Goal: Task Accomplishment & Management: Manage account settings

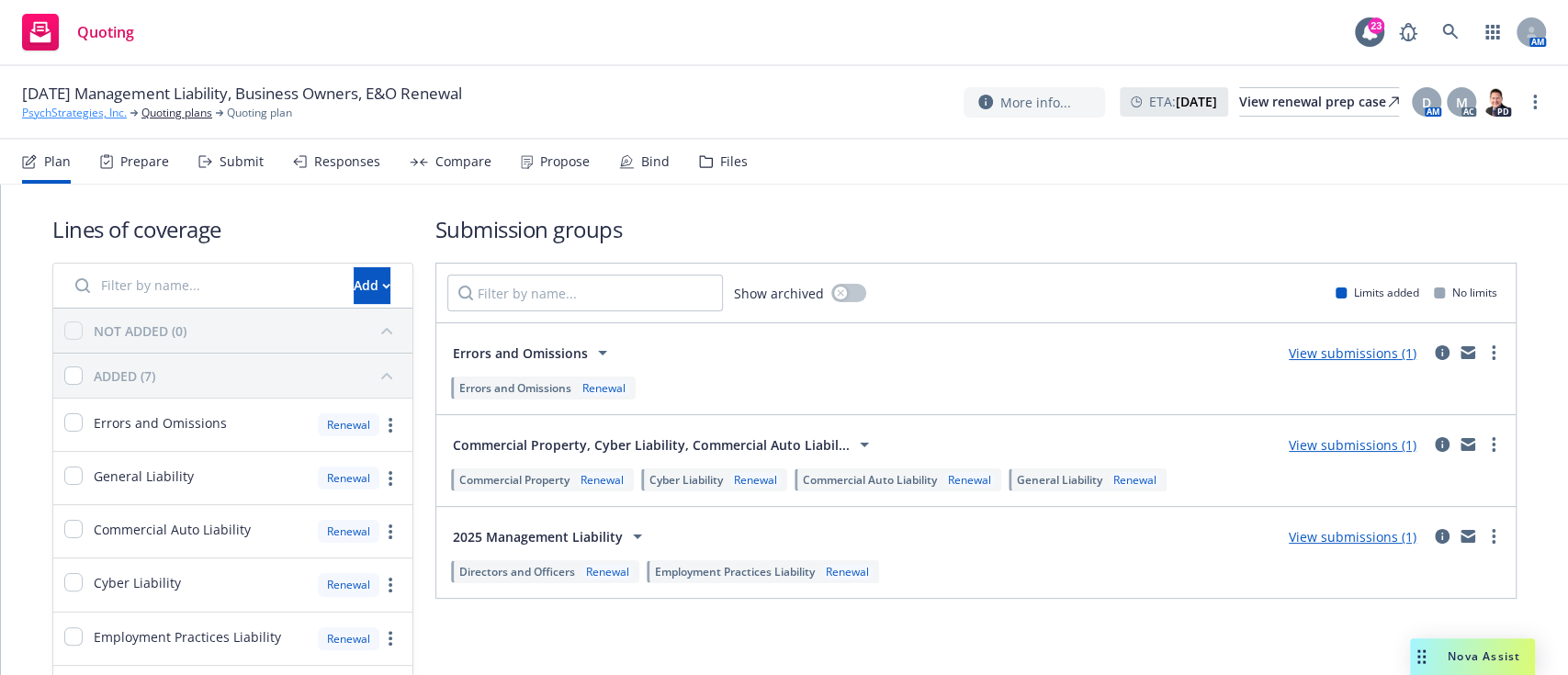
drag, startPoint x: 0, startPoint y: 0, endPoint x: 66, endPoint y: 115, distance: 132.6
click at [66, 115] on link "PsychStrategies, Inc." at bounding box center [75, 112] width 105 height 16
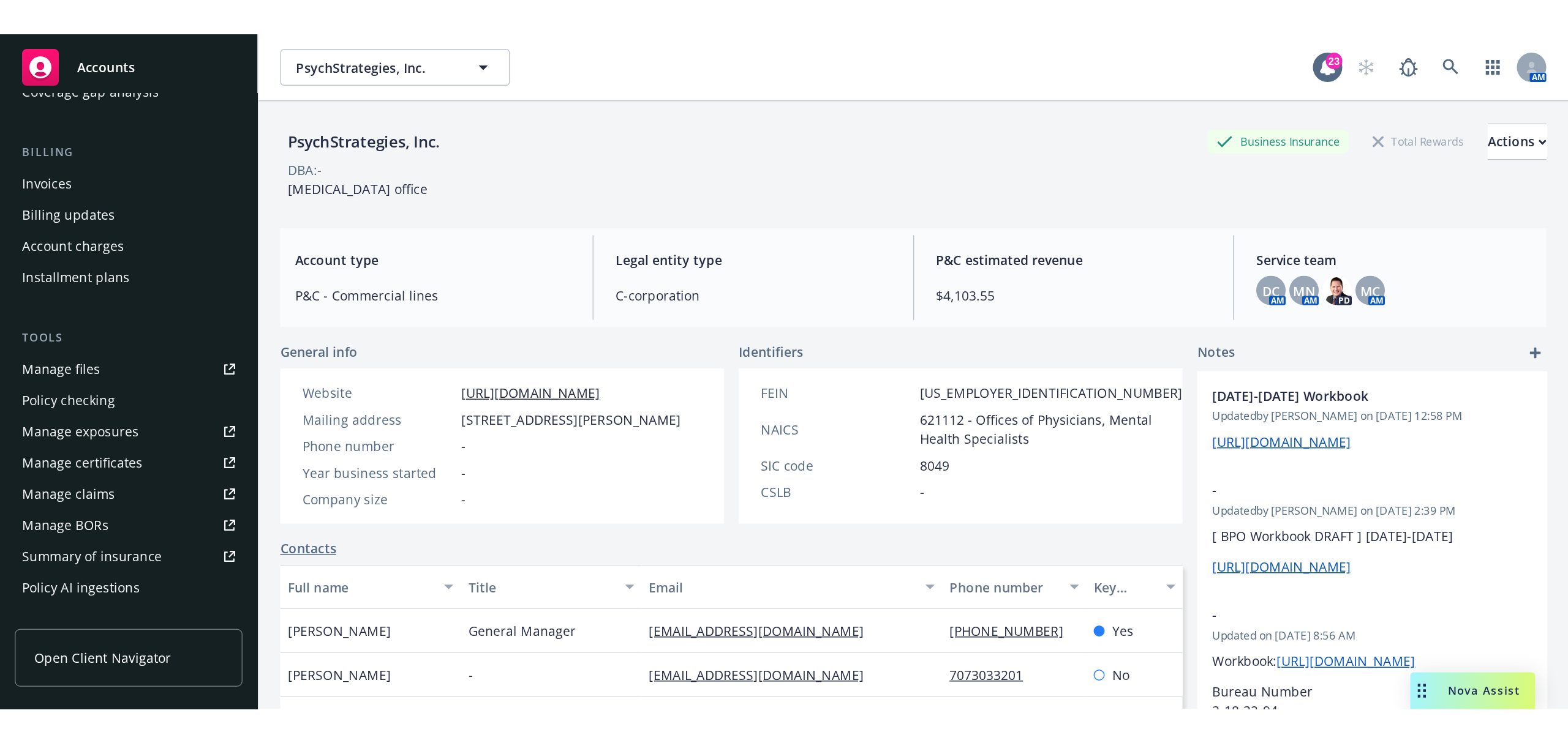
scroll to position [192, 0]
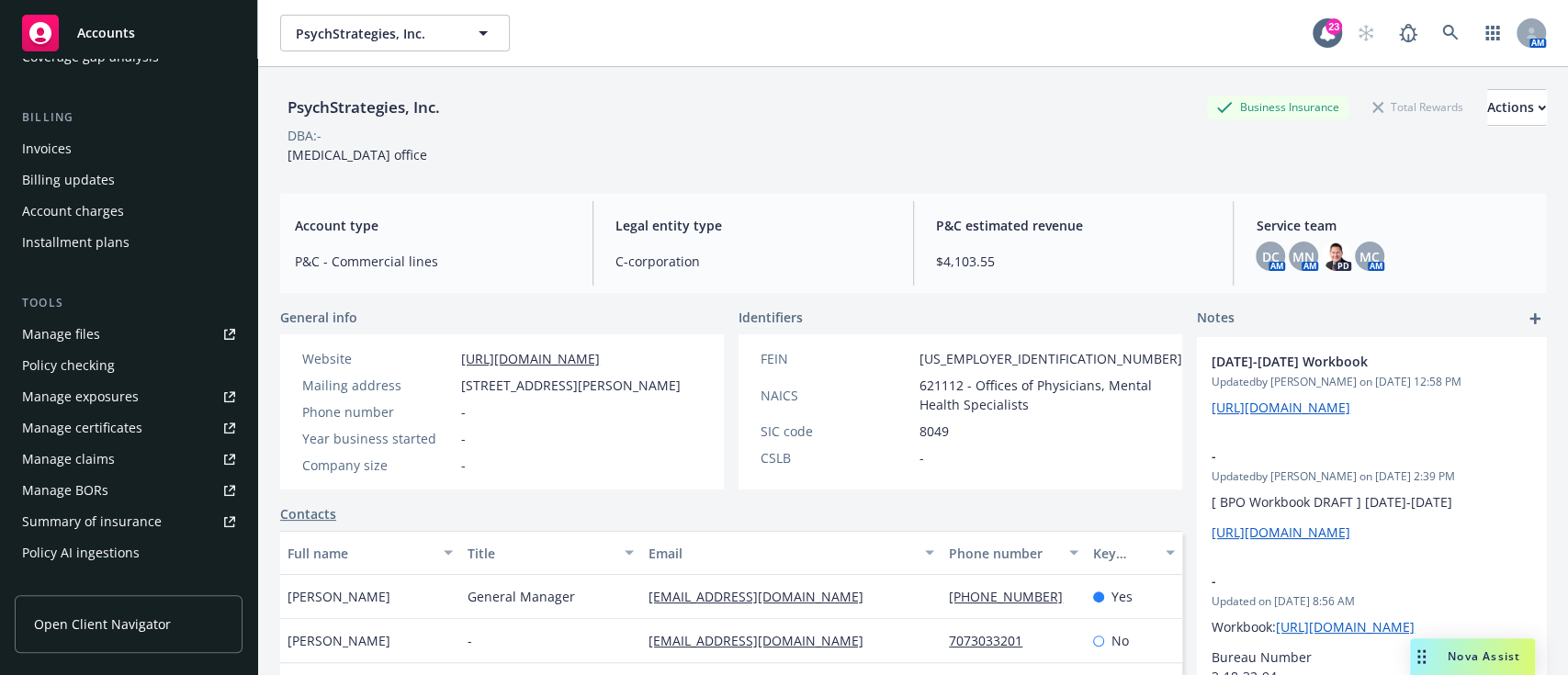
click at [102, 334] on link "Manage files" at bounding box center [128, 334] width 228 height 29
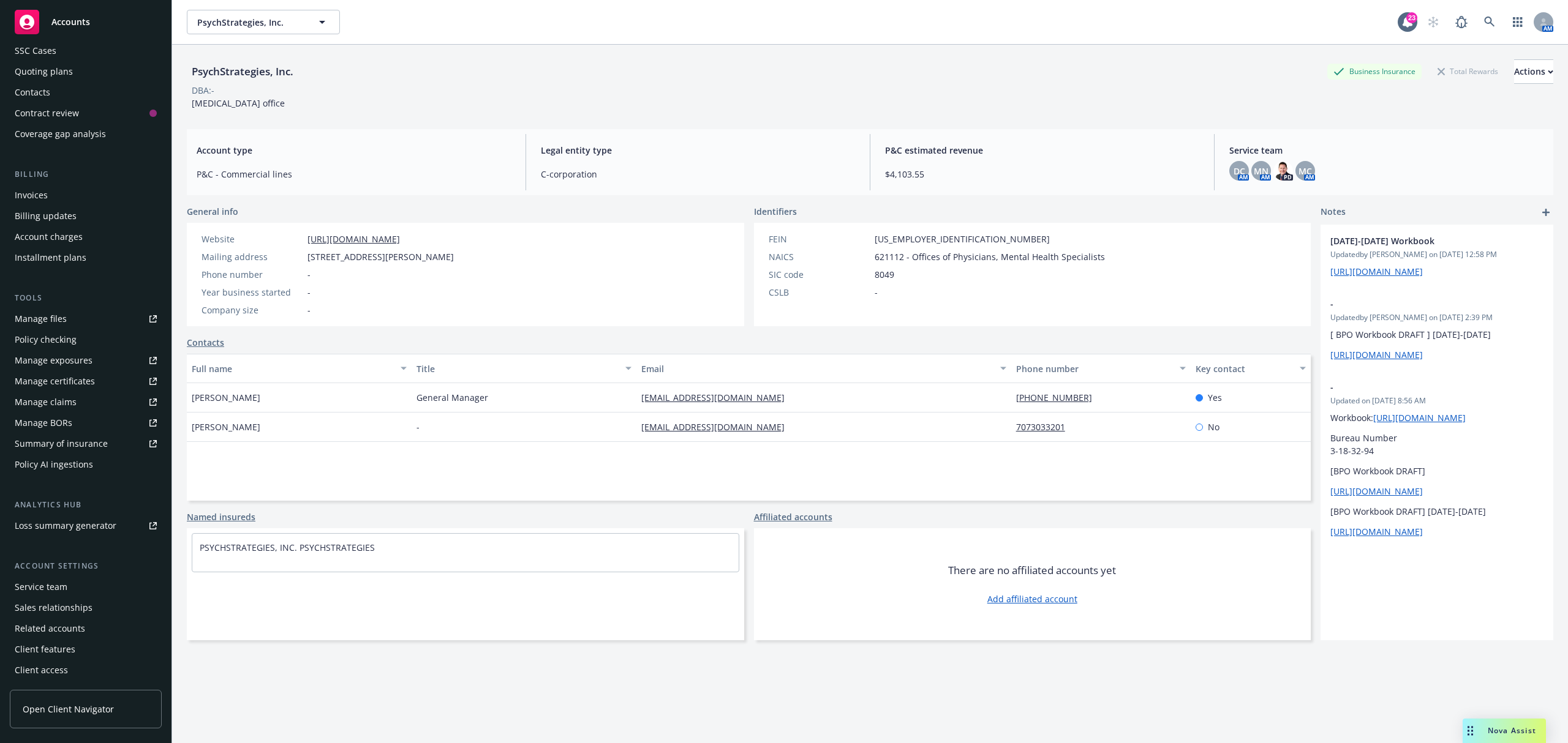
scroll to position [96, 0]
click at [63, 14] on div "Accounts" at bounding box center [86, 22] width 142 height 25
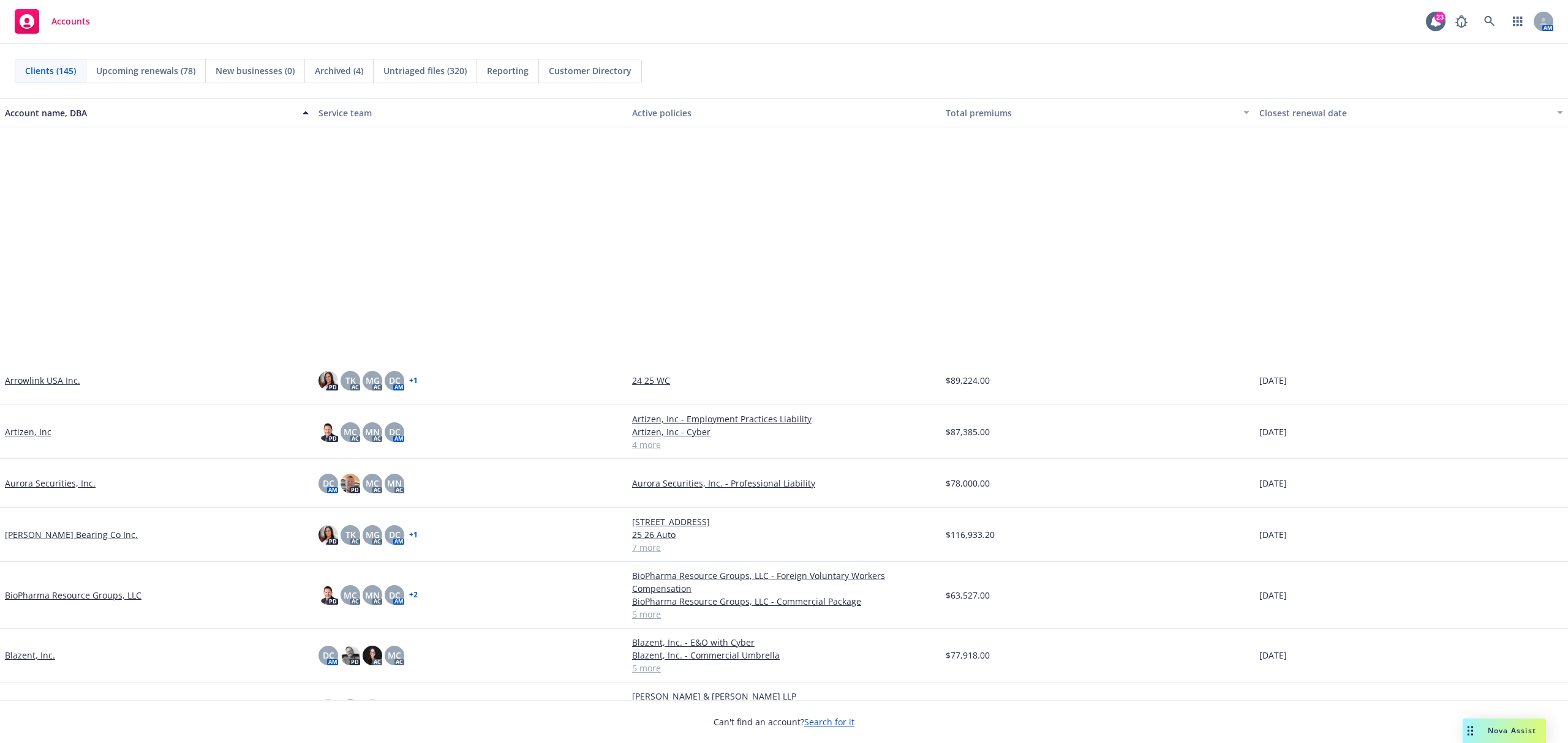
scroll to position [816, 0]
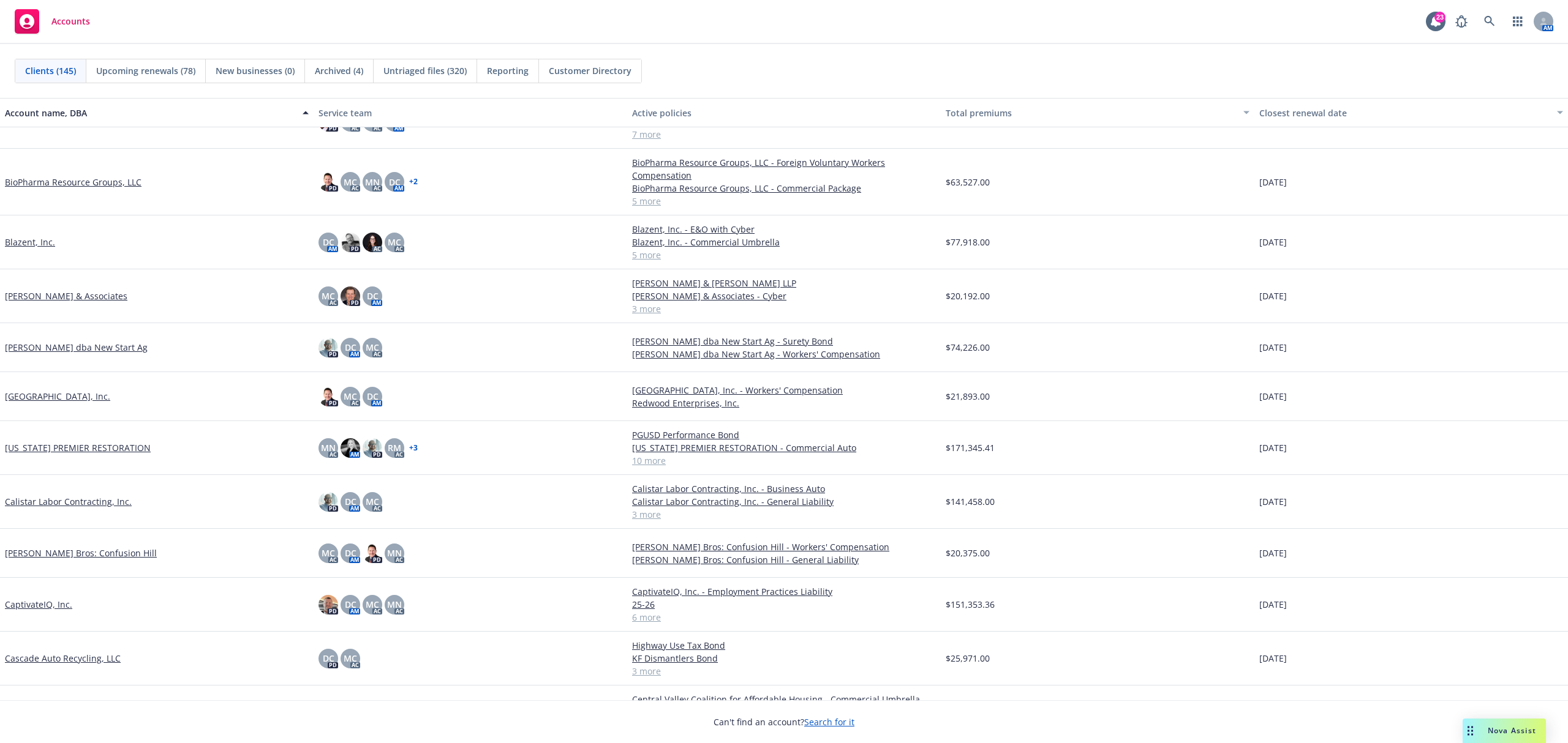
click at [75, 397] on link "Brookwood Park, Inc." at bounding box center [57, 396] width 105 height 13
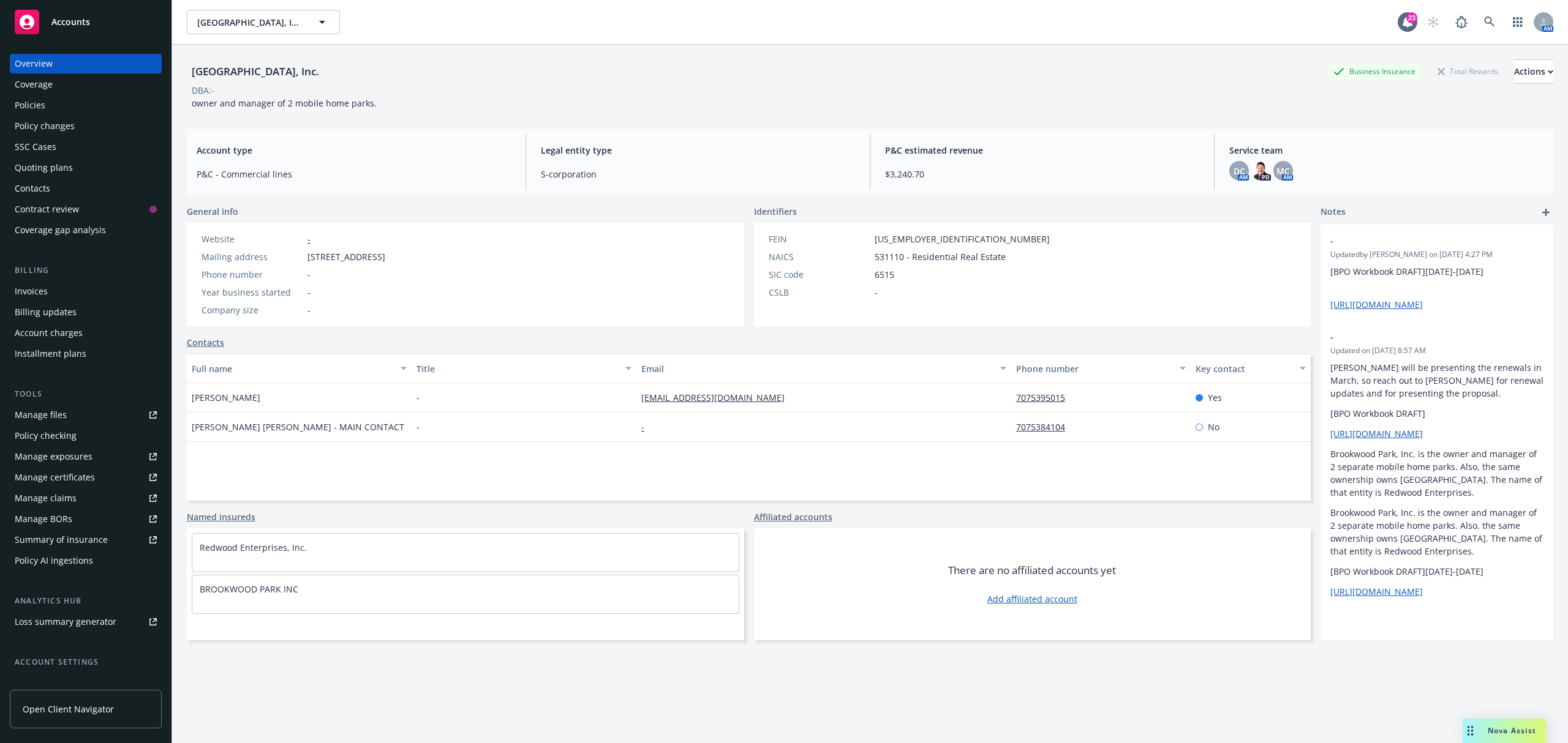
click at [44, 108] on div "Policies" at bounding box center [86, 105] width 142 height 19
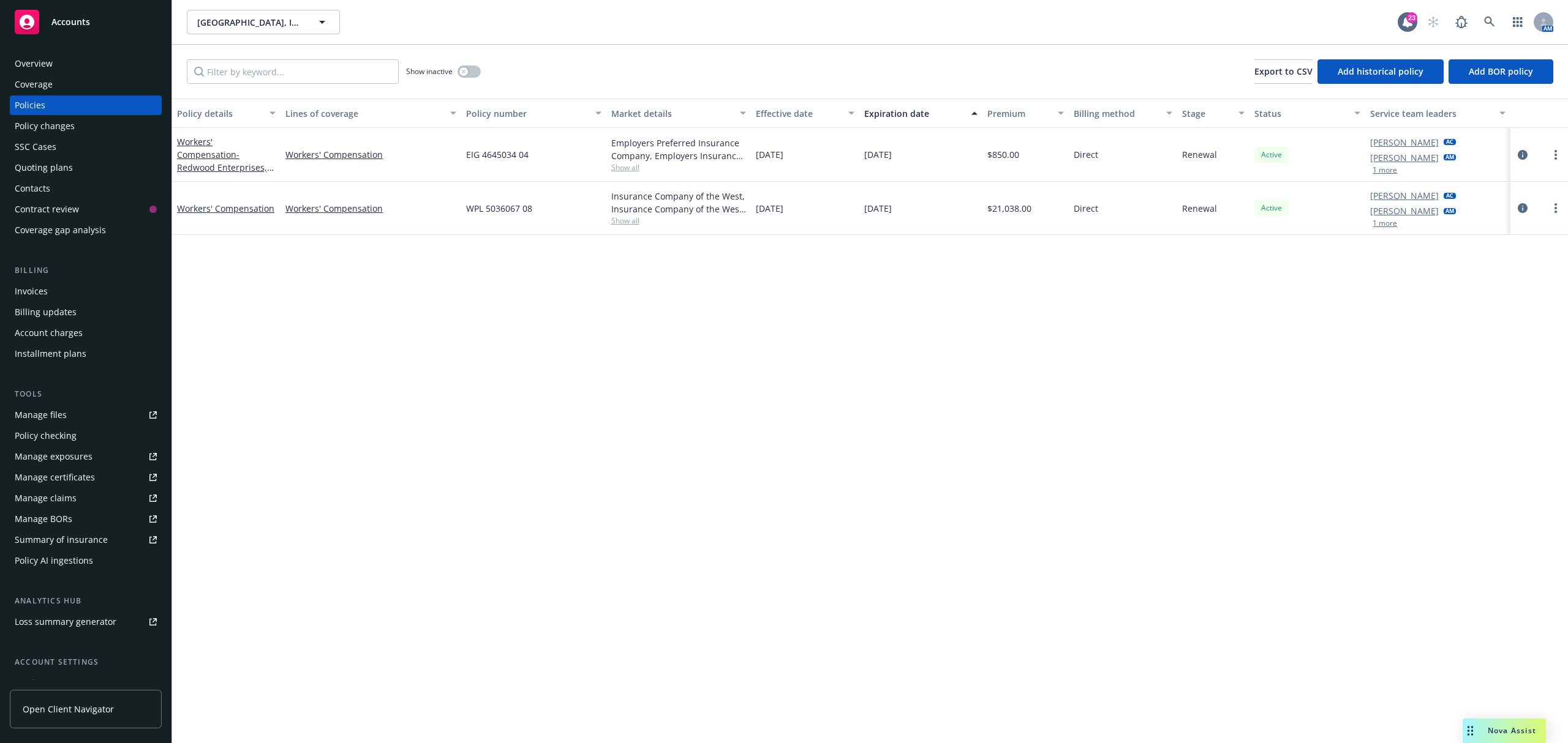
click at [496, 150] on span "EIG 4645034 04" at bounding box center [497, 154] width 63 height 13
click at [497, 150] on span "EIG 4645034 04" at bounding box center [497, 154] width 63 height 13
copy span "EIG 4645034 04"
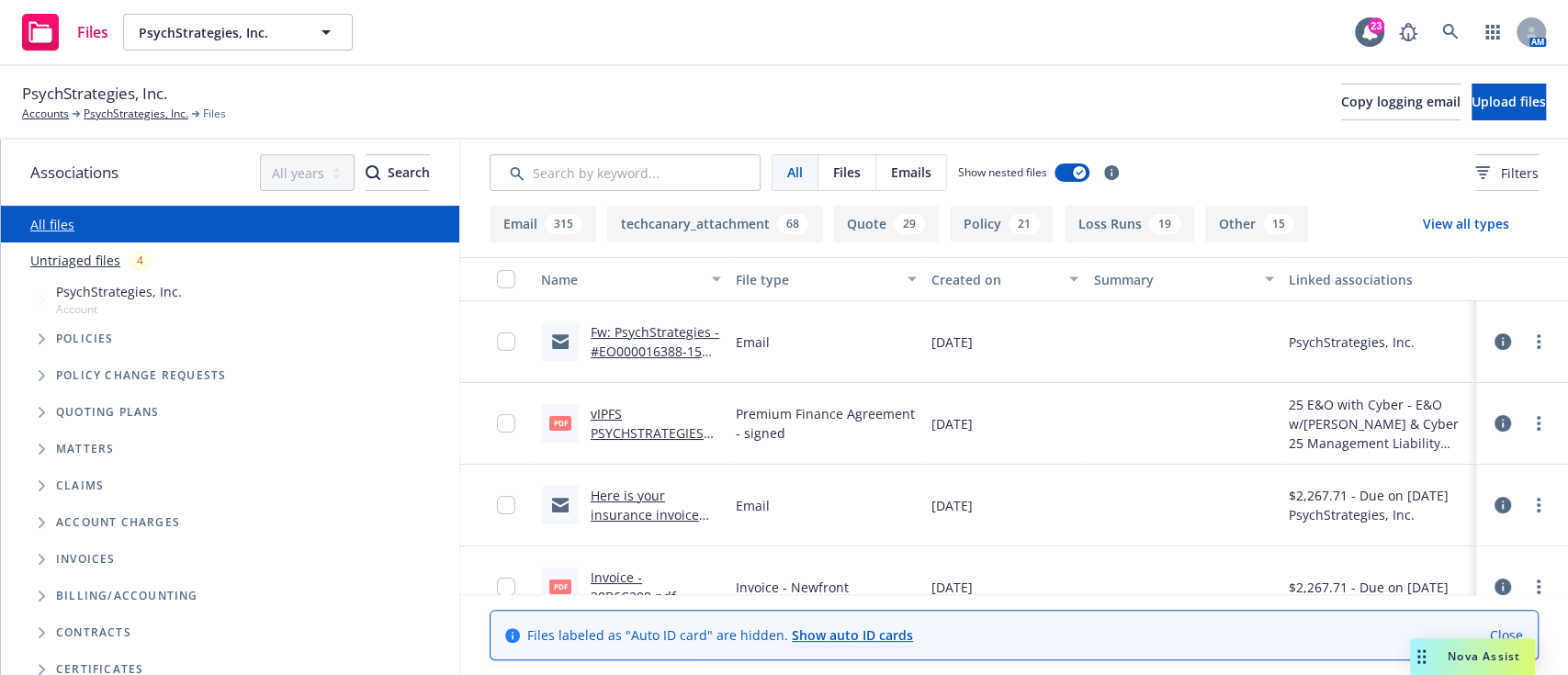
click at [645, 441] on link "vIPFS PSYCHSTRATEGIES INC 2025 MLI & E&O NOTICE OF ACCEPTANCE AND OF ASSIGNMENT…" at bounding box center [655, 462] width 128 height 114
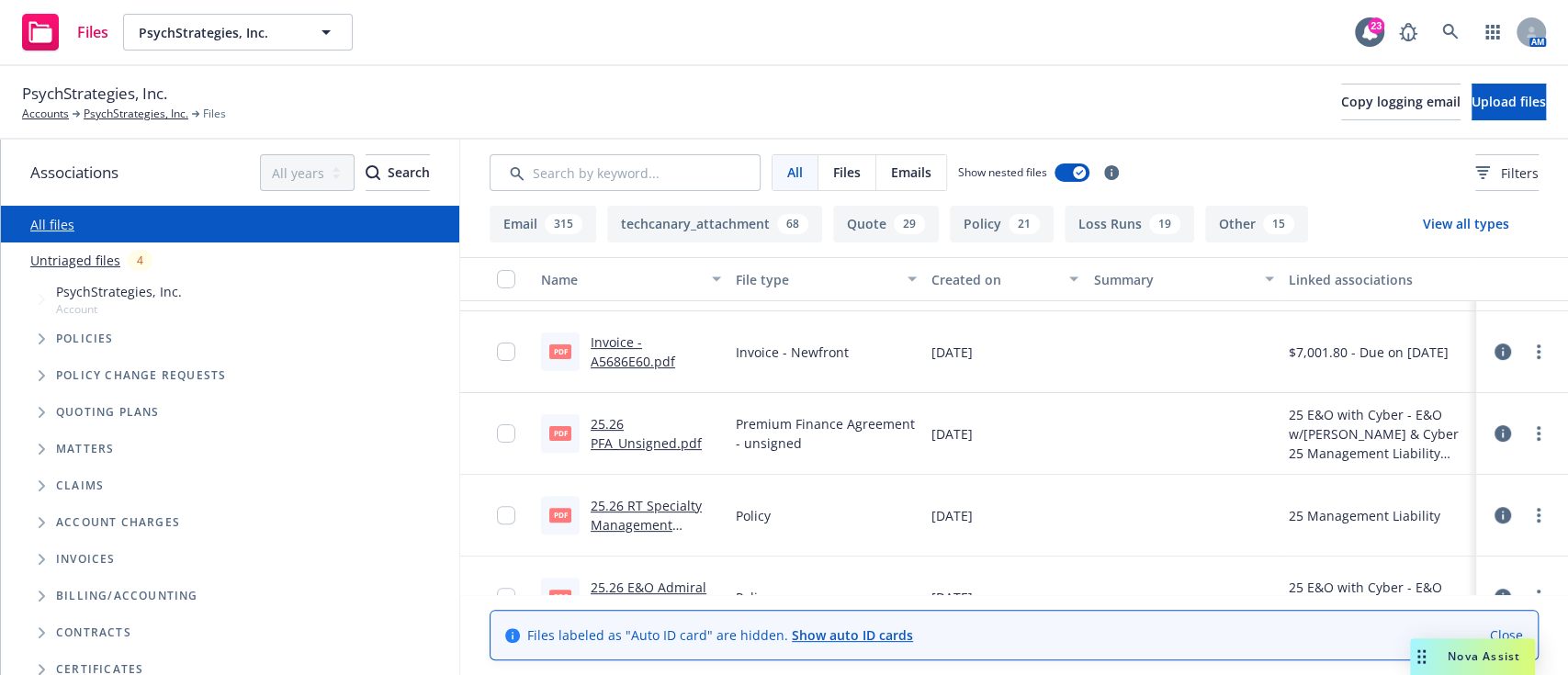
scroll to position [425, 0]
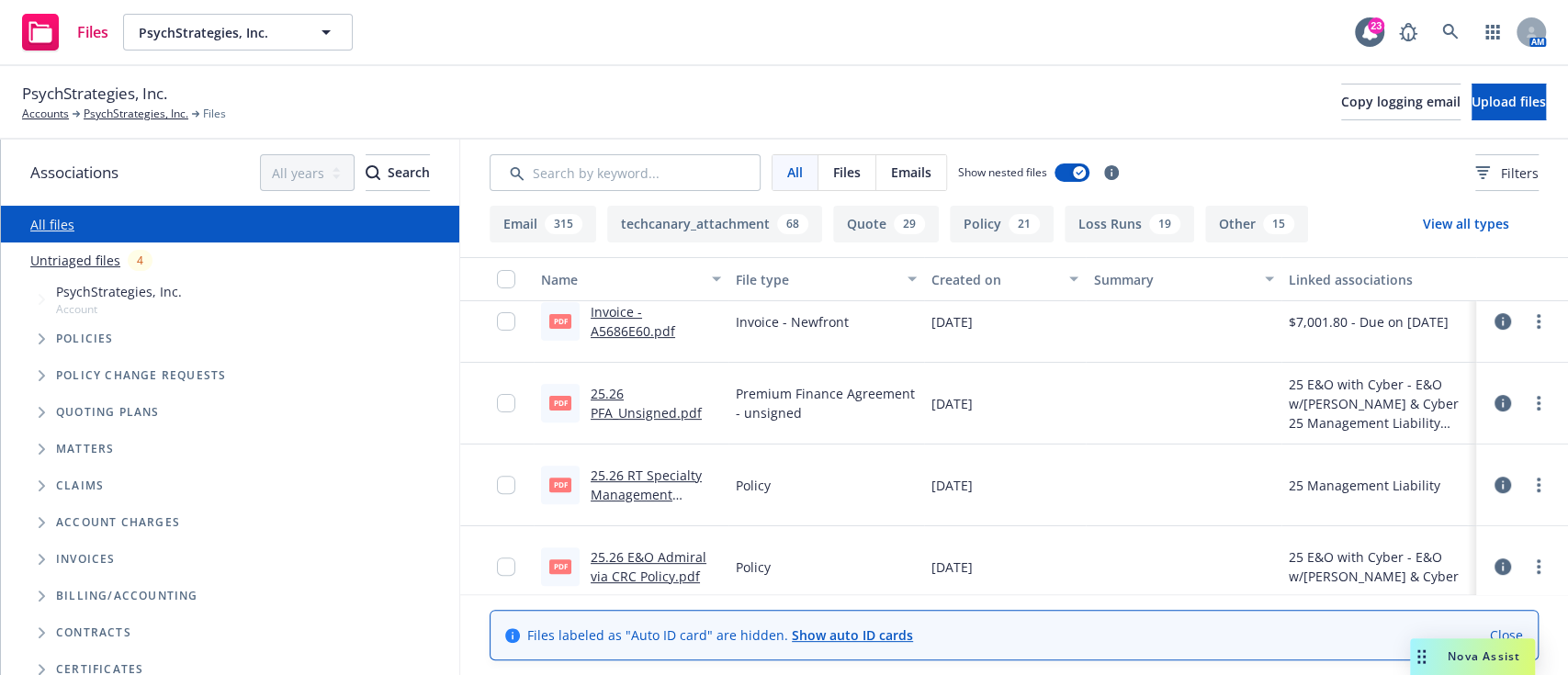
click at [654, 411] on link "25.26 PFA_Unsigned.pdf" at bounding box center [646, 403] width 111 height 37
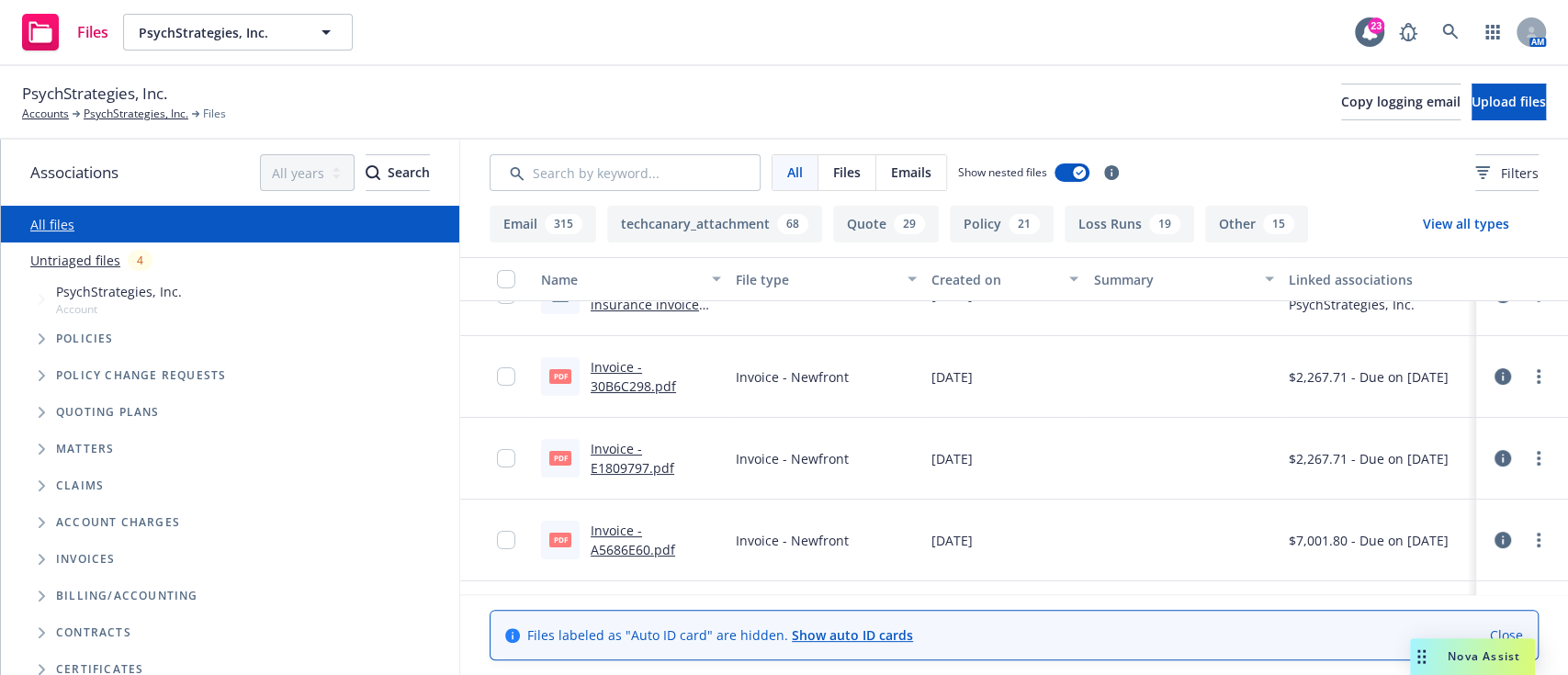
scroll to position [0, 0]
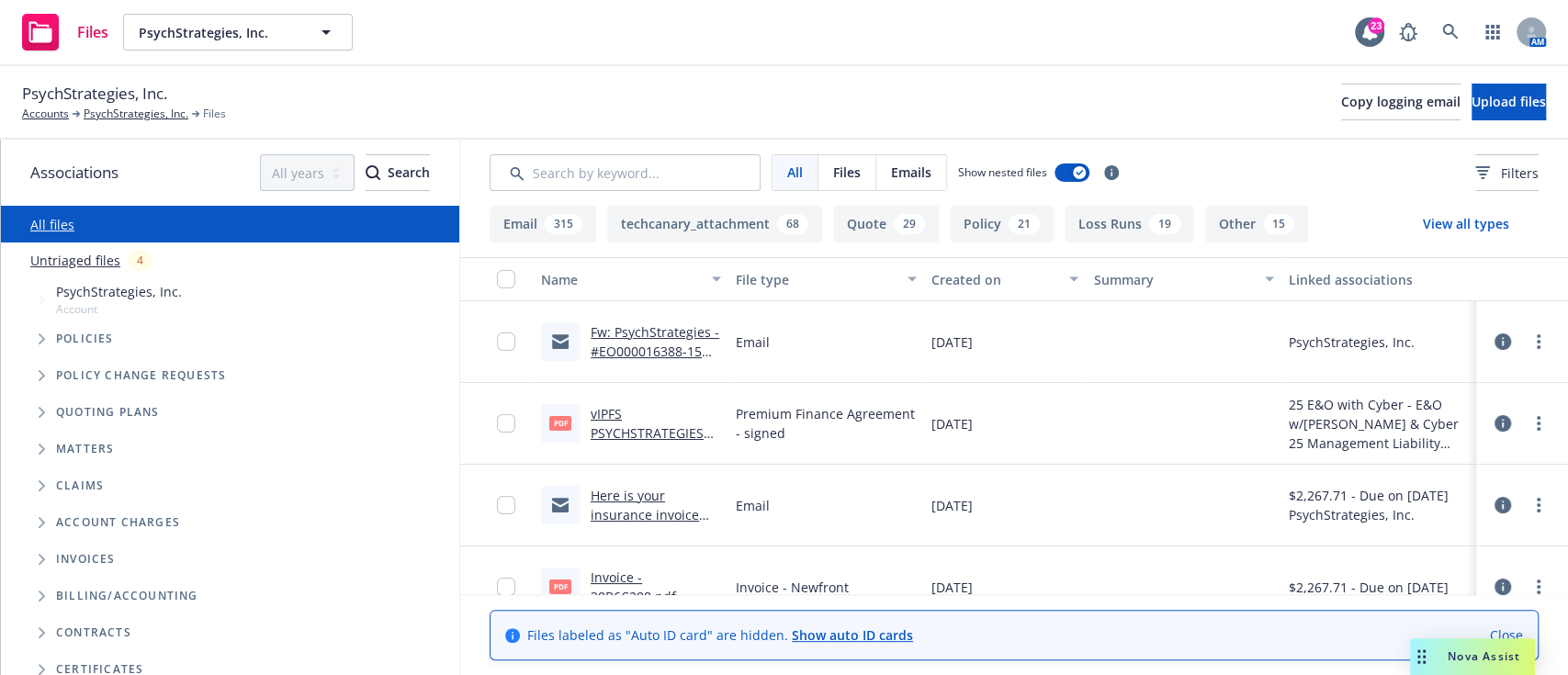
click at [661, 504] on link "Here is your insurance invoice #30B6C298 from Newfront" at bounding box center [645, 525] width 108 height 76
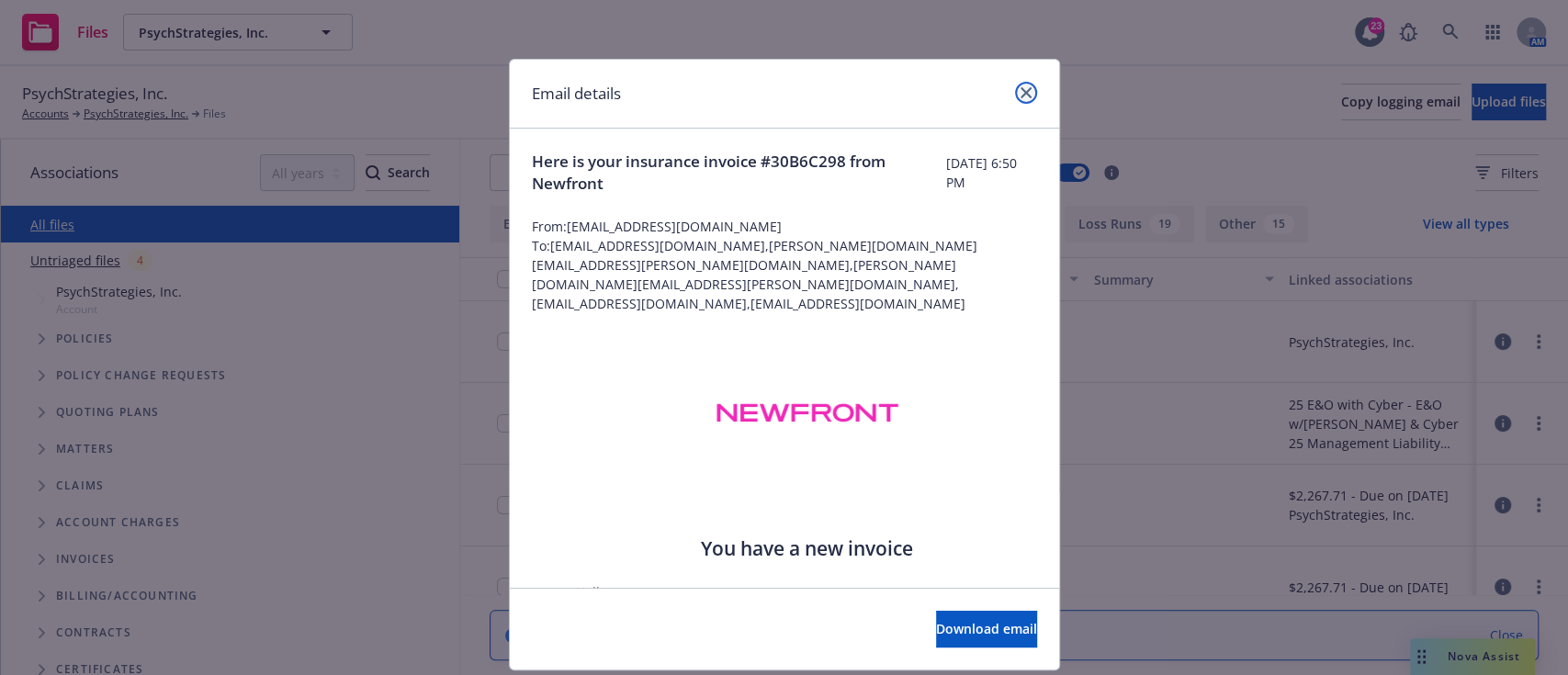
click at [1024, 94] on link "close" at bounding box center [1026, 92] width 22 height 22
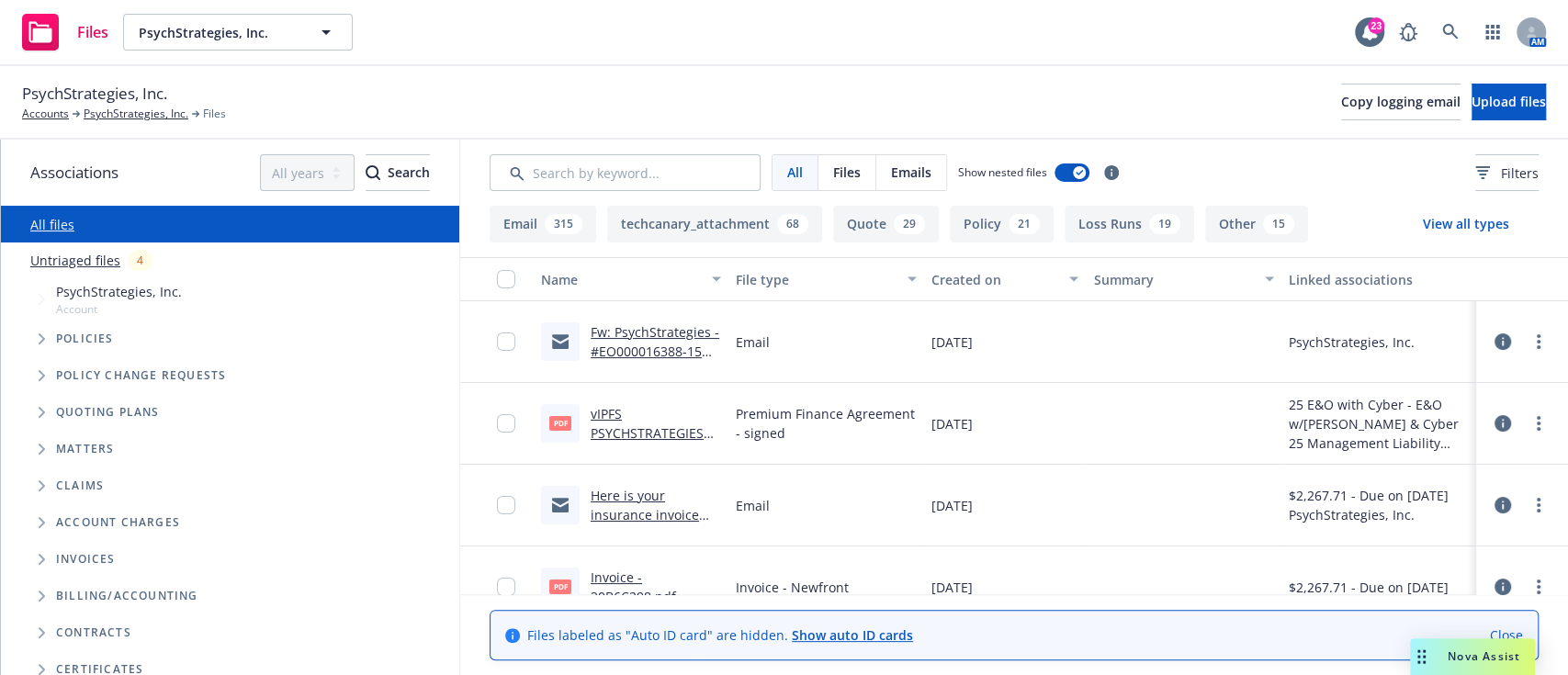
click at [668, 428] on link "vIPFS PSYCHSTRATEGIES INC 2025 MLI & E&O NOTICE OF ACCEPTANCE AND OF ASSIGNMENT…" at bounding box center [655, 462] width 128 height 114
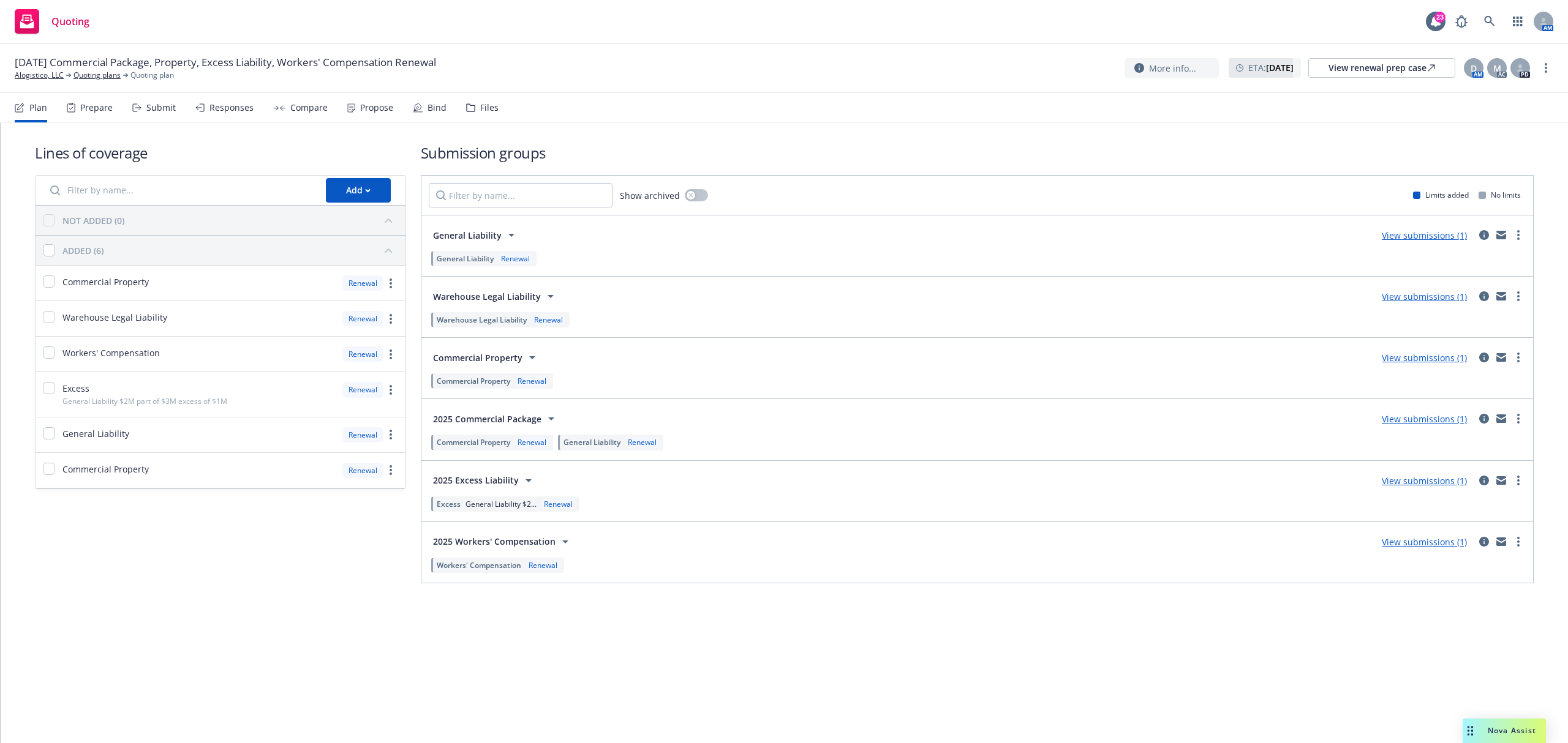
click at [373, 113] on div "Propose" at bounding box center [370, 108] width 46 height 30
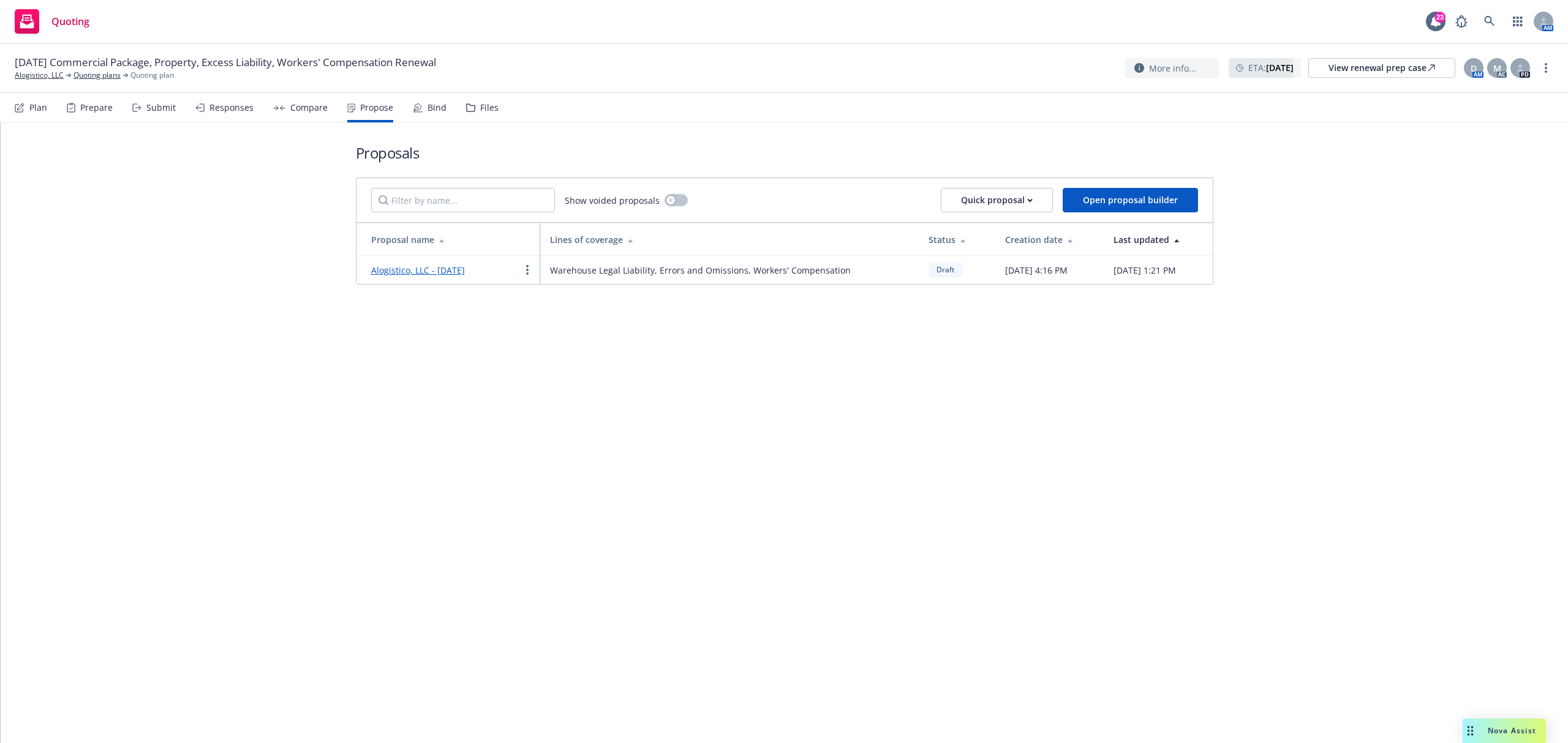
click at [453, 276] on link "Alogistico, LLC - [DATE]" at bounding box center [418, 270] width 94 height 12
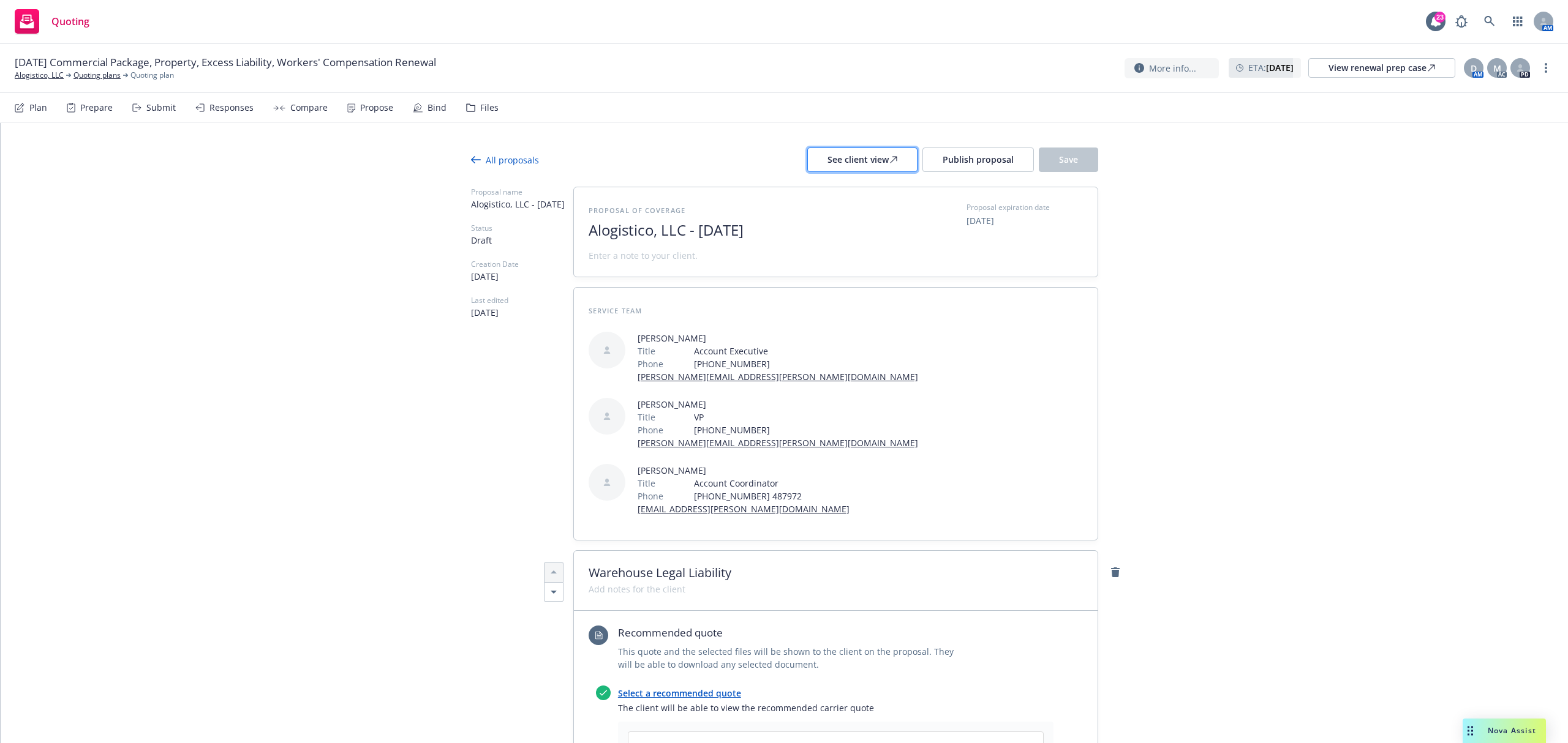
click at [866, 158] on div "See client view" at bounding box center [862, 159] width 70 height 23
type textarea "x"
click at [87, 108] on div "Prepare" at bounding box center [96, 107] width 32 height 10
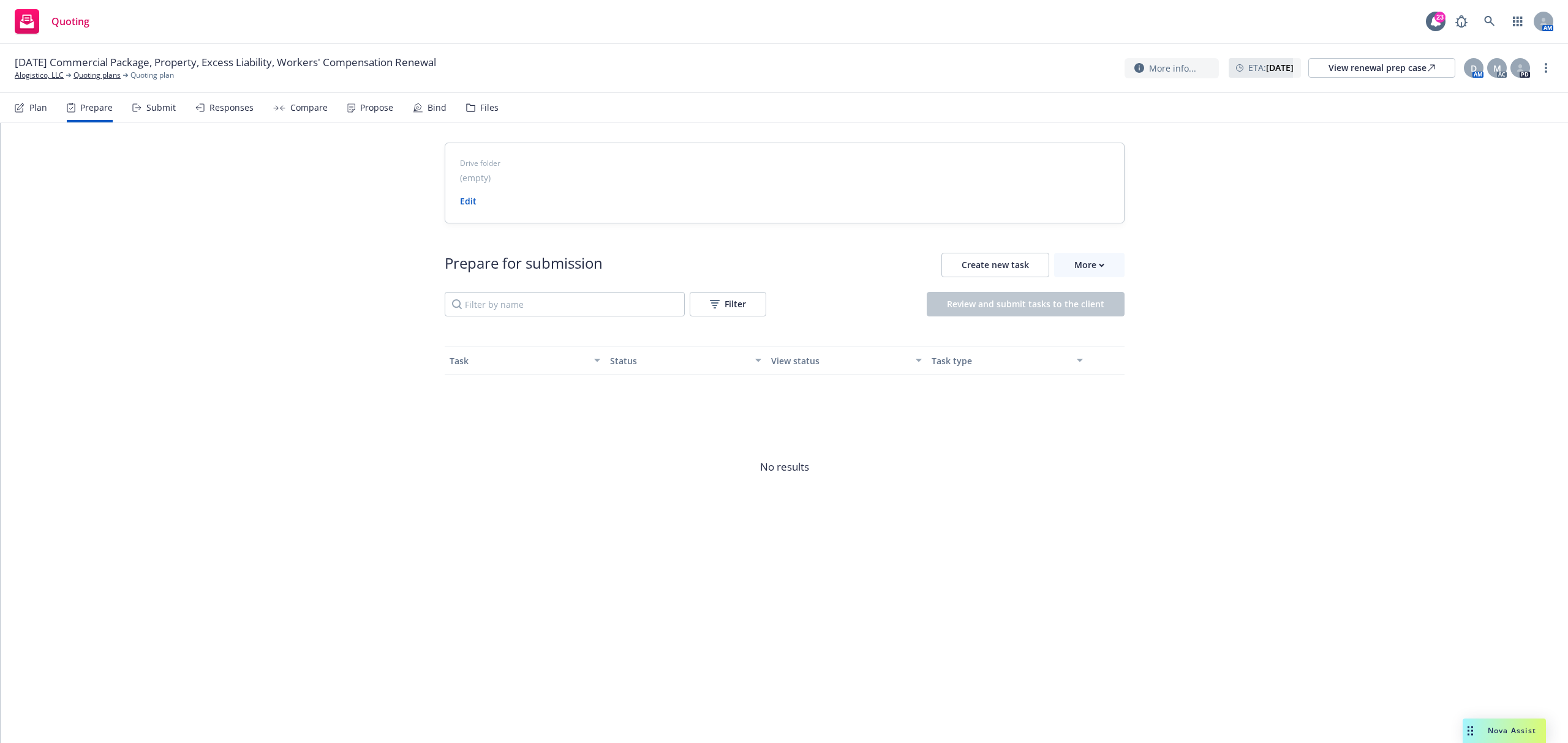
click at [145, 112] on div "Submit" at bounding box center [154, 108] width 43 height 30
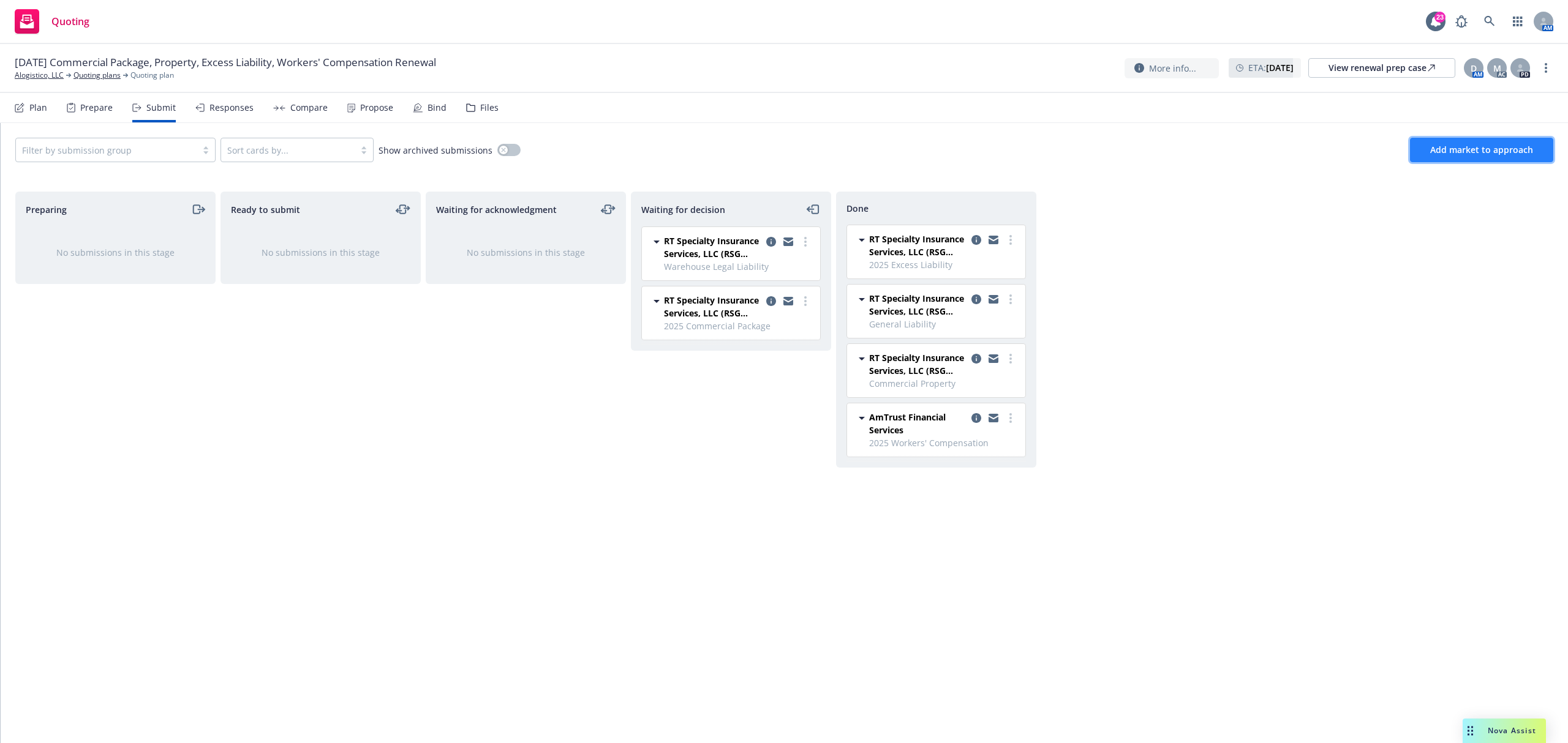
click at [1447, 152] on span "Add market to approach" at bounding box center [1481, 150] width 103 height 12
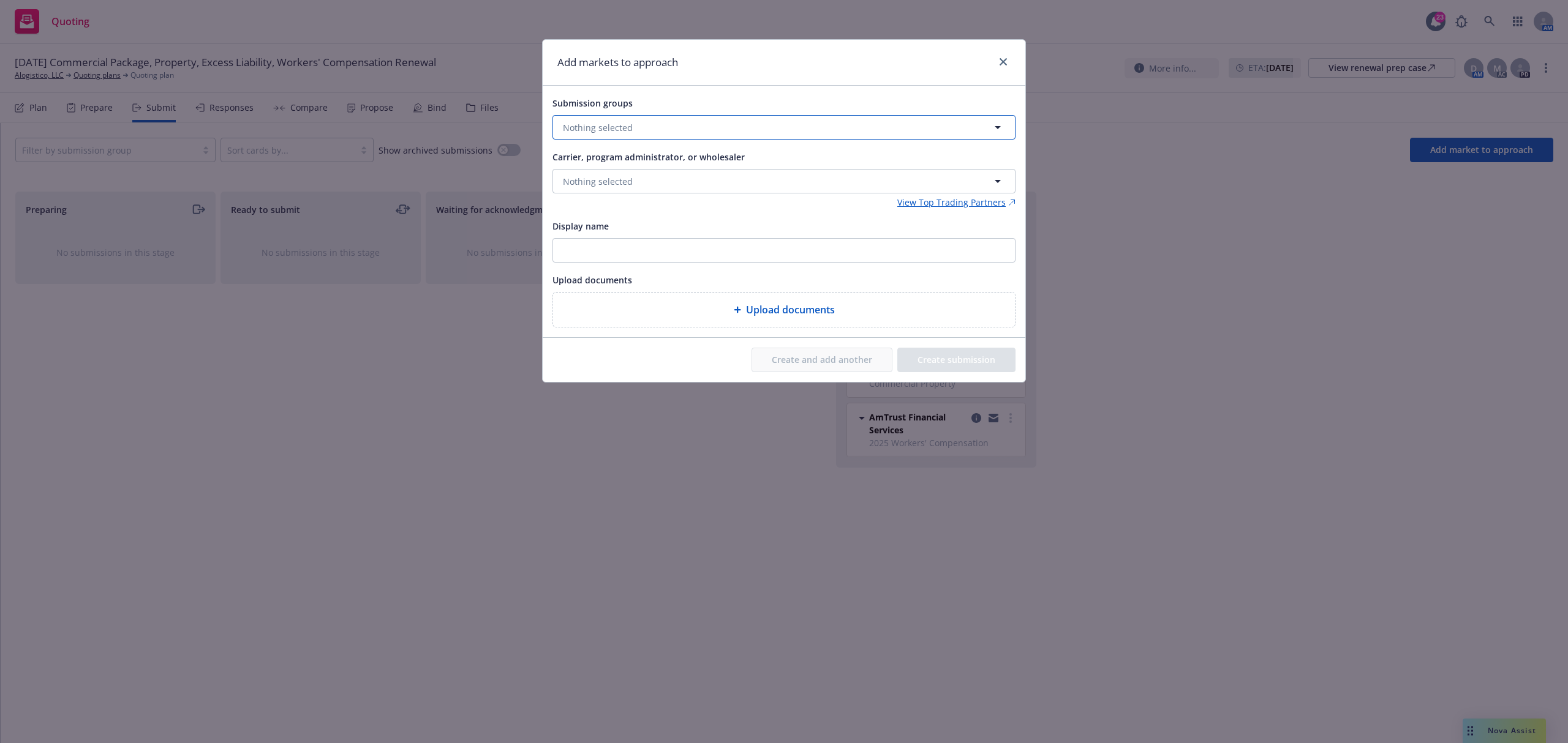
click at [691, 128] on button "Nothing selected" at bounding box center [783, 127] width 463 height 25
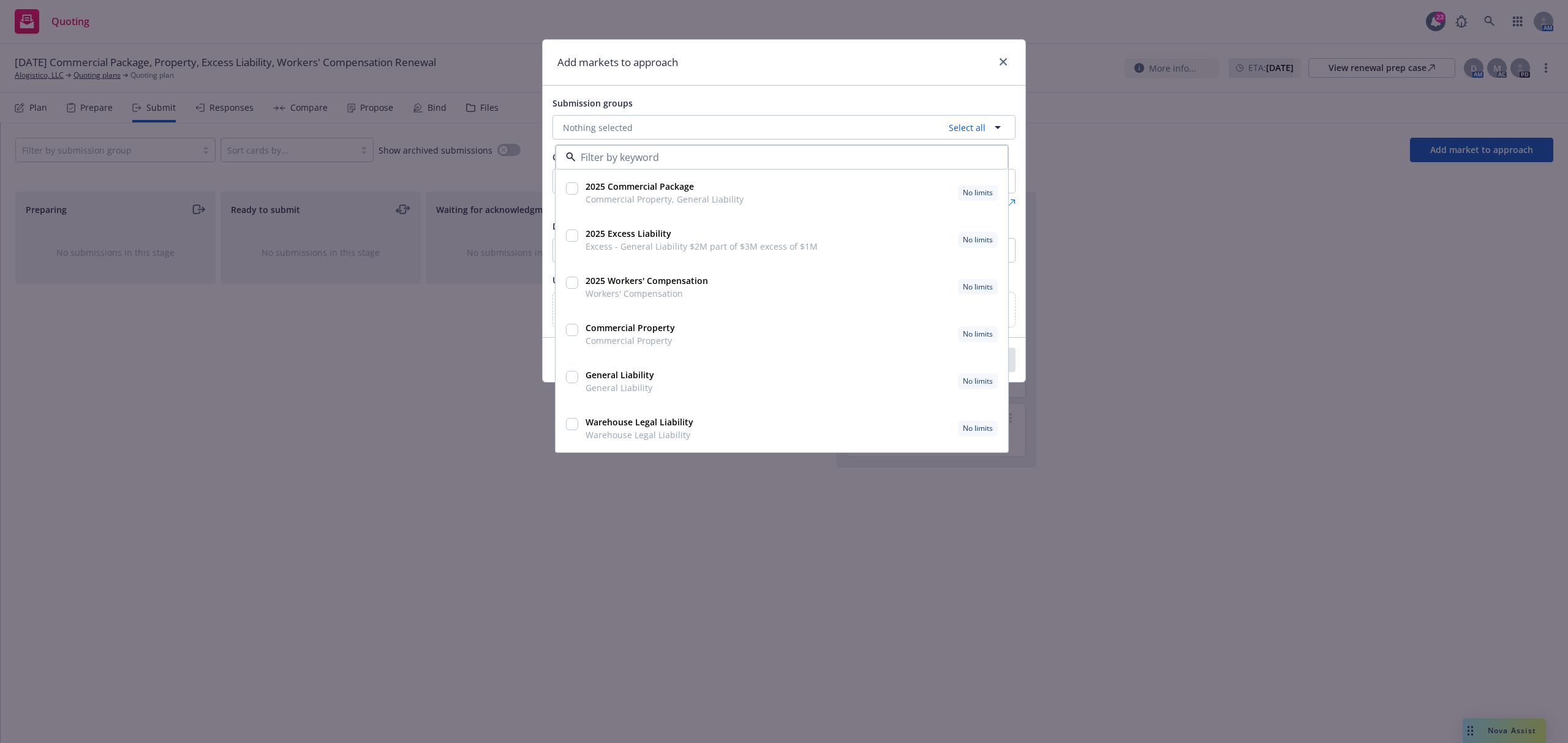
click at [573, 288] on input "checkbox" at bounding box center [572, 283] width 12 height 12
checkbox input "true"
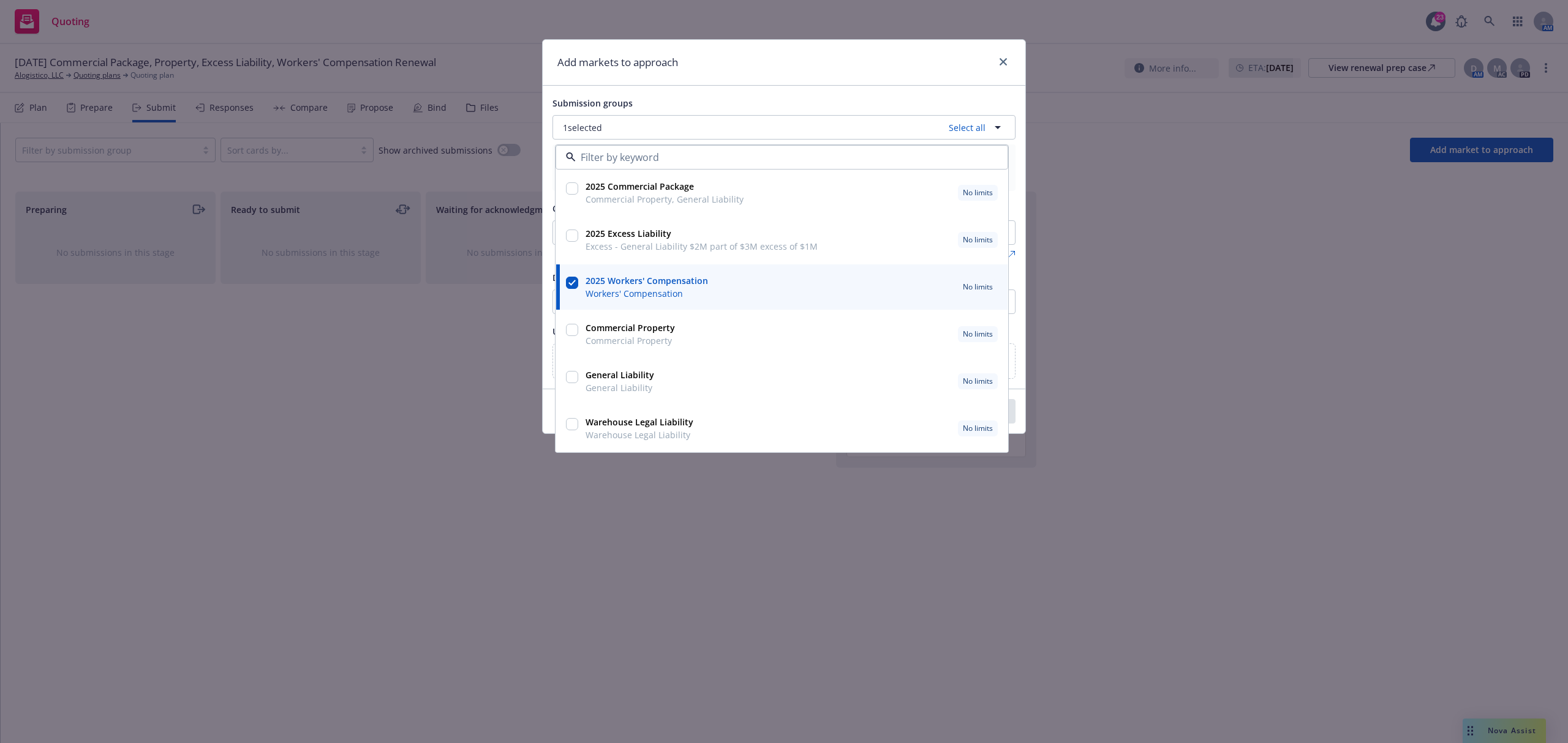
click at [696, 75] on div "Add markets to approach" at bounding box center [783, 63] width 482 height 46
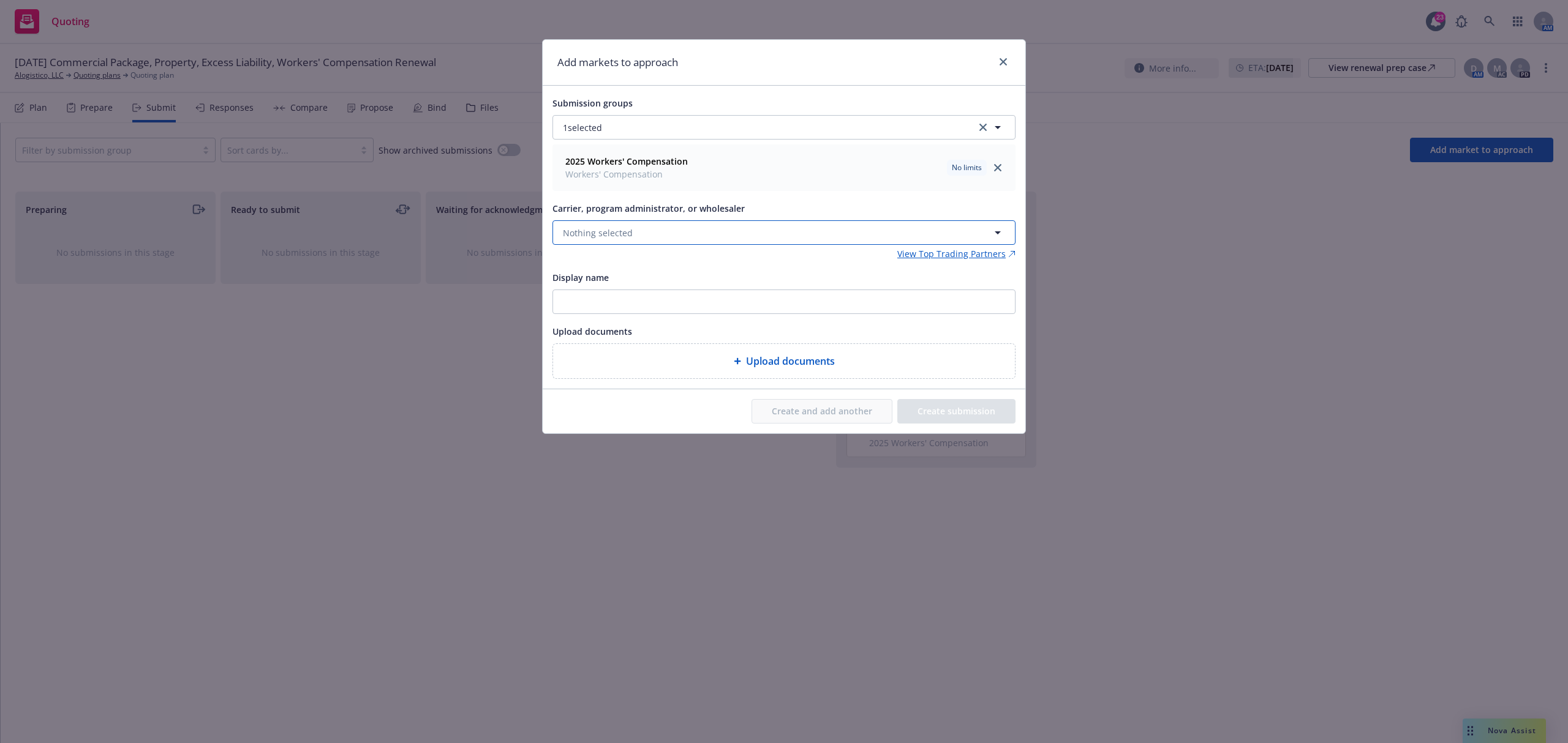
click at [641, 231] on button "Nothing selected" at bounding box center [783, 232] width 463 height 25
type input "bhhc"
drag, startPoint x: 674, startPoint y: 312, endPoint x: 679, endPoint y: 302, distance: 11.2
click at [677, 304] on div "Berkshire Hathaway Homestate Companies (BHHC) Appointed carrier" at bounding box center [673, 303] width 214 height 26
type textarea "x"
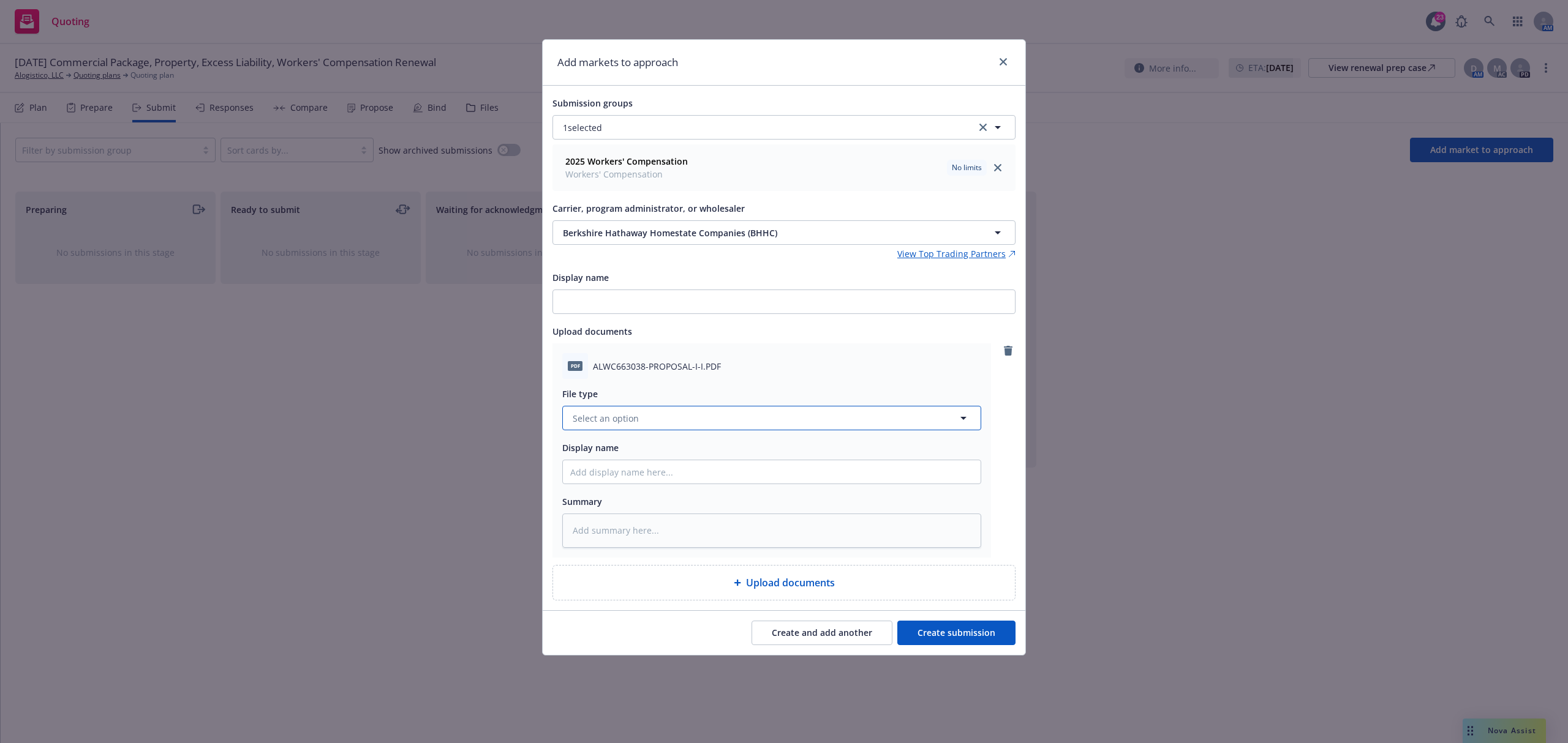
click at [679, 427] on button "Select an option" at bounding box center [772, 418] width 419 height 25
type input "quot"
click at [666, 353] on div "Quote" at bounding box center [772, 352] width 403 height 18
drag, startPoint x: 672, startPoint y: 474, endPoint x: 658, endPoint y: 479, distance: 14.9
click at [667, 475] on input "Display name" at bounding box center [772, 472] width 418 height 23
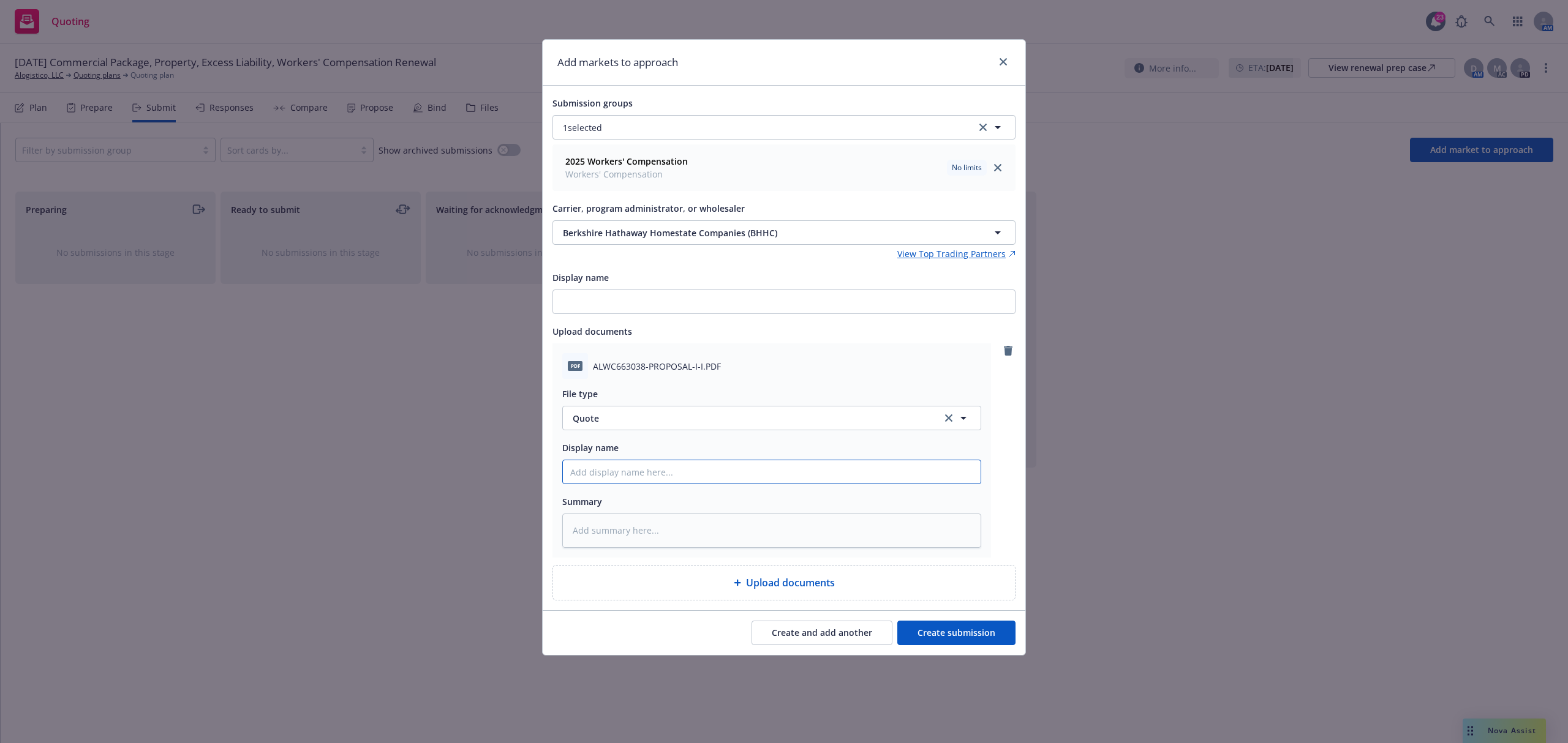
type textarea "x"
type input "2"
type textarea "x"
type input "25"
type textarea "x"
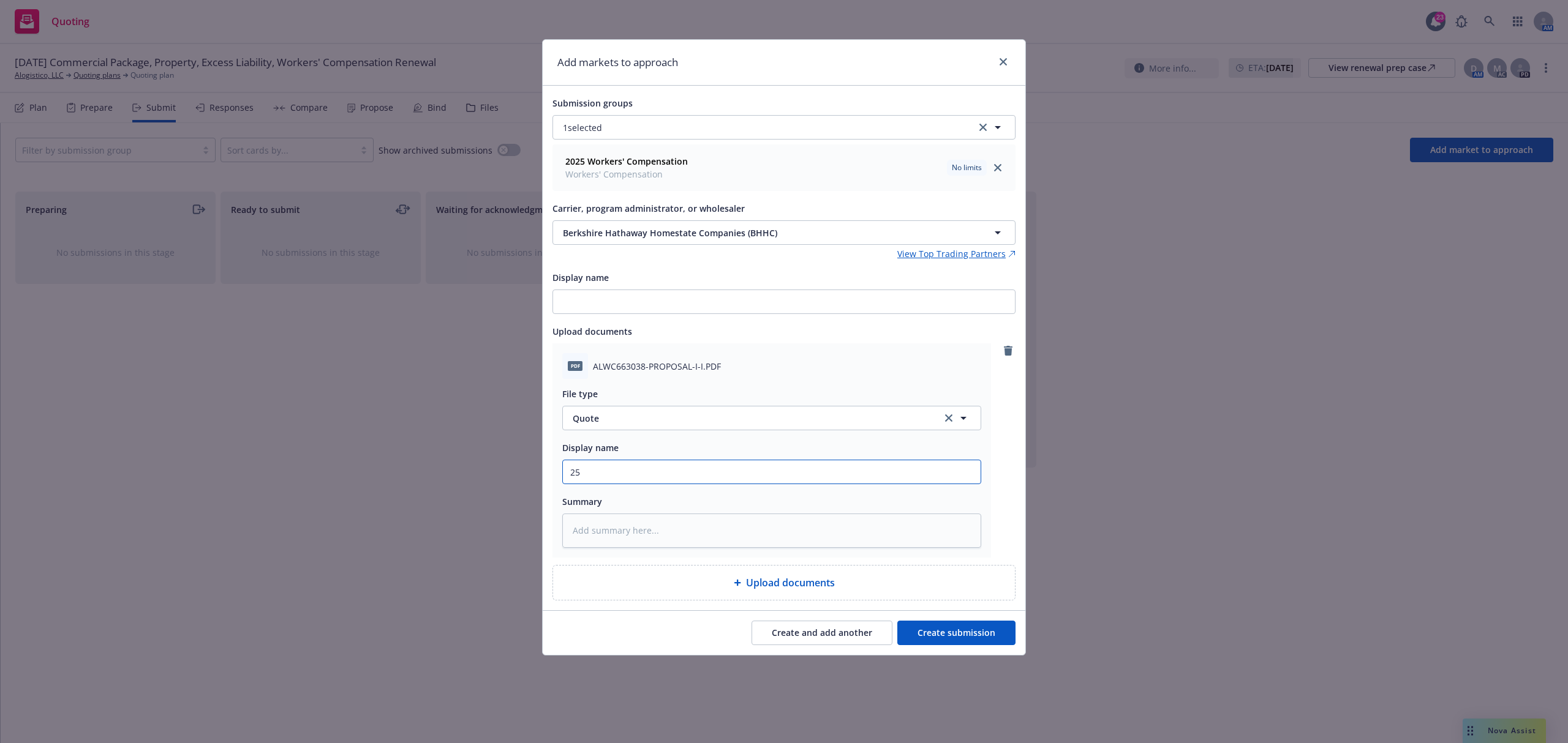
type input "25."
type textarea "x"
type input "25.2"
type textarea "x"
type input "25.26"
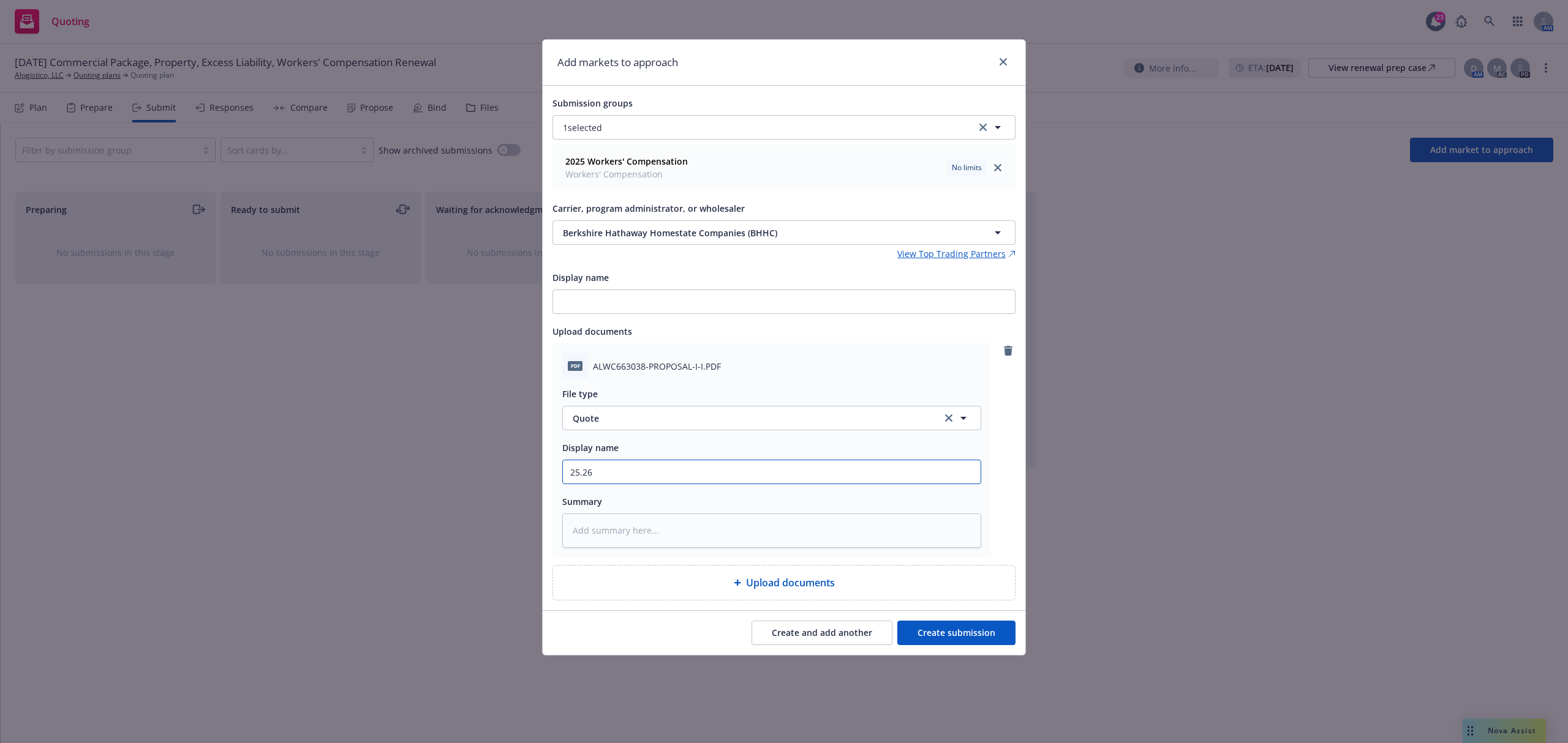
type textarea "x"
type input "25.26"
type textarea "x"
type input "25.26 B"
type textarea "x"
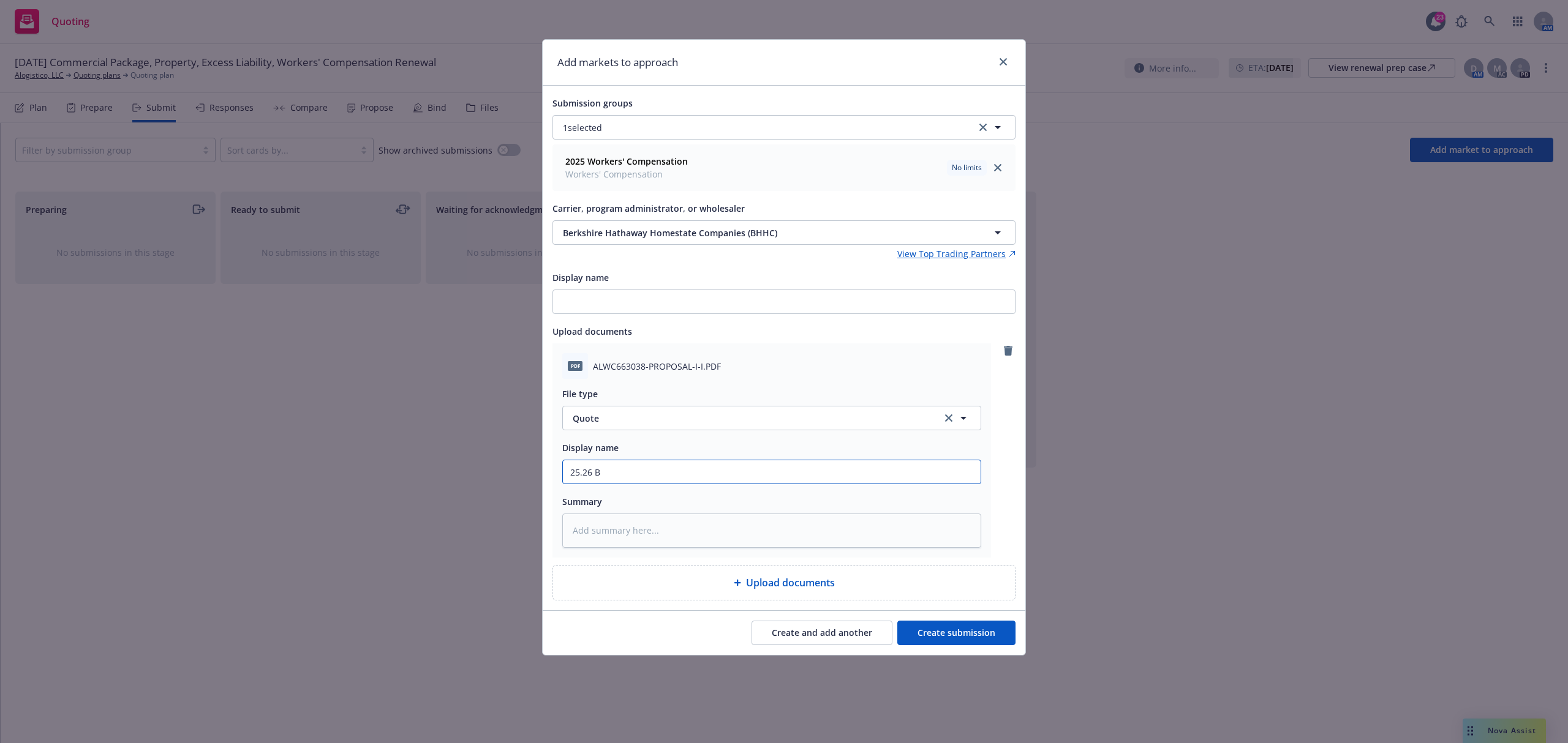
type input "25.26 BH"
type textarea "x"
type input "25.26 BHH"
type textarea "x"
type input "25.26 BHHC"
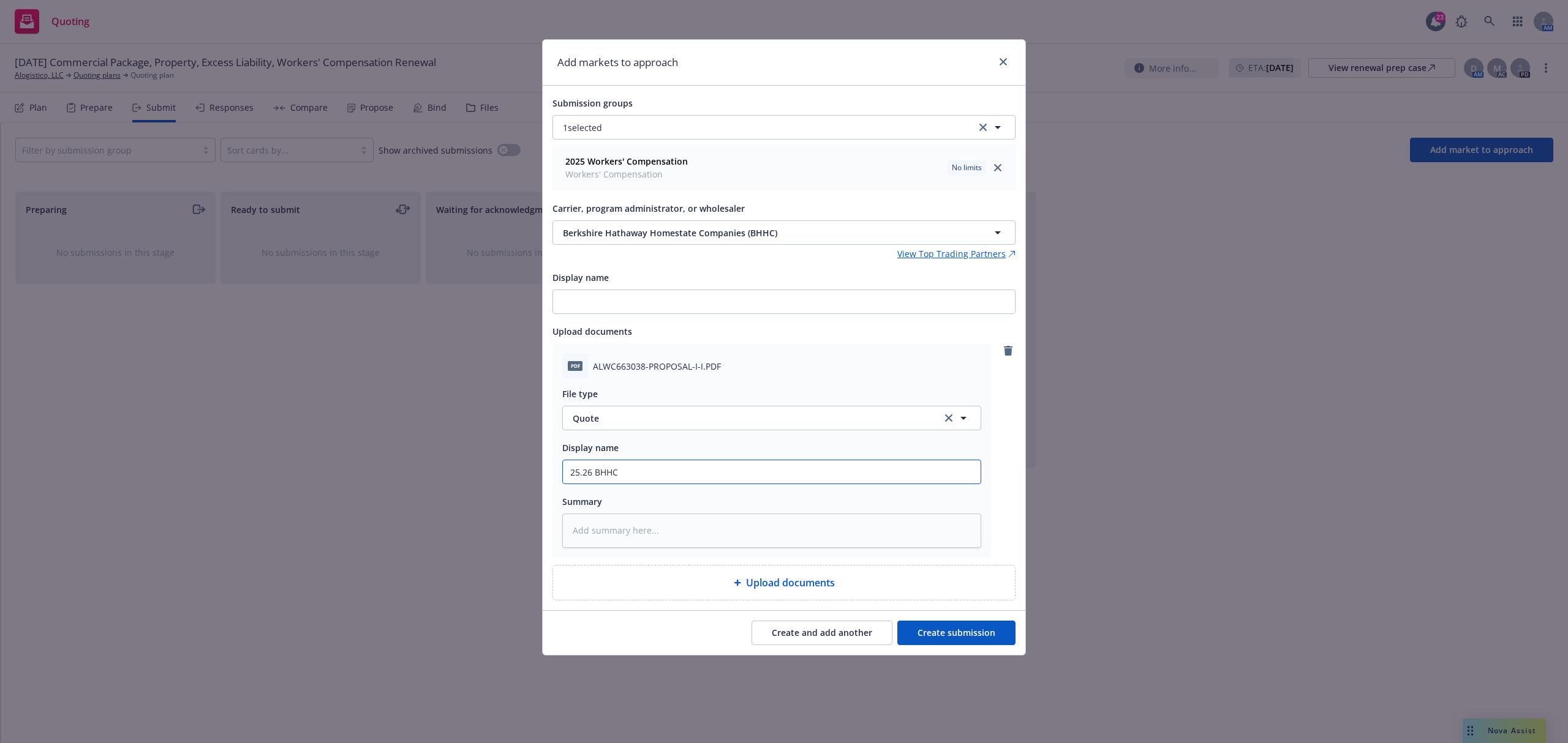
type textarea "x"
type input "25.26 BHHC W"
type textarea "x"
type input "25.26 BHHC WC"
type textarea "x"
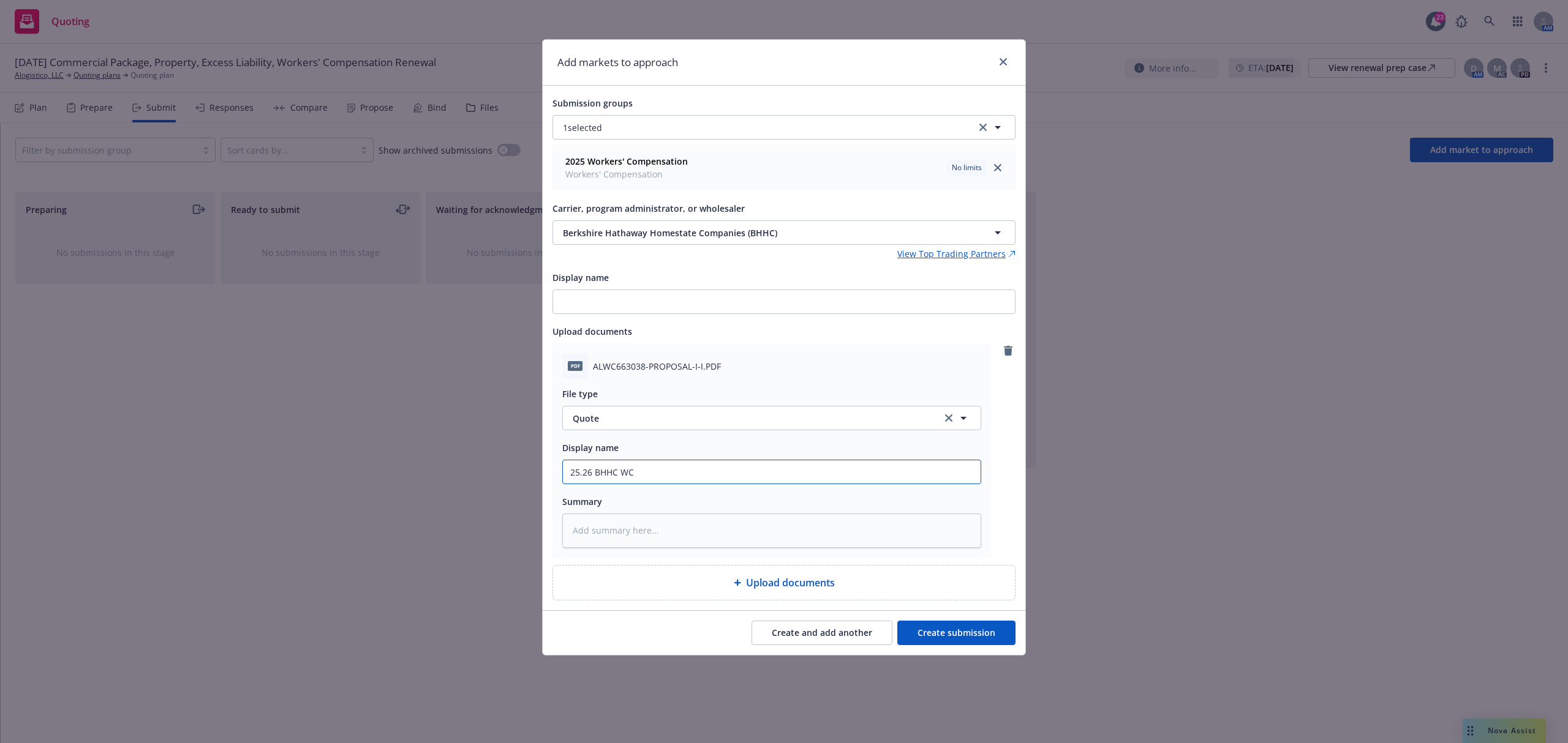
type input "25.26 BHHC WC"
type textarea "x"
type input "25.26 BHHC WC Q"
type textarea "x"
type input "25.26 BHHC WC Qu"
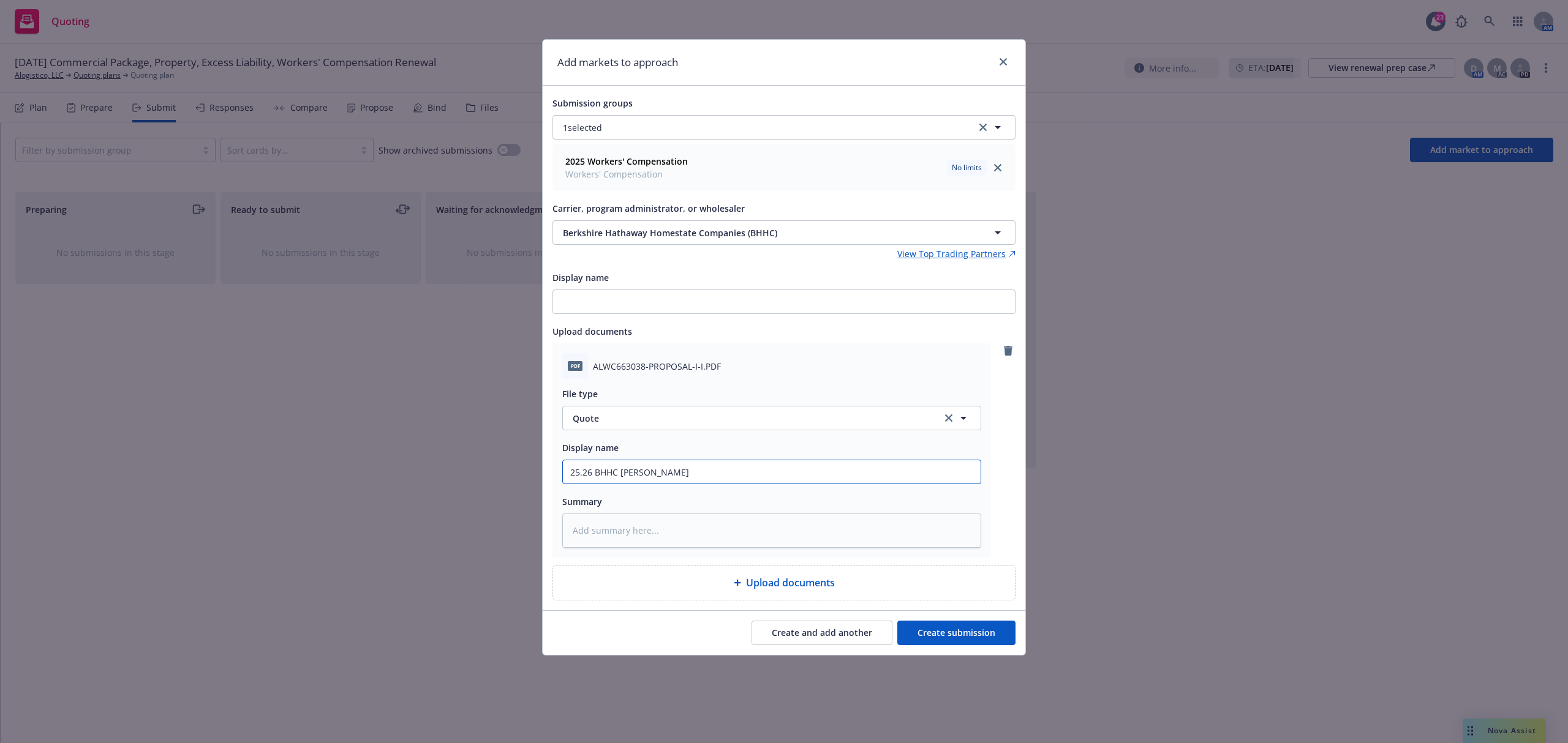
type textarea "x"
type input "25.26 BHHC WC Quo"
type textarea "x"
type input "25.26 BHHC WC Quot"
type textarea "x"
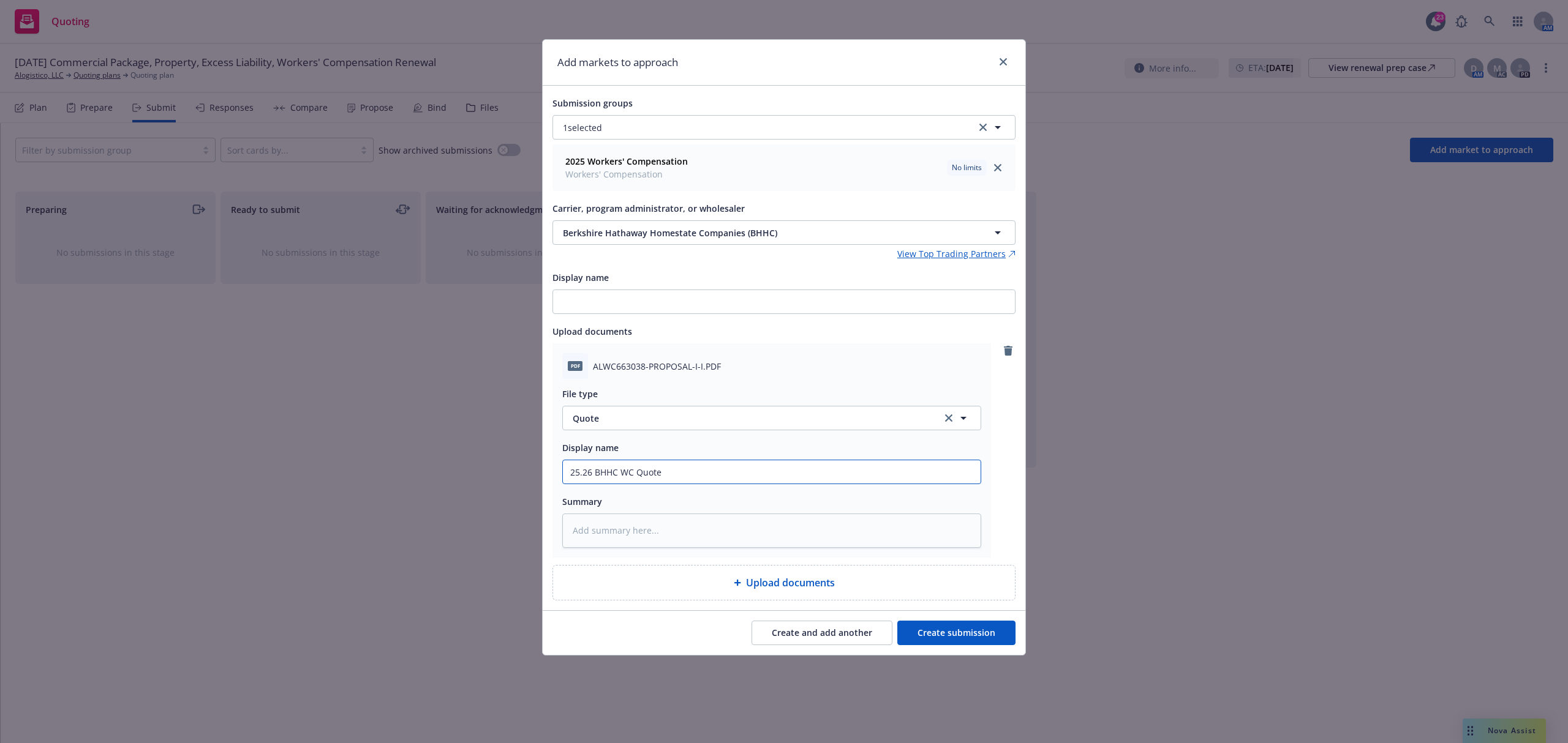
type input "25.26 BHHC WC Quote"
click at [962, 646] on button "Create submission" at bounding box center [956, 633] width 118 height 25
type textarea "x"
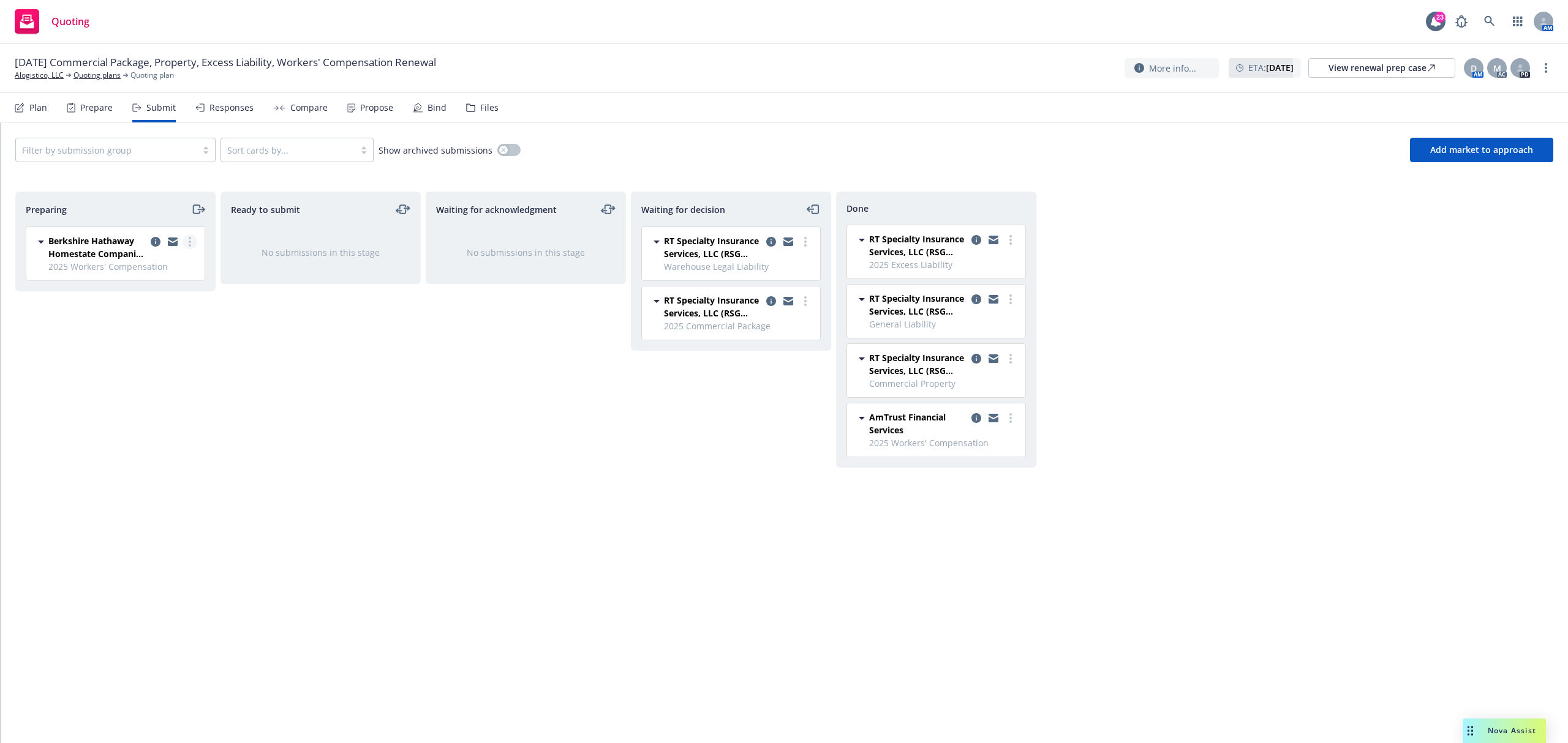
click at [192, 243] on link "more" at bounding box center [190, 241] width 15 height 15
click at [145, 334] on link "Add accepted decision" at bounding box center [135, 341] width 123 height 25
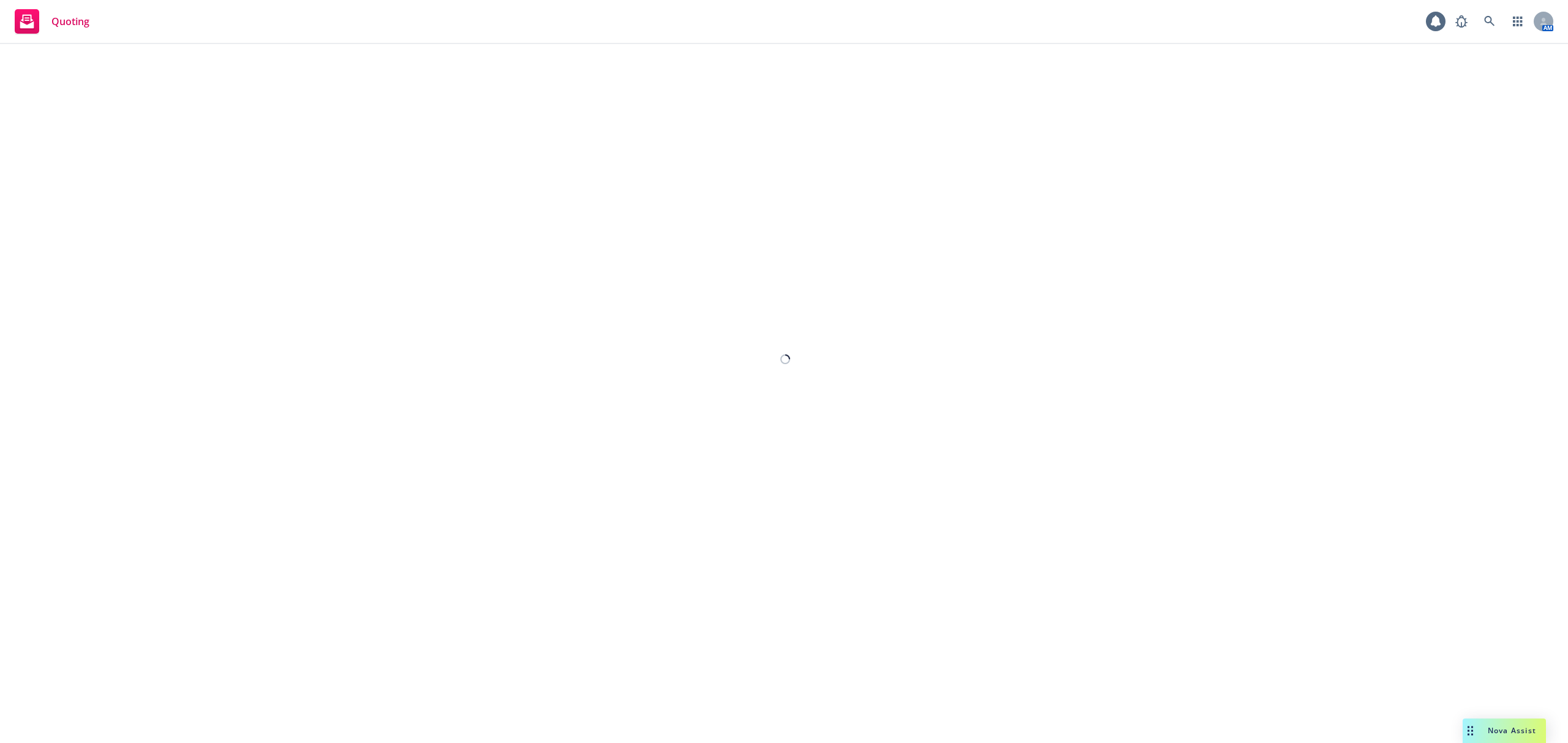
select select "12"
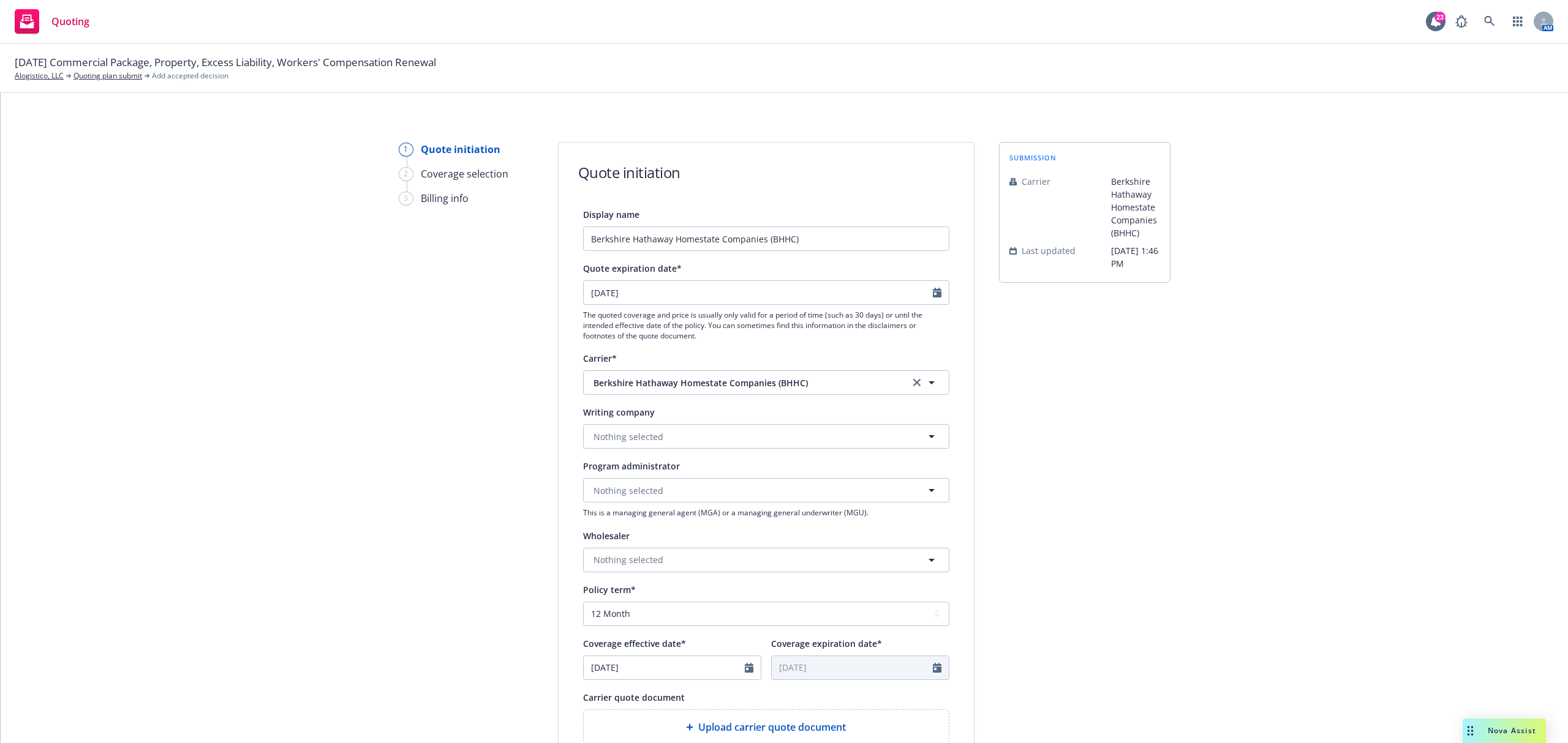
scroll to position [299, 0]
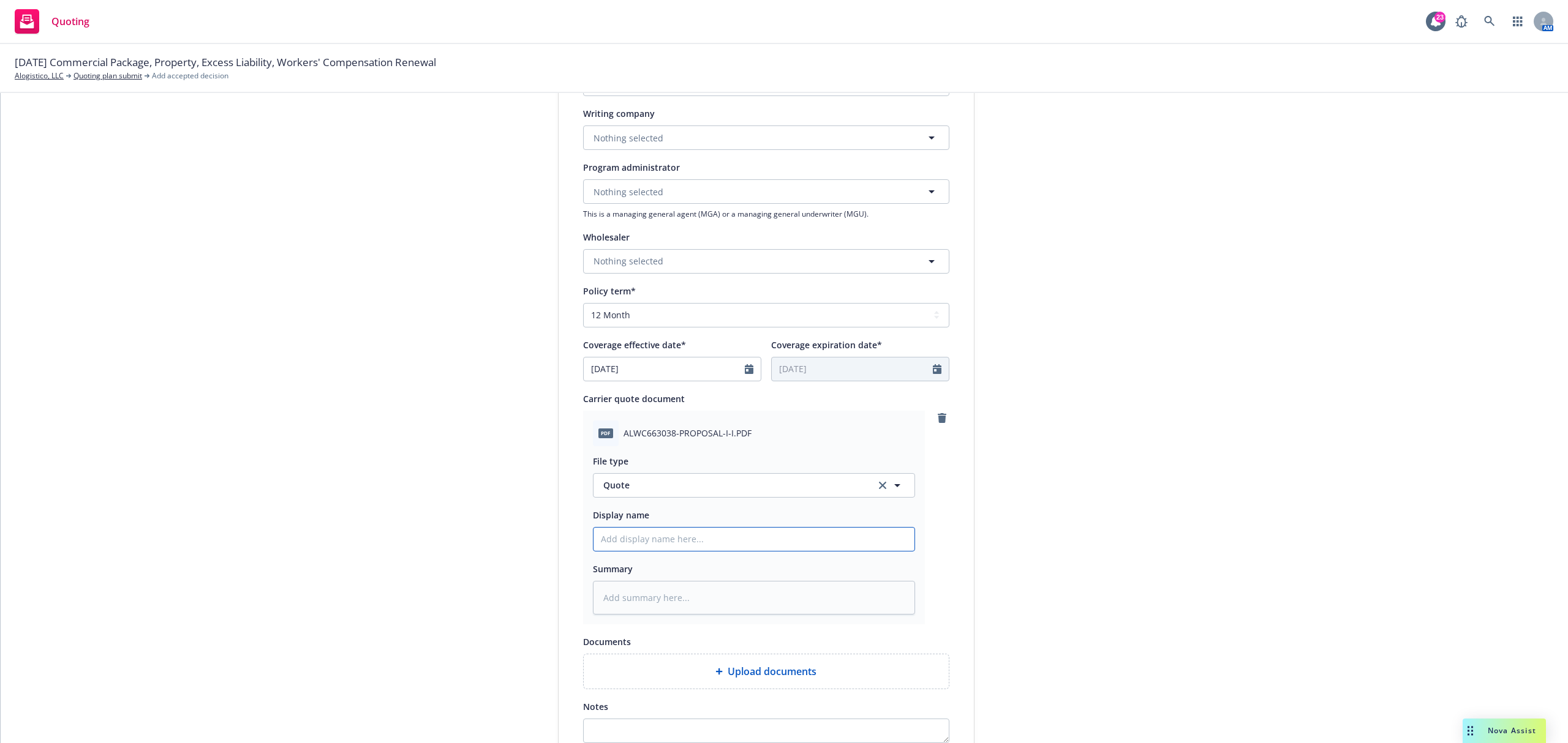
click at [654, 544] on input "Display name" at bounding box center [754, 539] width 321 height 23
type textarea "x"
type input "2"
type textarea "x"
type input "25"
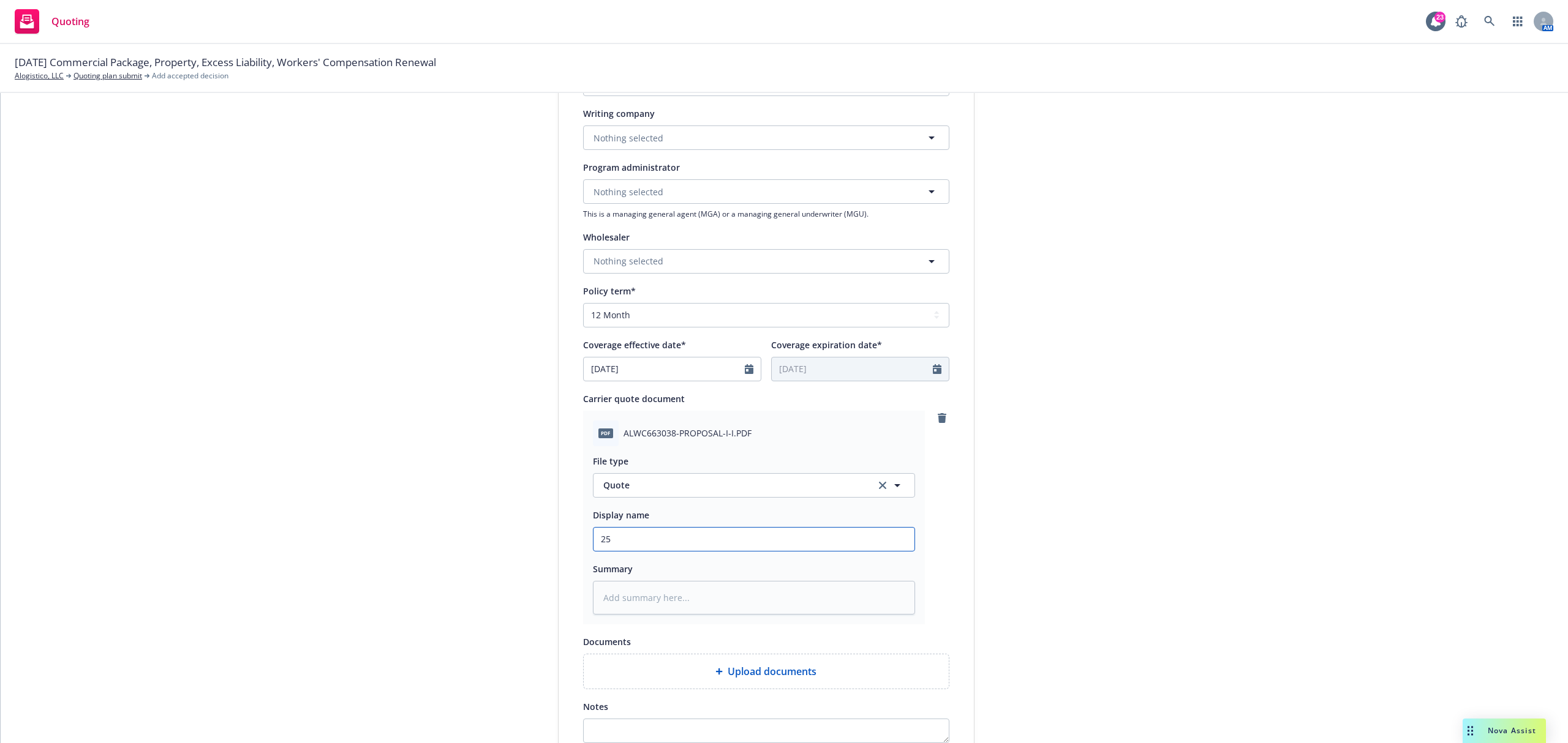
type textarea "x"
type input "25."
type textarea "x"
type input "25.2"
type textarea "x"
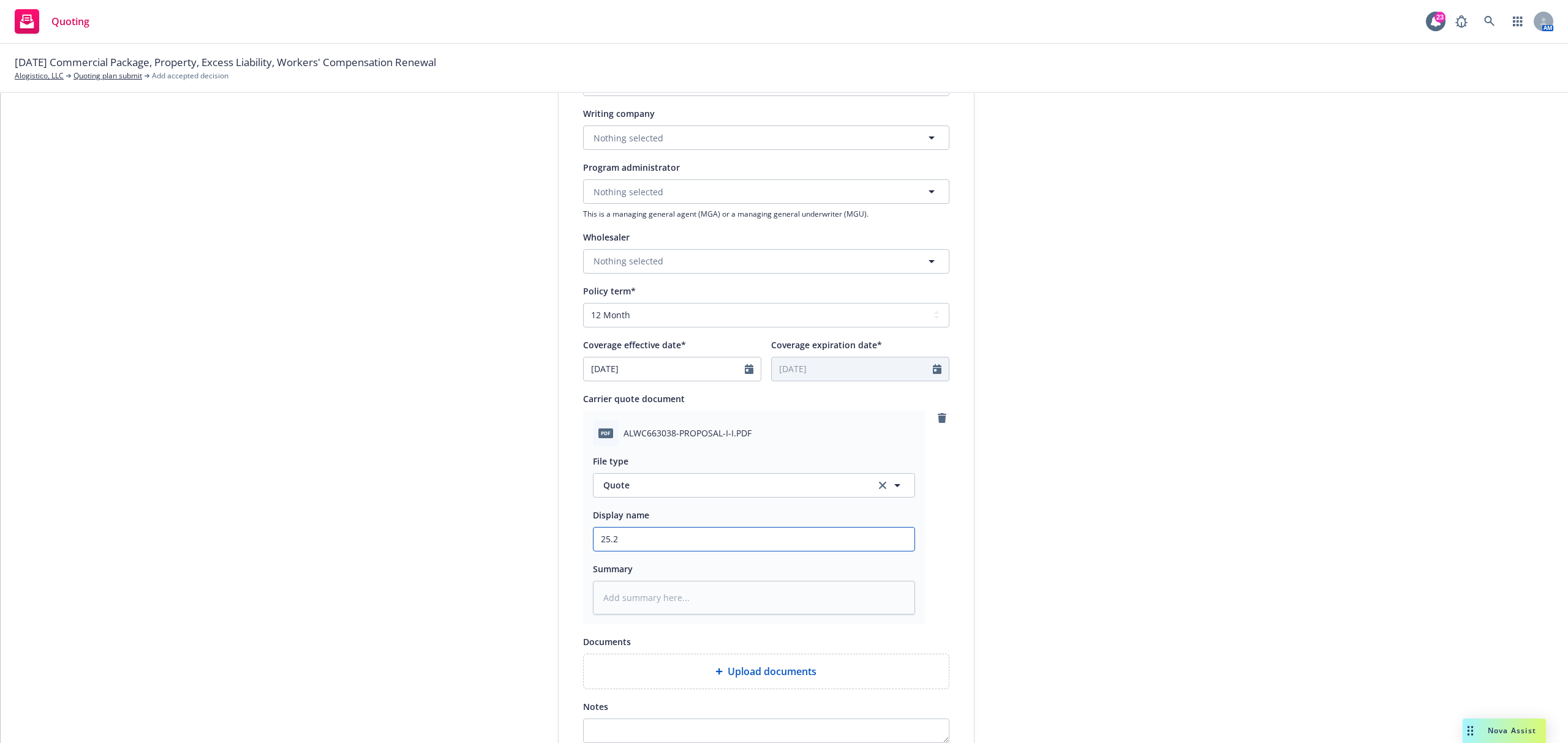
type input "25.26"
type textarea "x"
type input "25.26"
type textarea "x"
type input "25.26 B"
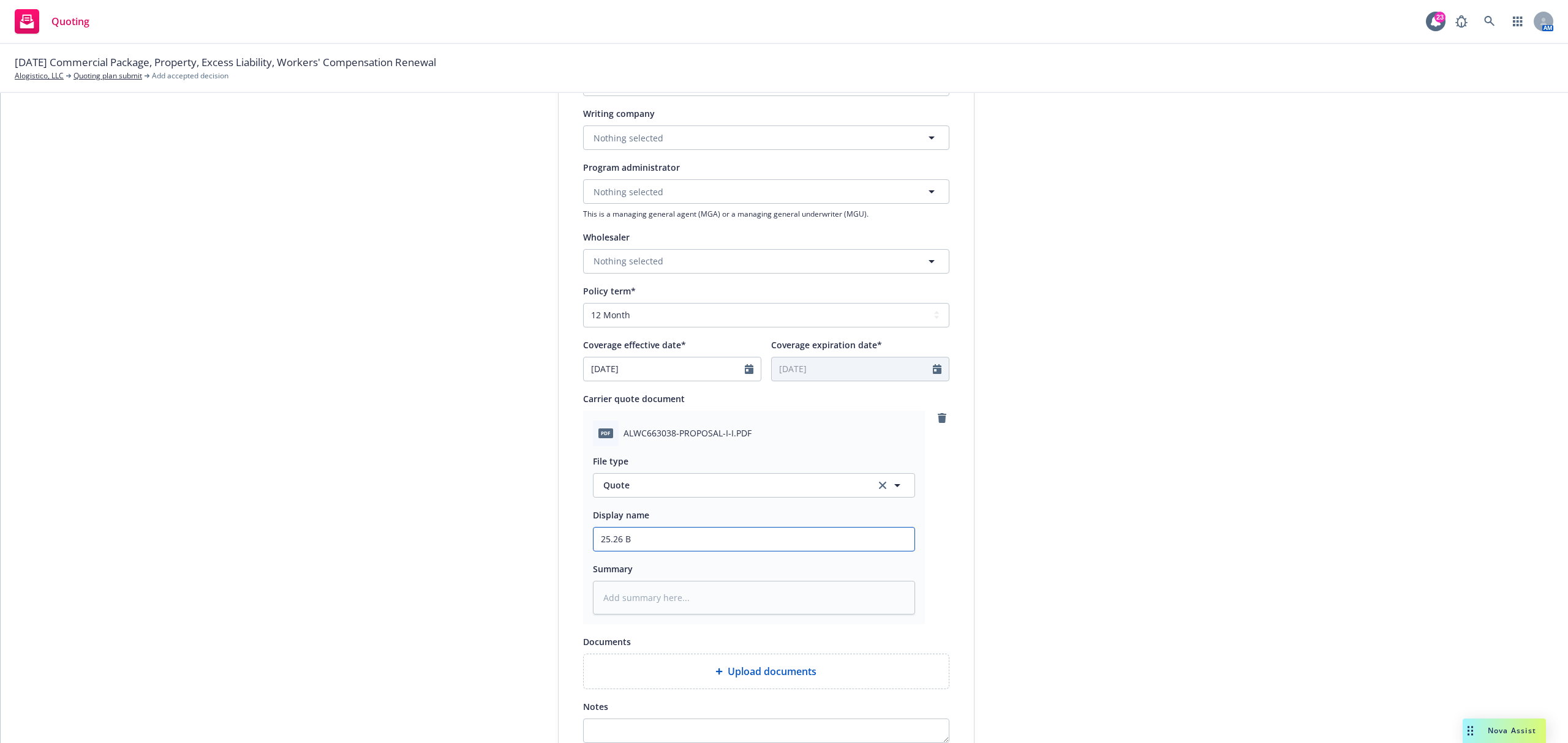
type textarea "x"
type input "25.26 BH"
type textarea "x"
type input "25.26 BHH"
type textarea "x"
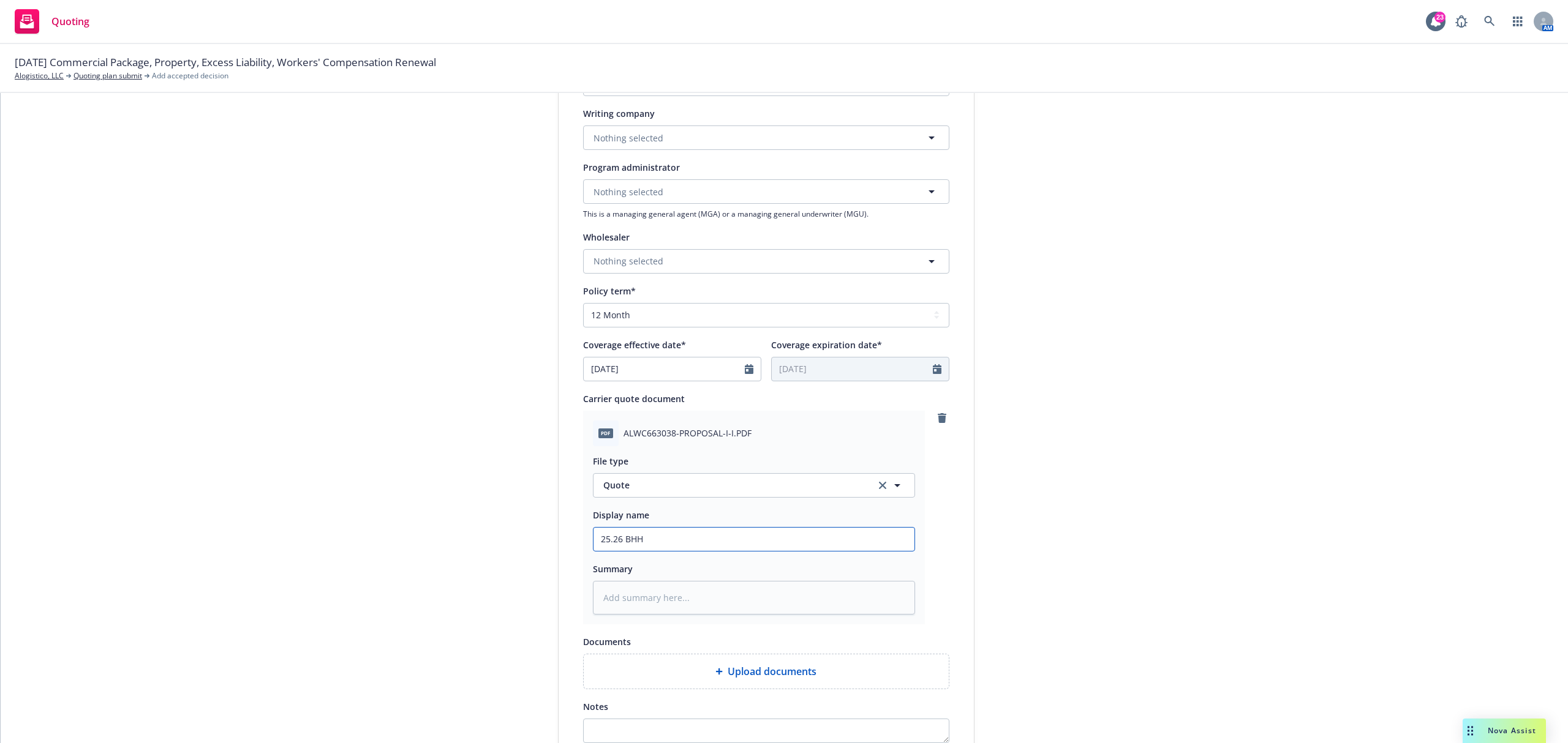
type input "25.26 BHHC"
type textarea "x"
type input "25.26 BHHC"
type textarea "x"
type input "25.26 BHHC W"
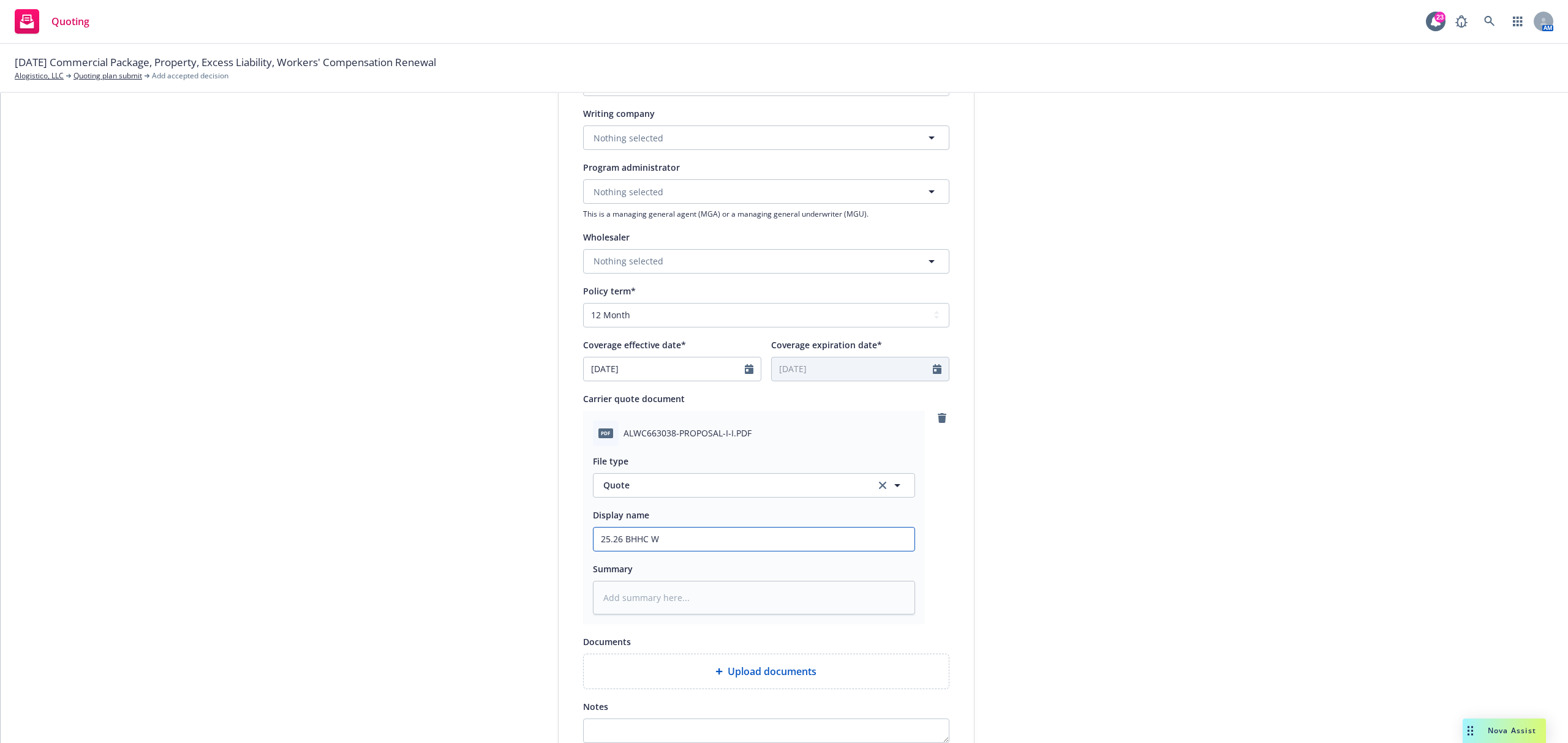
type textarea "x"
type input "25.26 BHHC WC"
type textarea "x"
type input "25.26 BHHC WC"
type textarea "x"
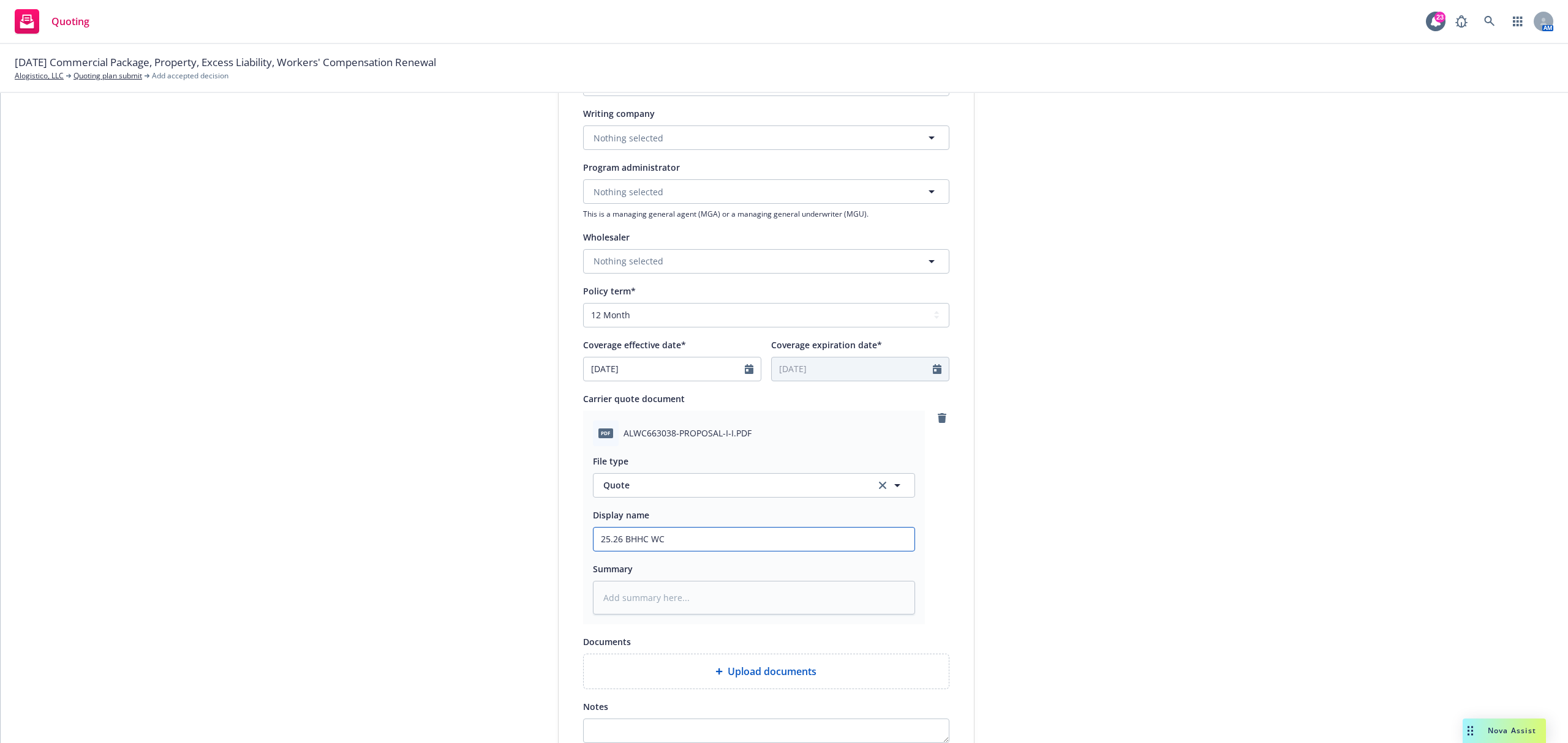
type input "25.26 BHHC WC Q"
type textarea "x"
type input "25.26 BHHC WC Qu"
type textarea "x"
type input "25.26 BHHC WC Quo"
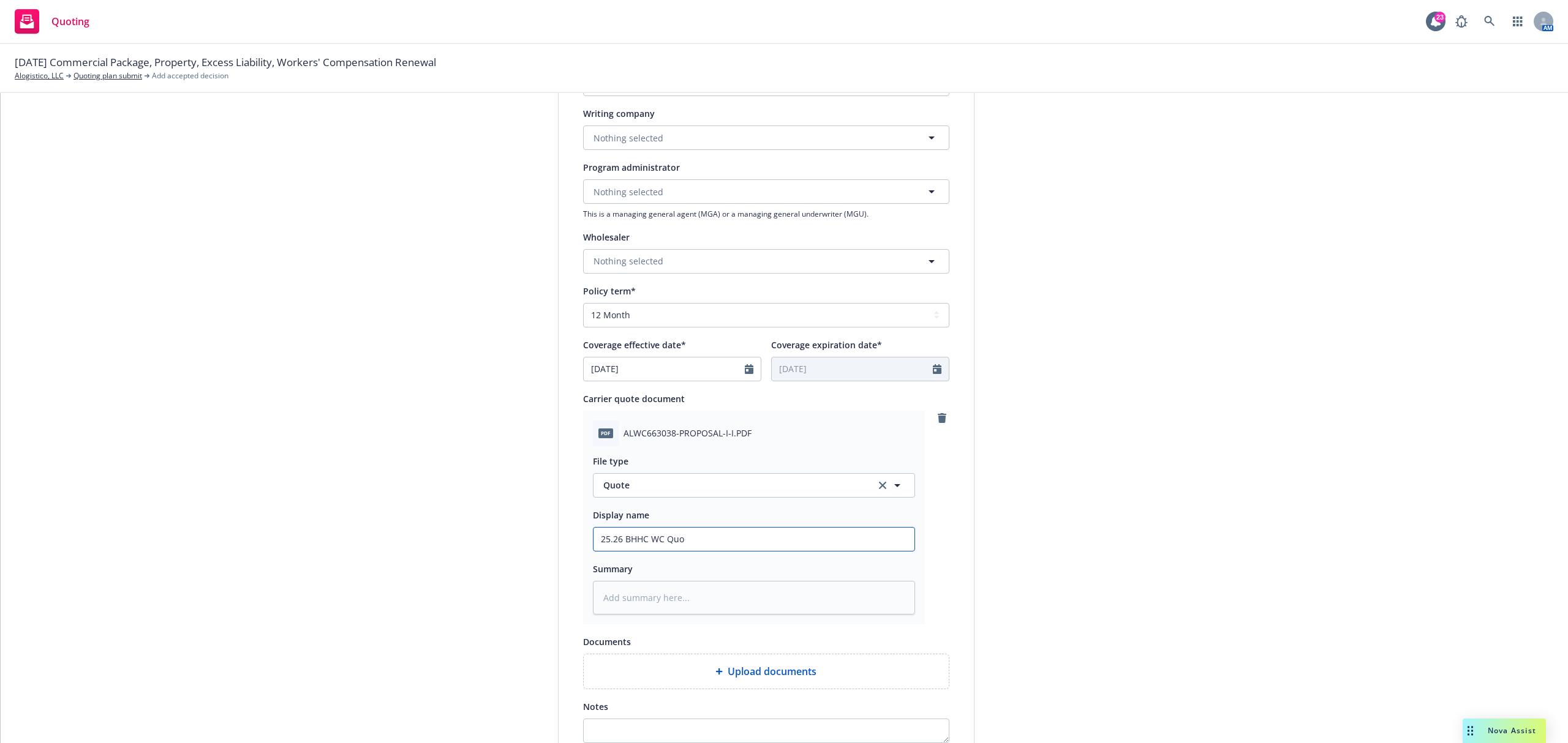
type textarea "x"
type input "25.26 BHHC WC Quot"
type textarea "x"
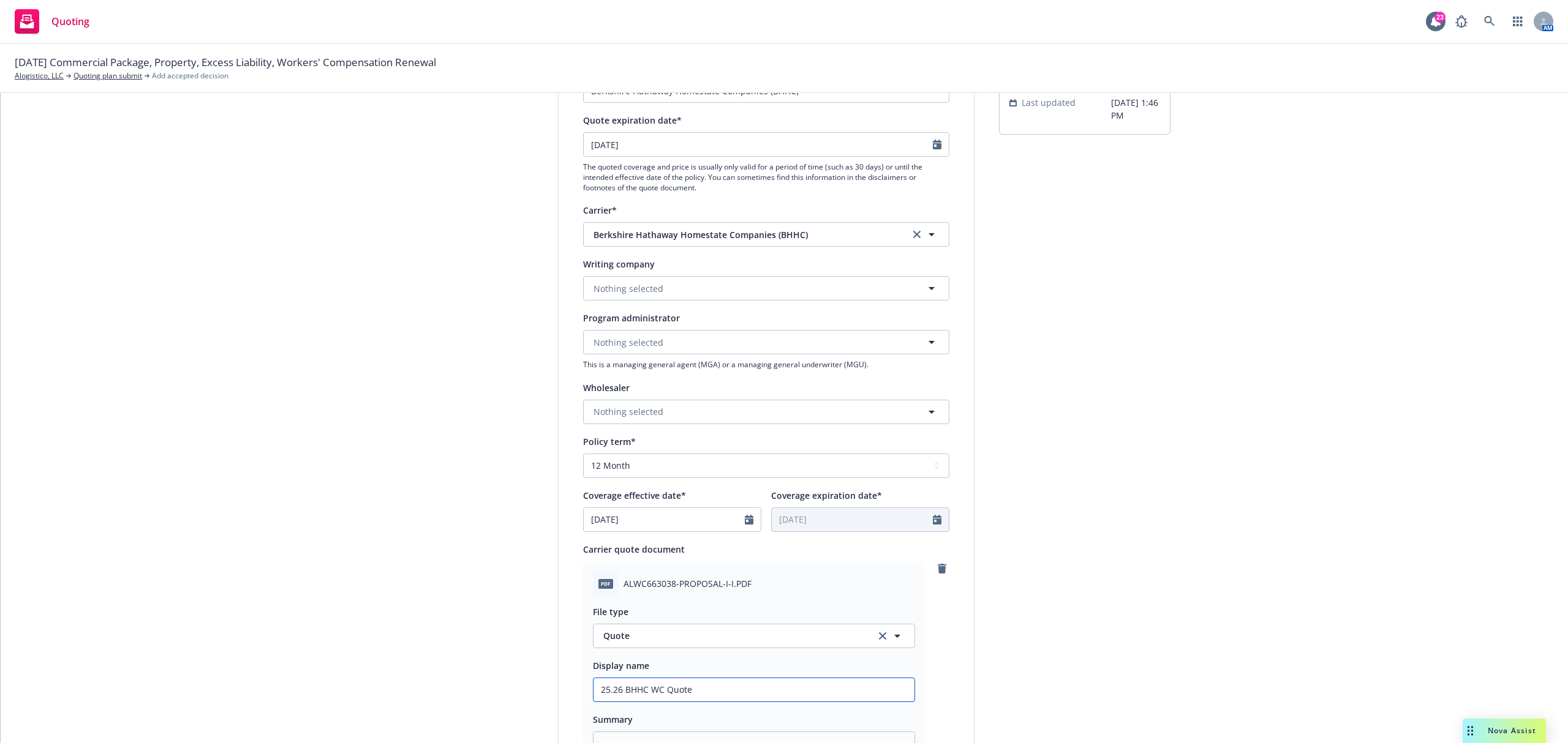
scroll to position [54, 0]
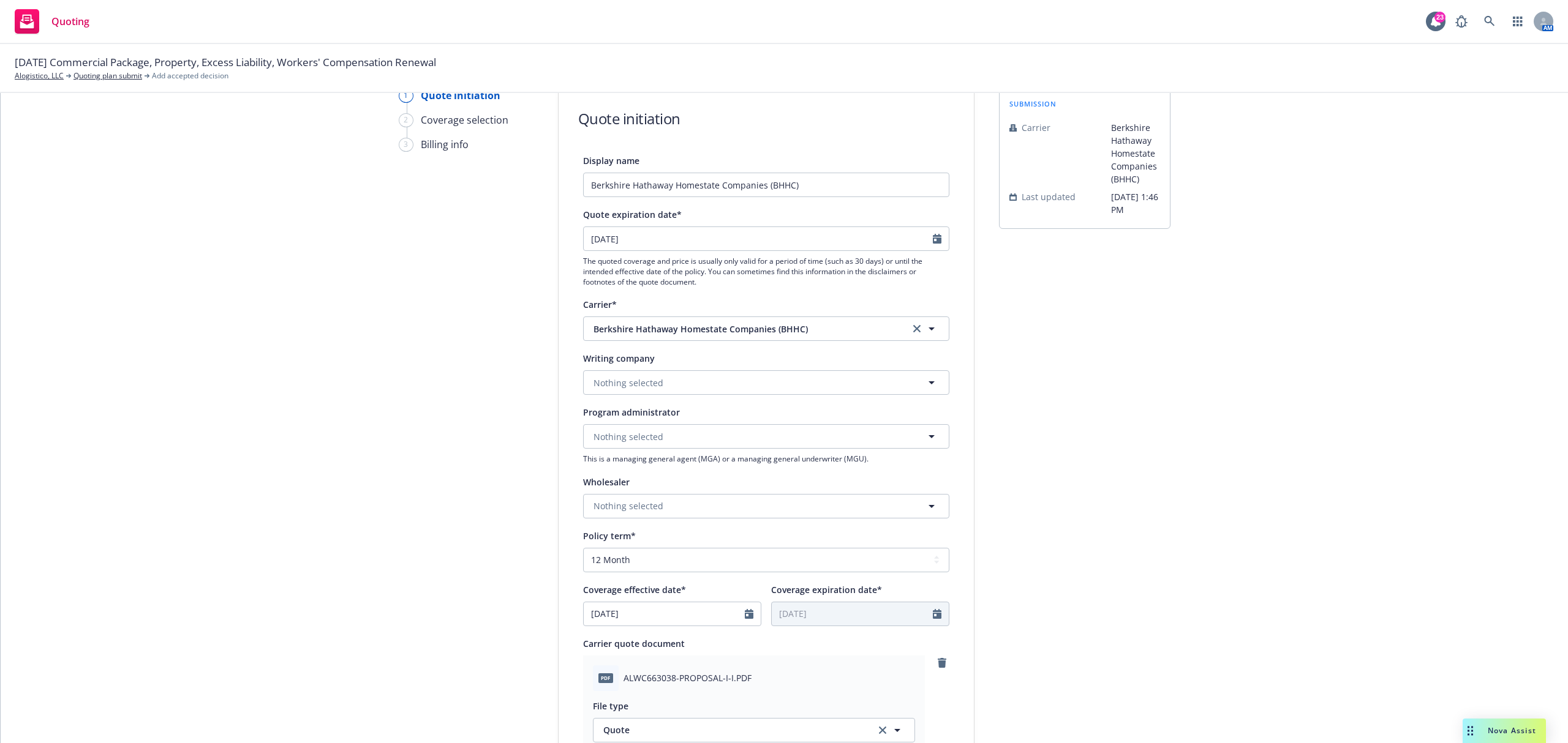
type input "25.26 BHHC WC Quote"
click at [624, 375] on button "Nothing selected" at bounding box center [766, 383] width 366 height 25
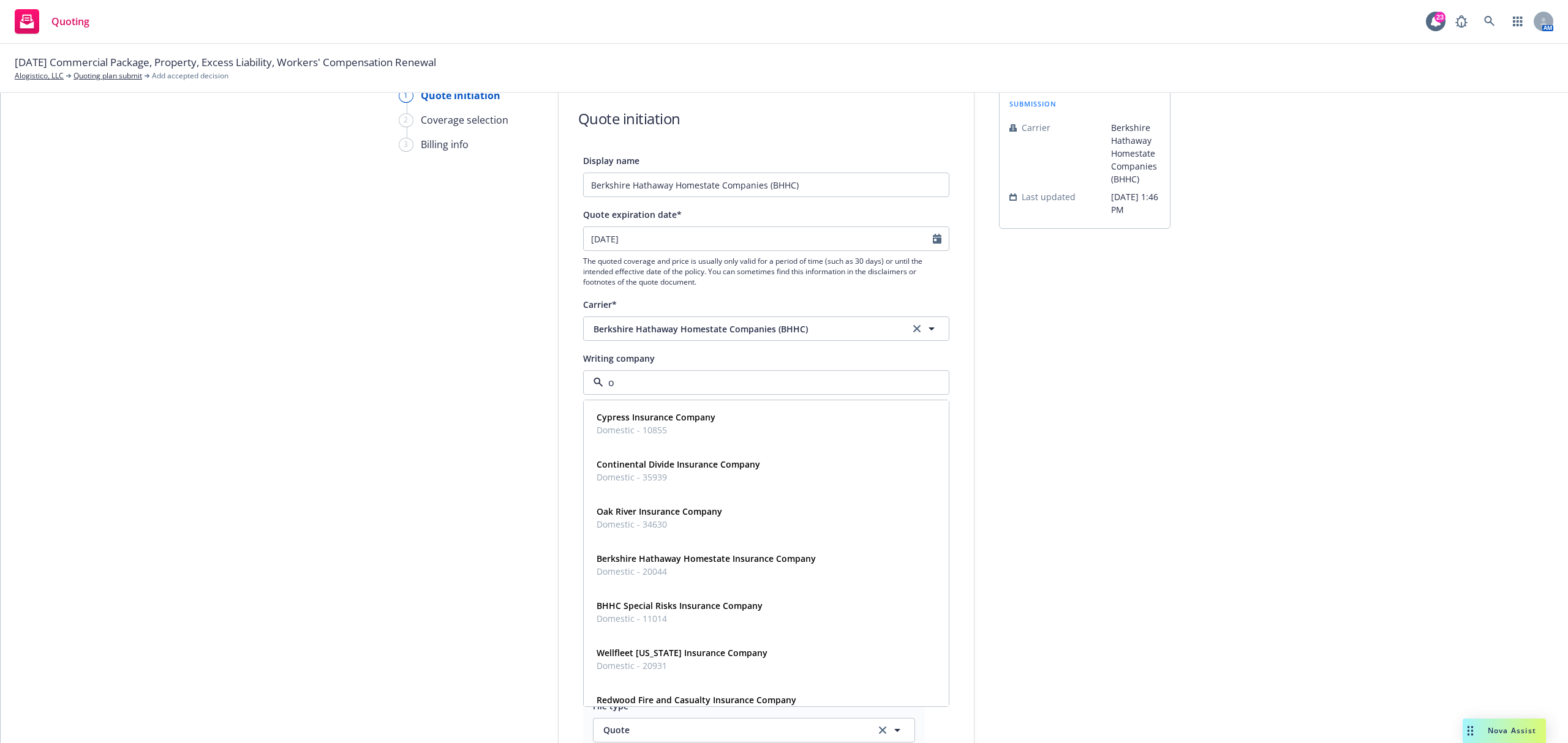
type input "ok"
type textarea "x"
type input "oak"
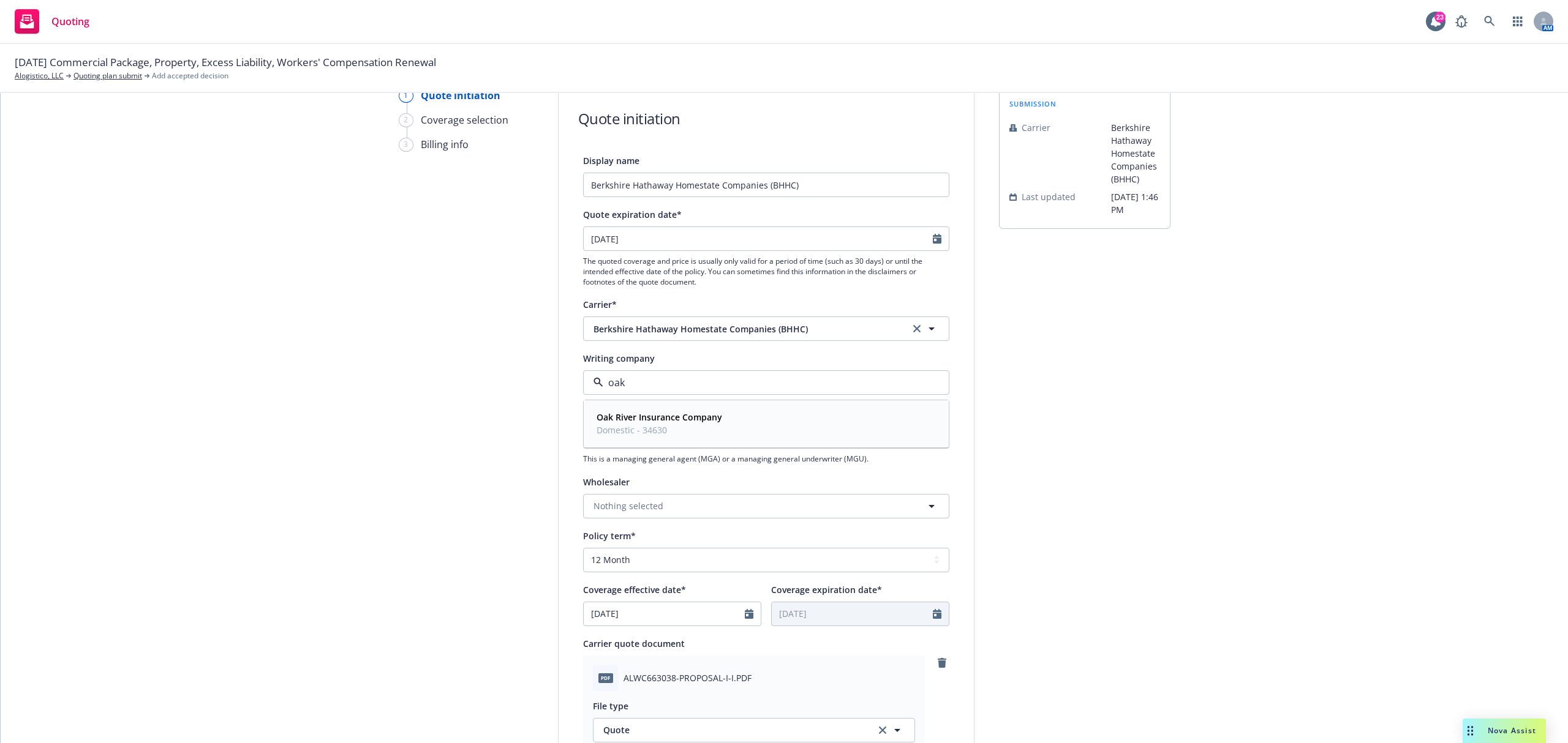
click at [666, 439] on div "Oak River Insurance Company Domestic - 34630" at bounding box center [658, 423] width 133 height 30
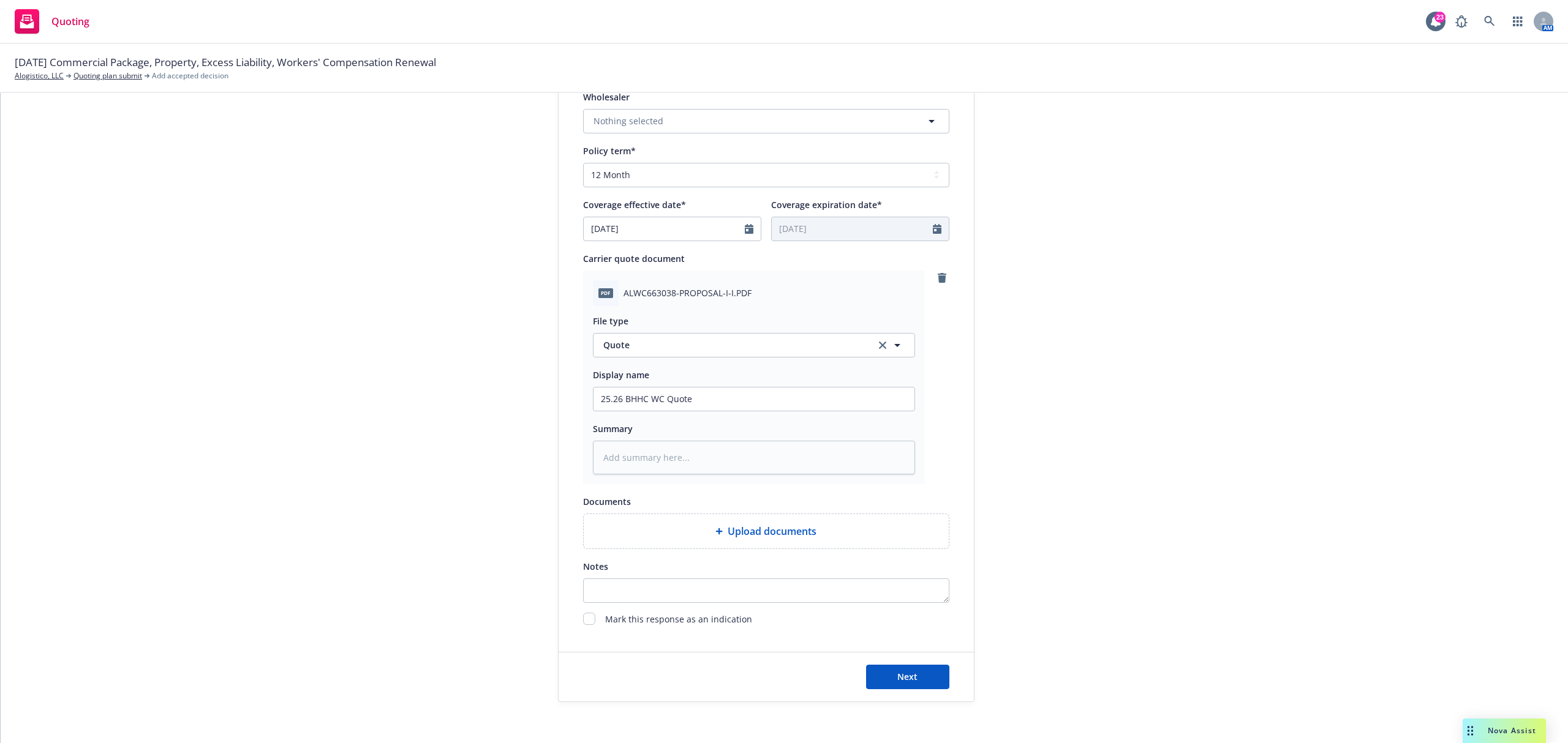
scroll to position [462, 0]
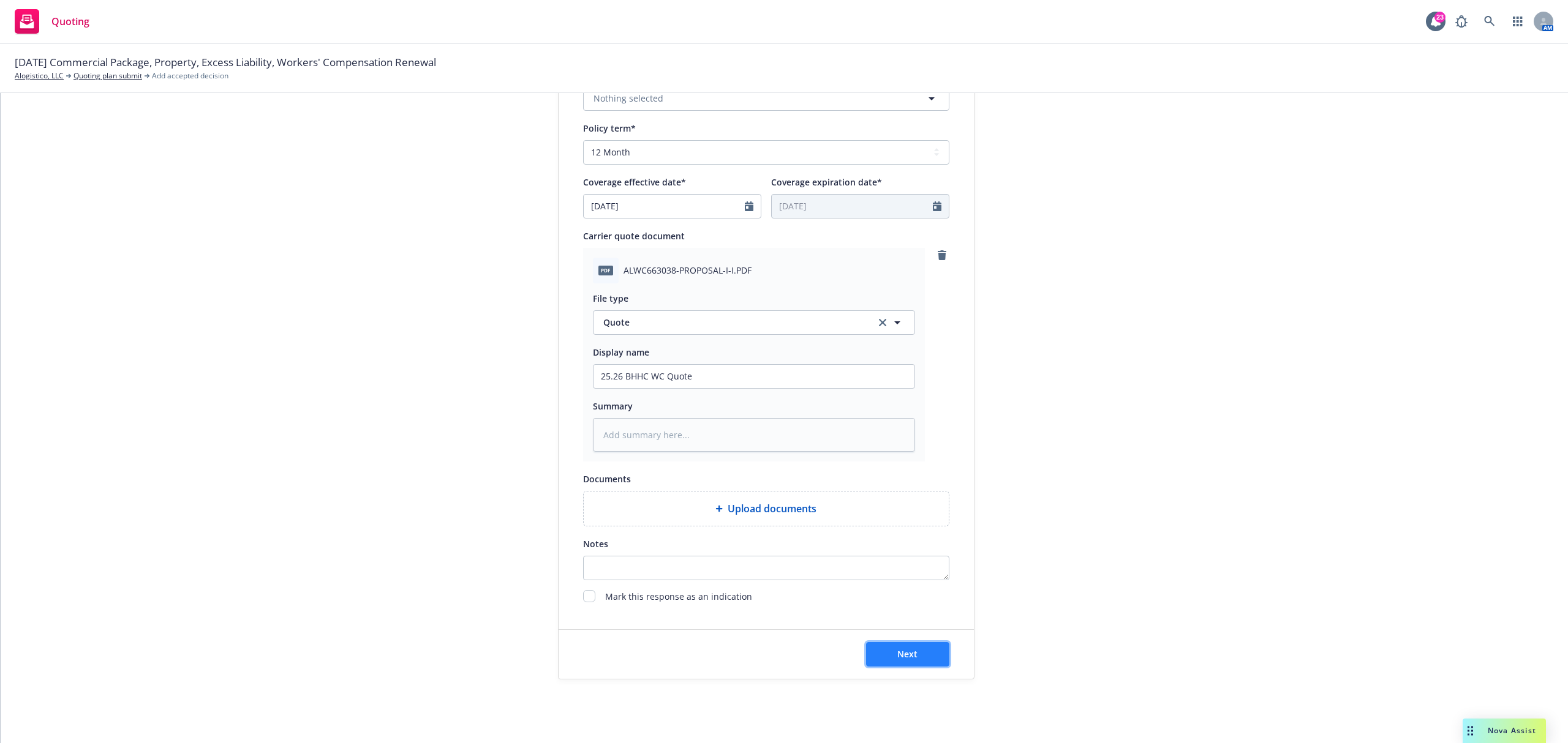
click at [880, 664] on button "Next" at bounding box center [907, 655] width 83 height 25
type textarea "x"
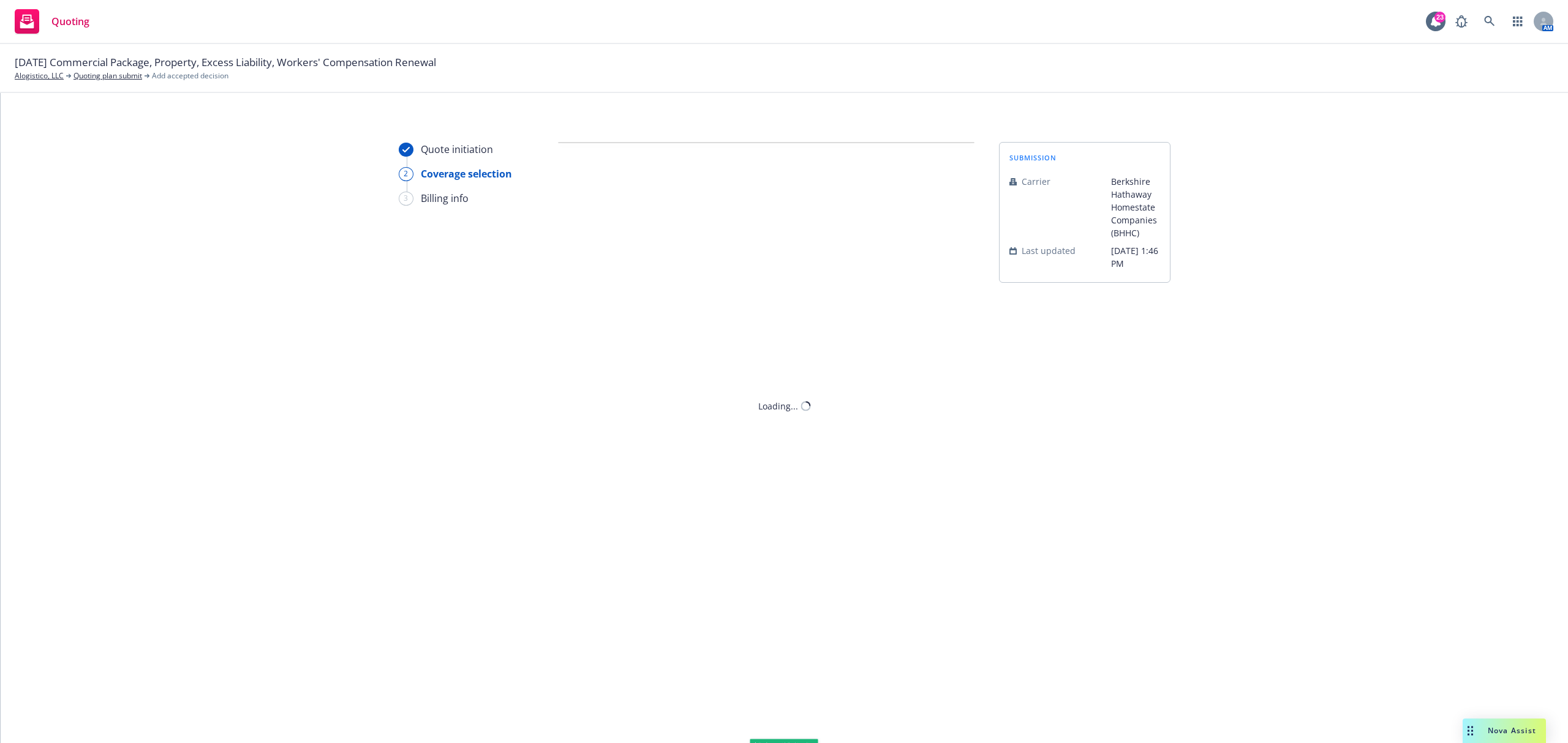
scroll to position [0, 0]
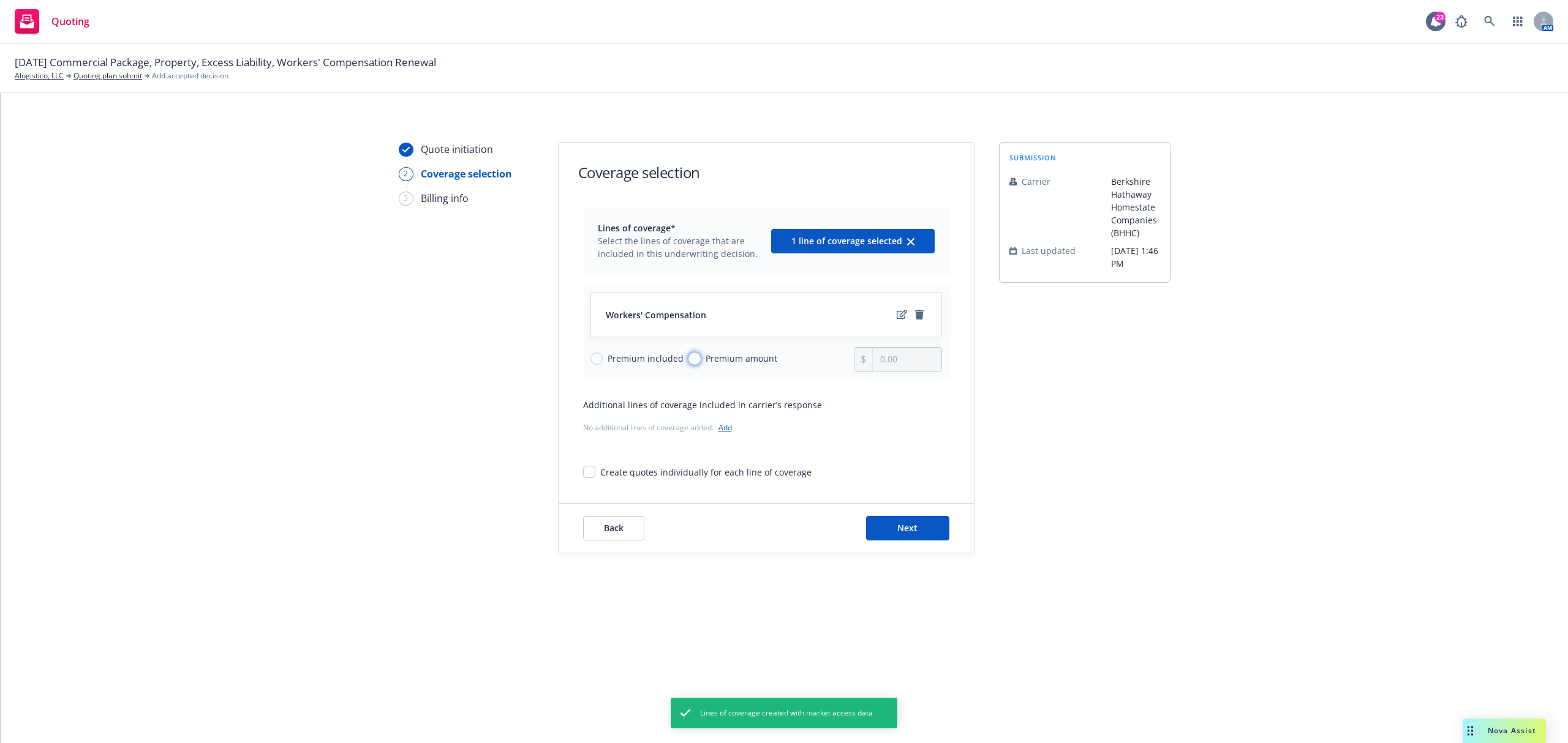
click at [692, 355] on input "Premium amount" at bounding box center [694, 358] width 12 height 12
radio input "true"
click at [897, 363] on input "0.00" at bounding box center [906, 360] width 68 height 23
type input "0.00"
type input "56,170.00"
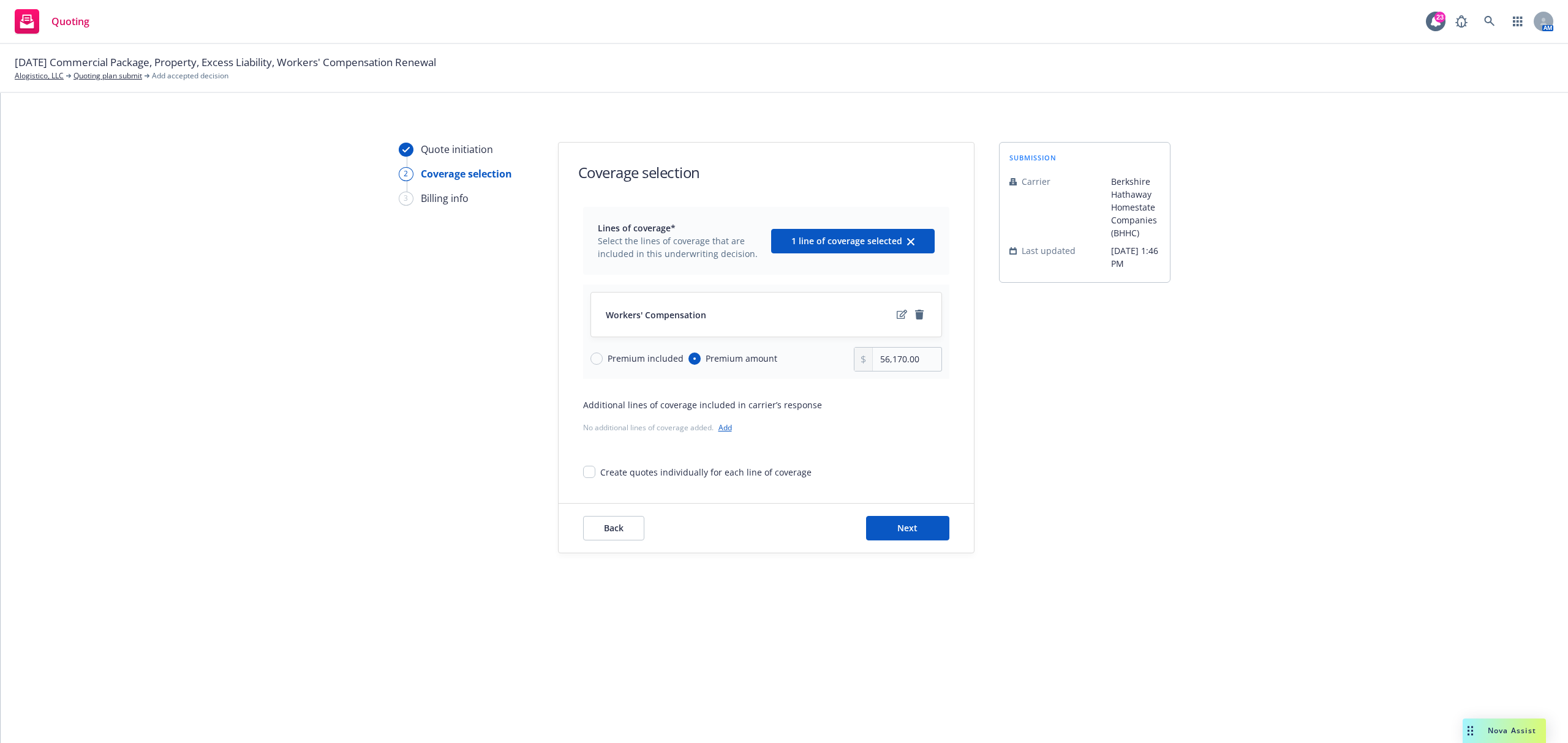
click at [1015, 382] on div "submission Carrier Berkshire Hathaway Homestate Companies (BHHC) Last updated 9…" at bounding box center [1085, 347] width 172 height 411
click at [891, 520] on button "Next" at bounding box center [907, 528] width 83 height 25
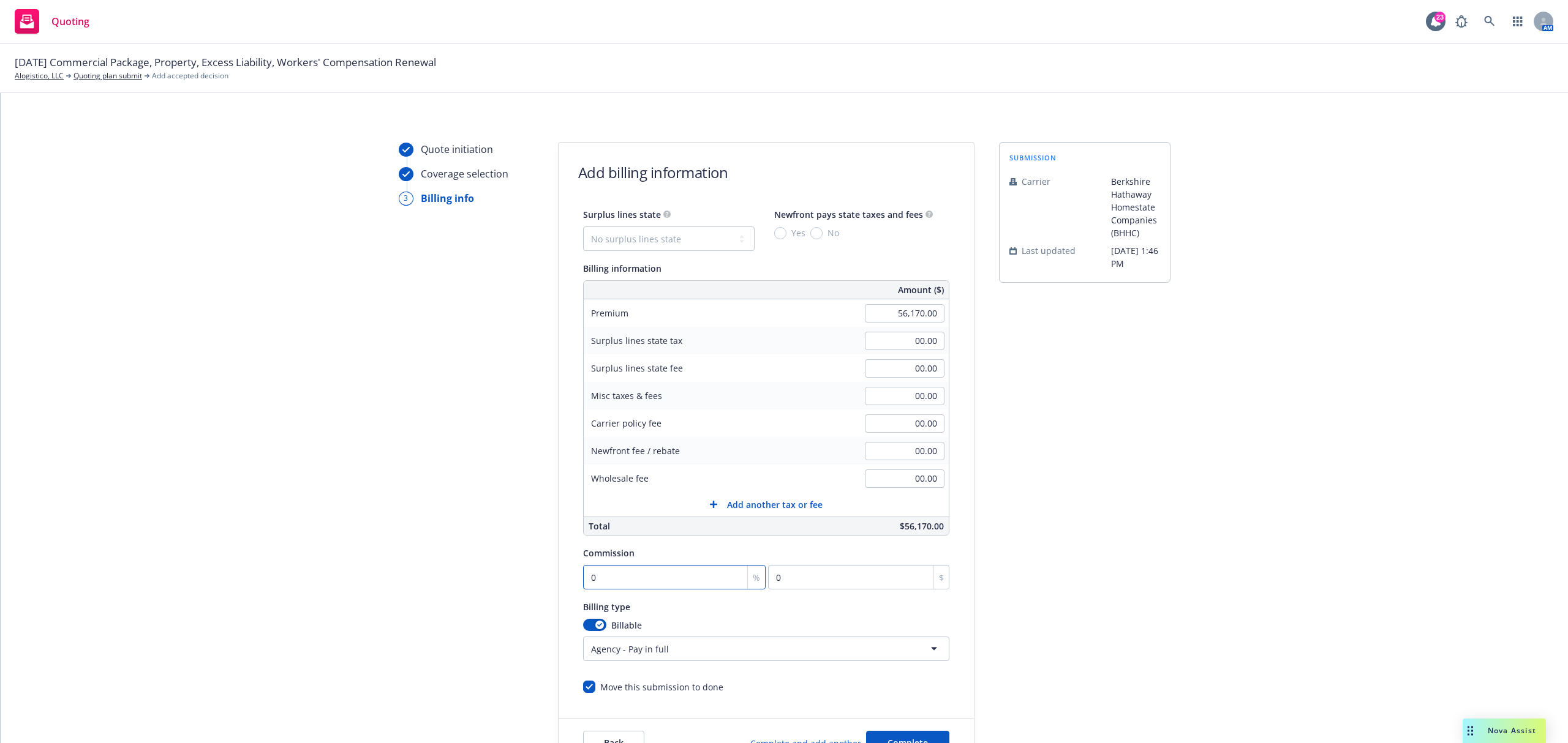
click at [647, 585] on input "0" at bounding box center [675, 577] width 183 height 25
type input "1"
type input "561.7"
type input "13"
type input "7302.1"
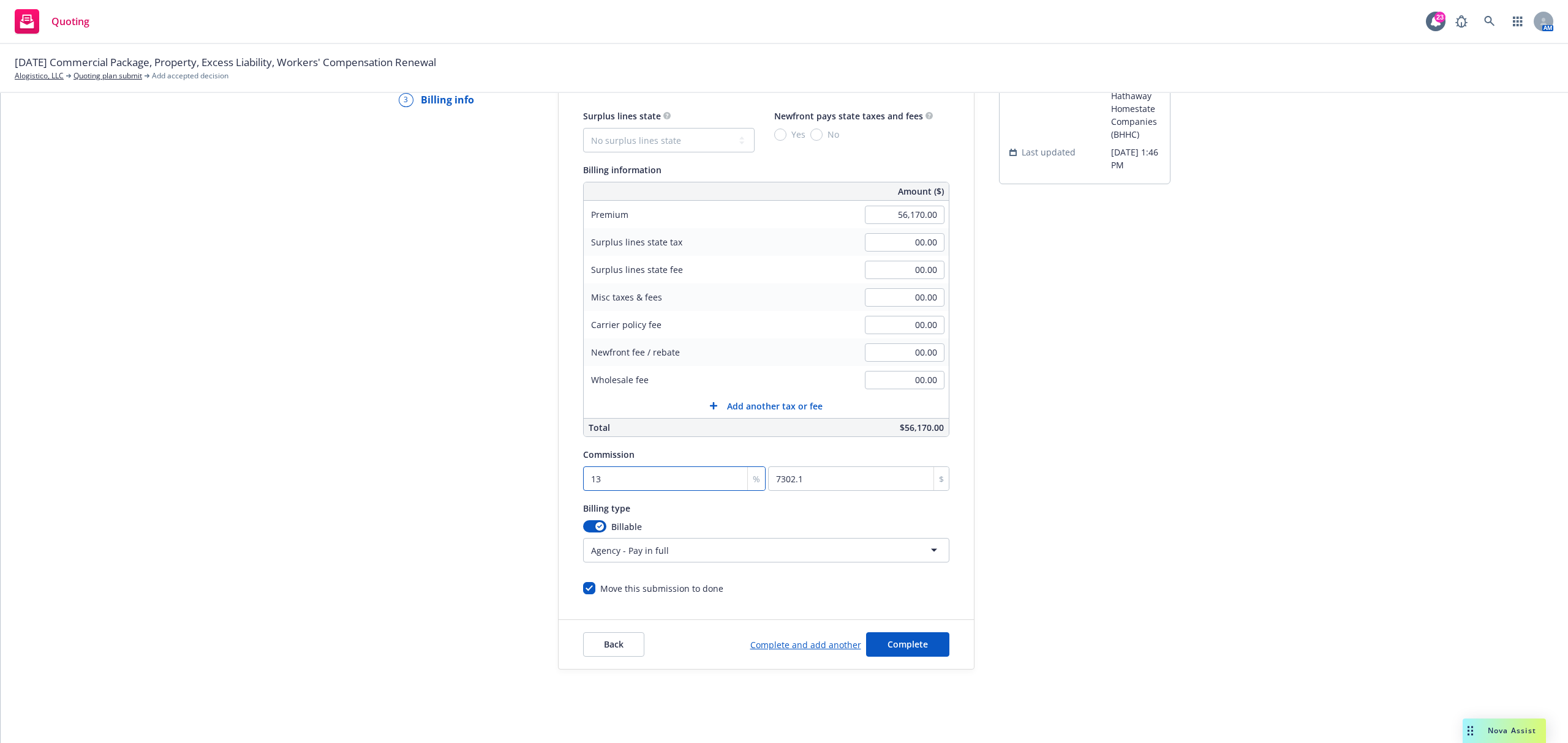
scroll to position [104, 0]
type input "13"
click at [911, 635] on span "Complete" at bounding box center [907, 640] width 41 height 12
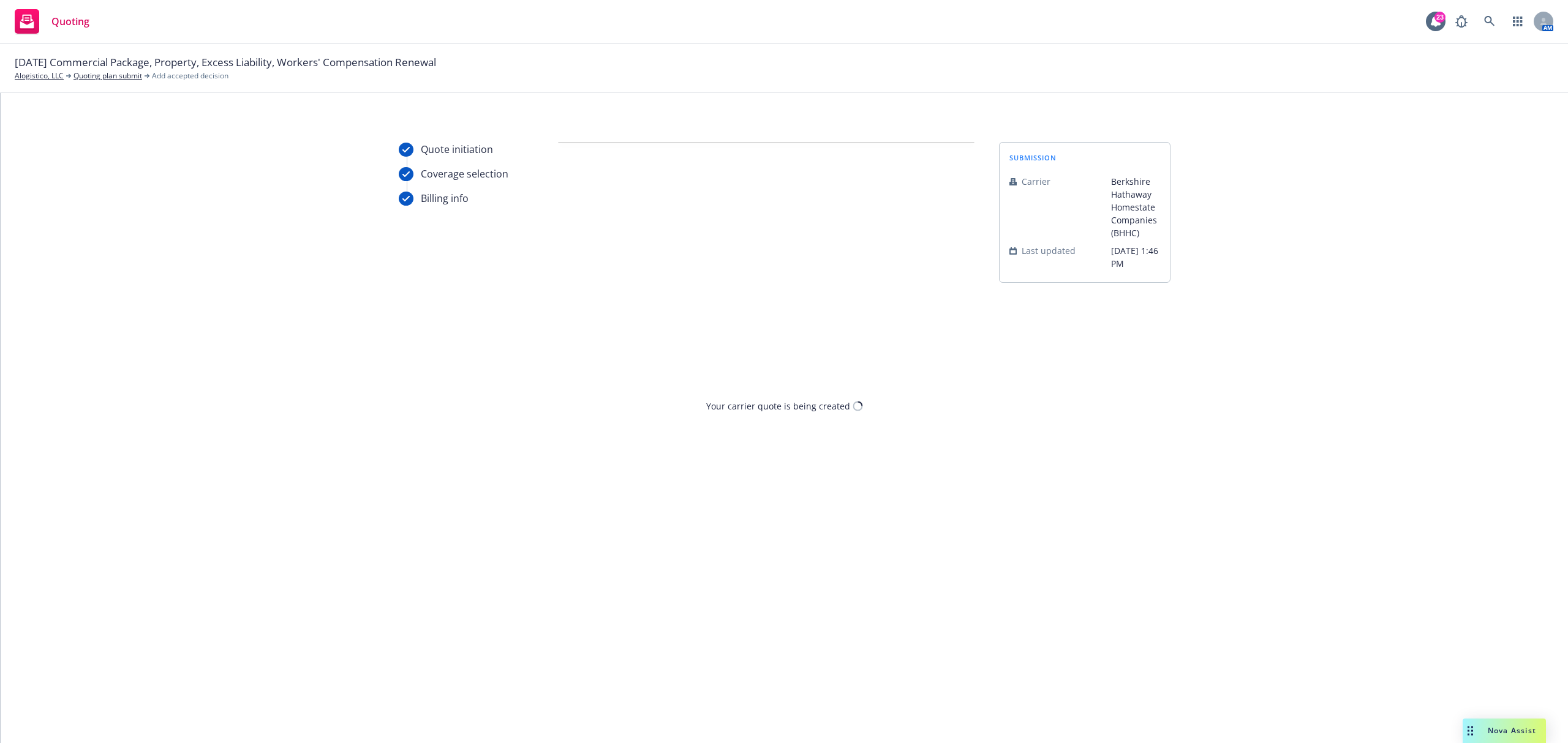
scroll to position [0, 0]
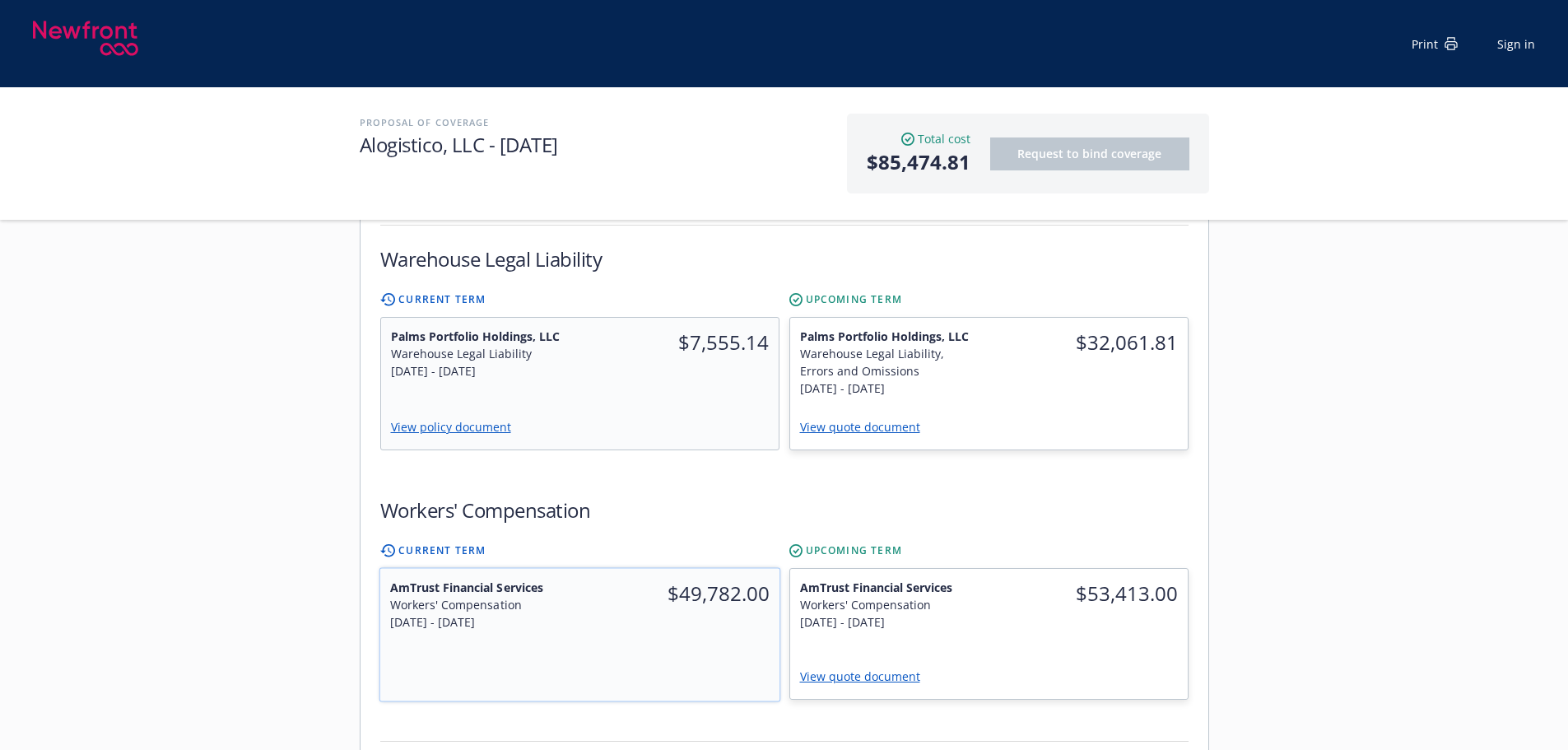
scroll to position [576, 0]
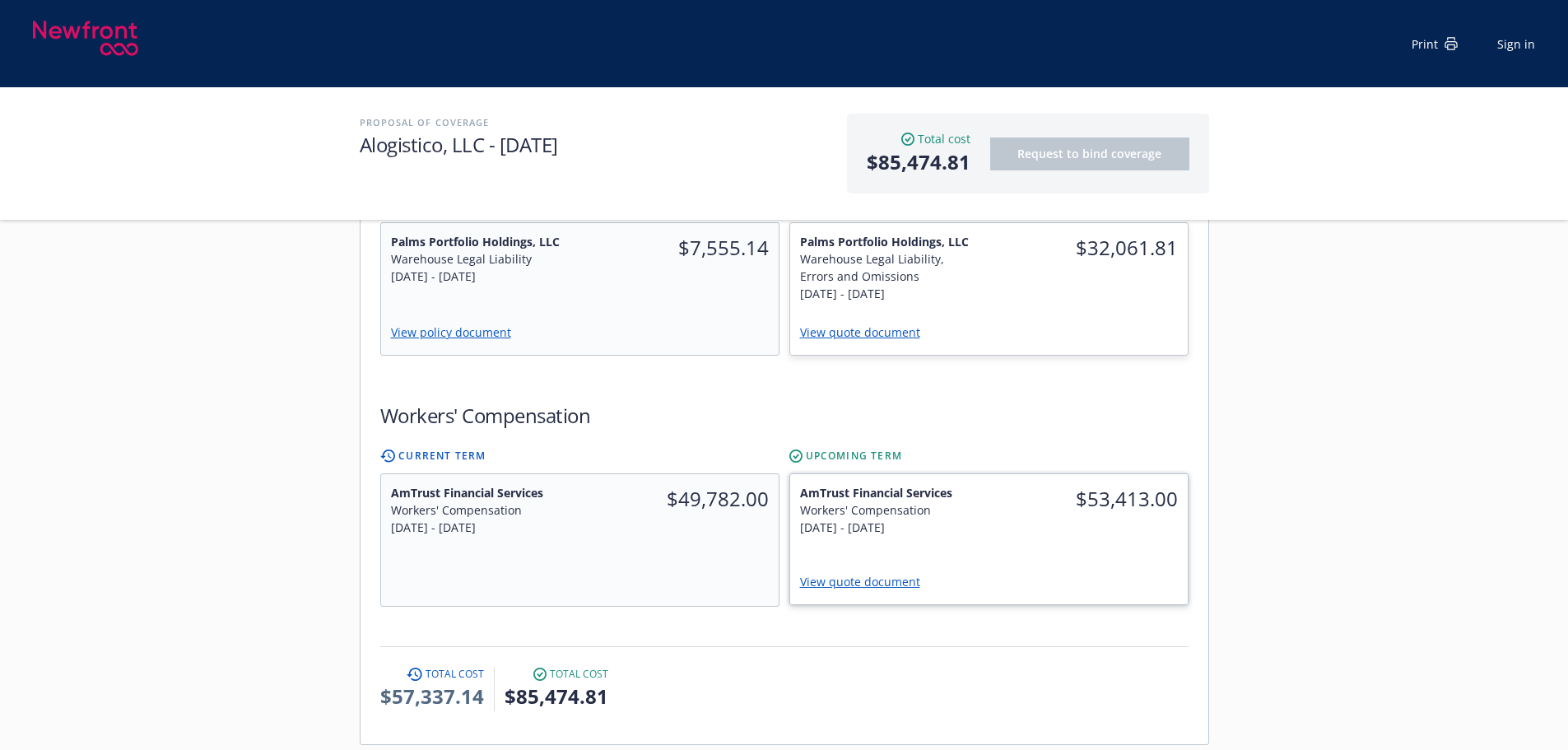
click at [839, 574] on link "View quote document" at bounding box center [867, 582] width 134 height 16
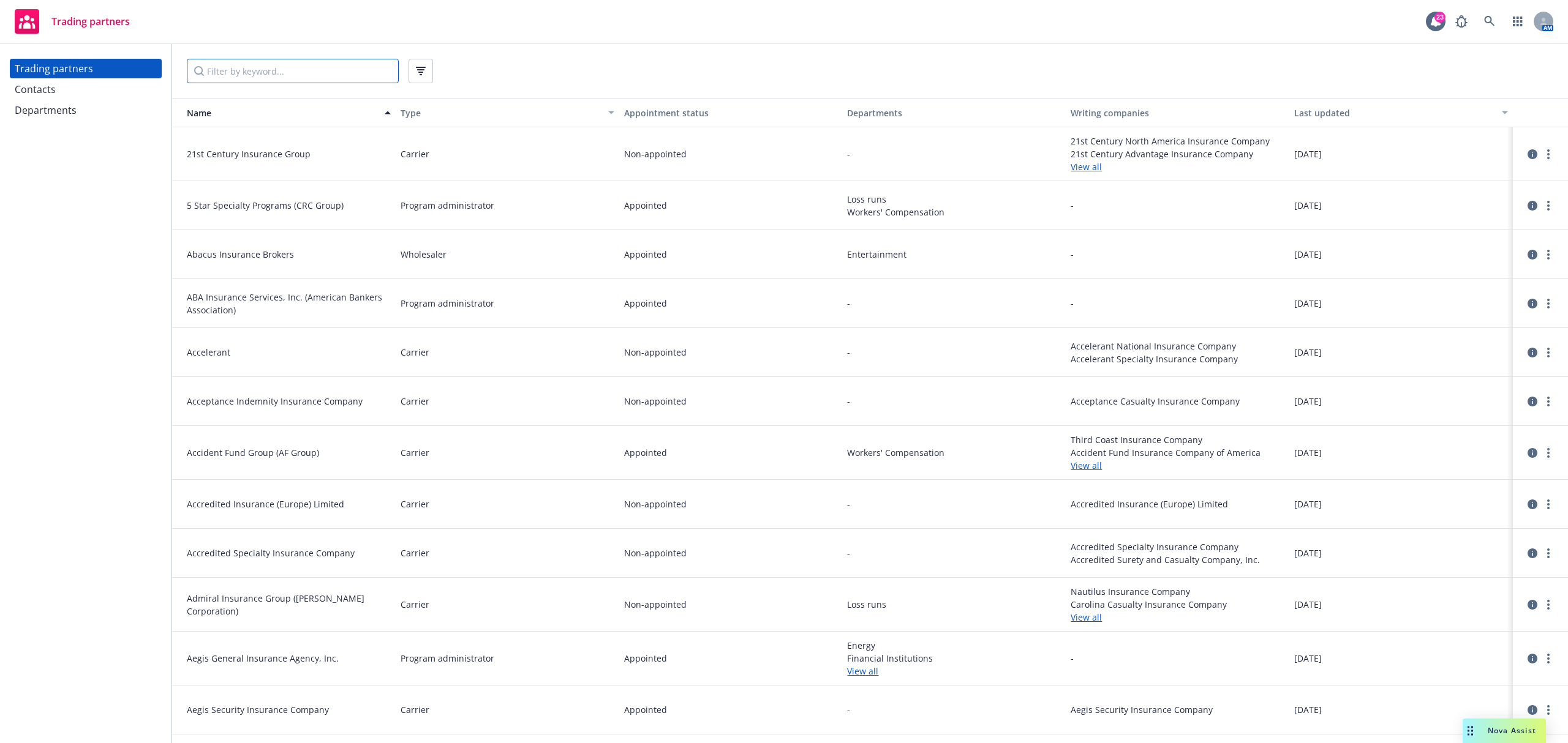
click at [223, 77] on input "Filter by keyword..." at bounding box center [293, 71] width 212 height 25
click at [79, 96] on div "Contacts" at bounding box center [86, 89] width 142 height 19
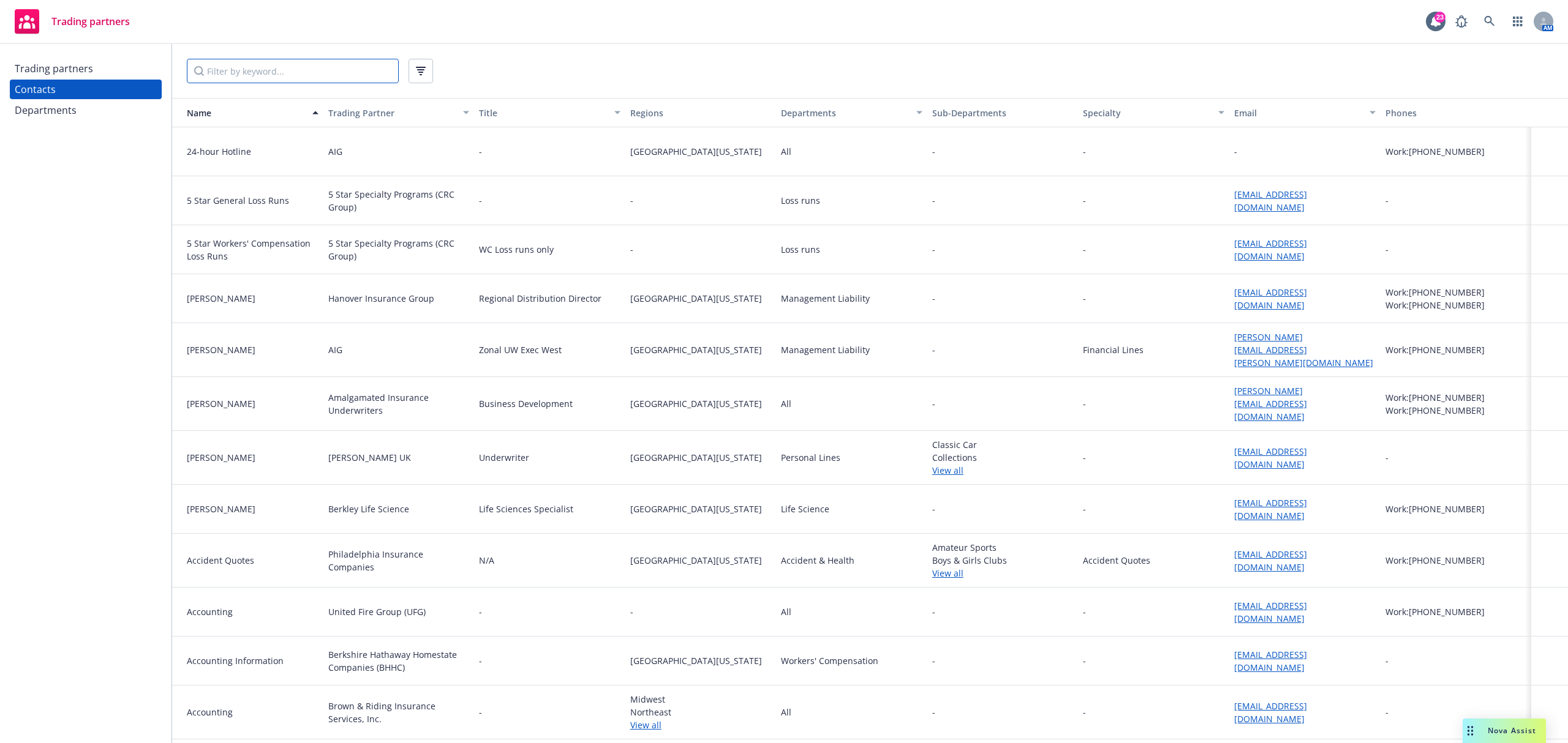
click at [241, 75] on input "Filter by keyword..." at bounding box center [293, 71] width 212 height 25
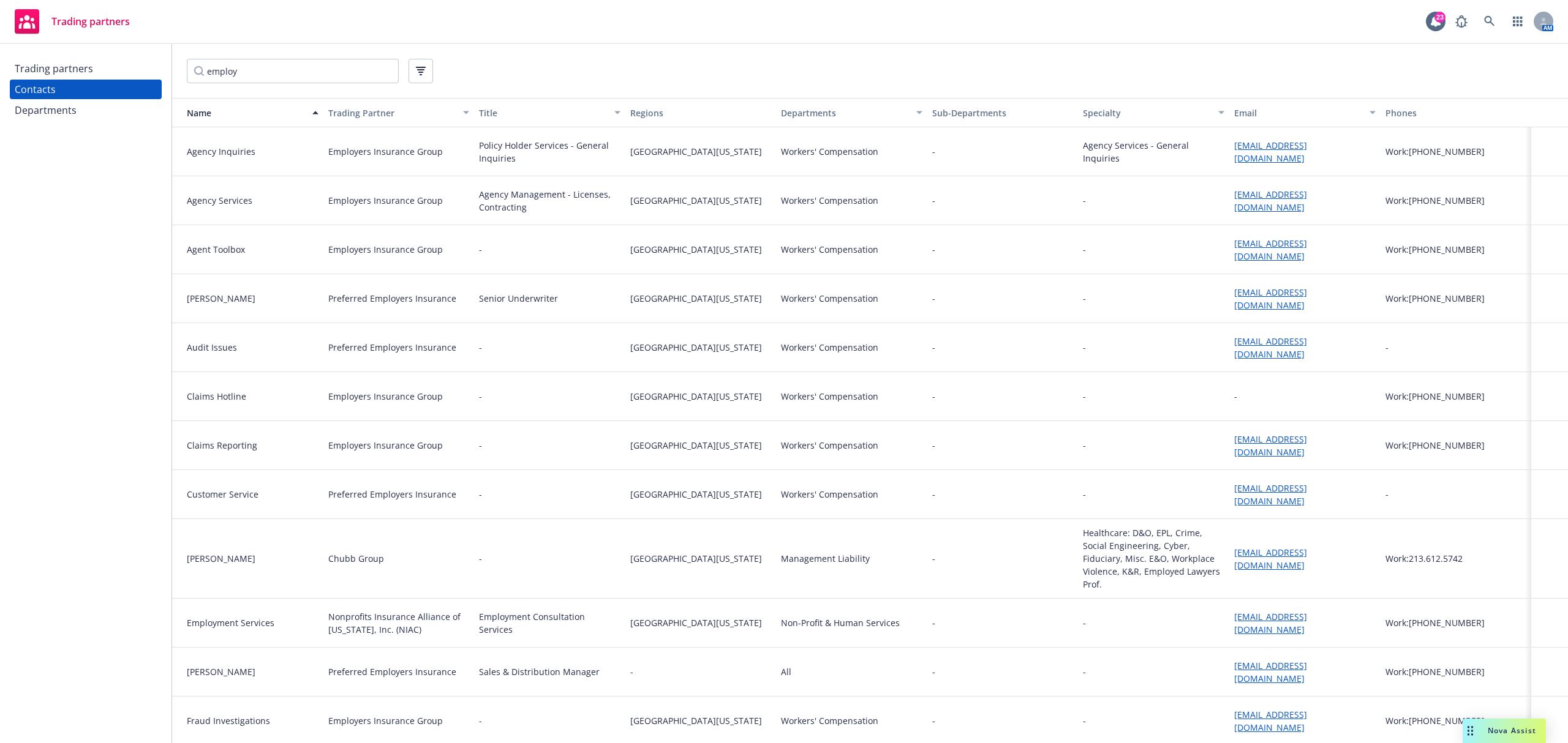
drag, startPoint x: 1292, startPoint y: 148, endPoint x: 1183, endPoint y: 99, distance: 119.5
click at [1183, 99] on button "Specialty" at bounding box center [1153, 113] width 151 height 30
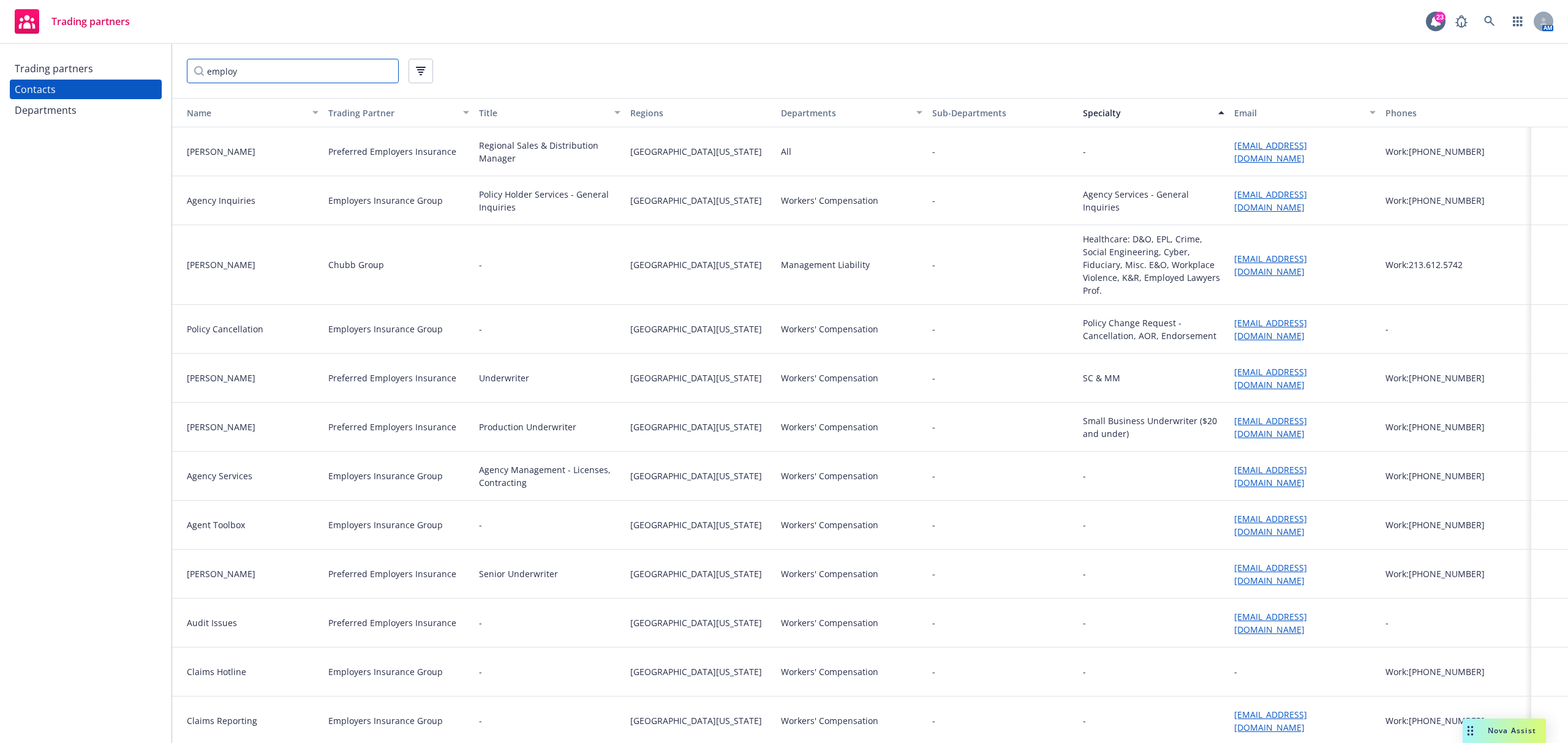
click at [295, 72] on input "employ" at bounding box center [293, 71] width 212 height 25
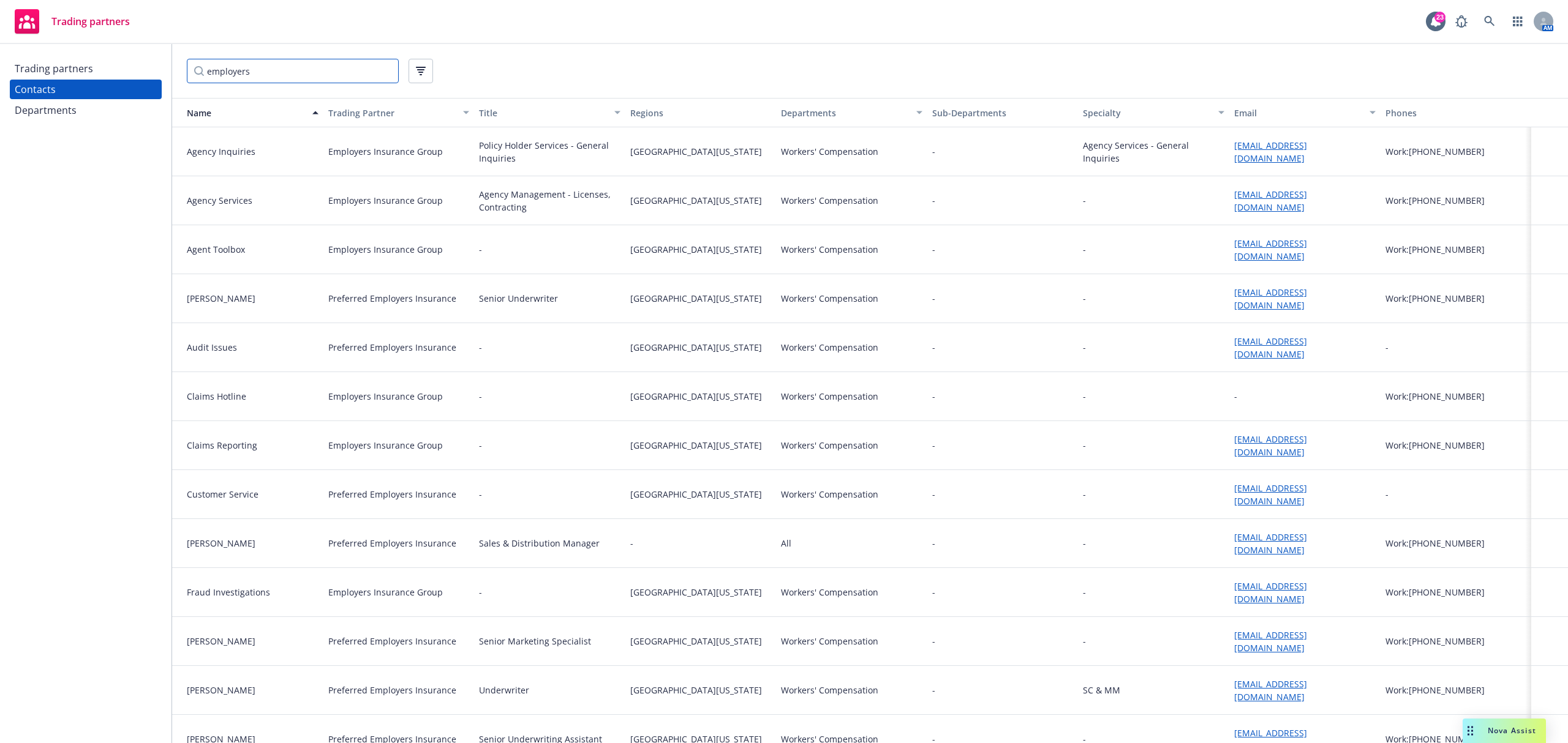
type input "employers"
drag, startPoint x: 1284, startPoint y: 152, endPoint x: 1301, endPoint y: 142, distance: 19.7
drag, startPoint x: 1301, startPoint y: 142, endPoint x: 1302, endPoint y: 158, distance: 16.0
drag, startPoint x: 1306, startPoint y: 154, endPoint x: 1356, endPoint y: 172, distance: 53.1
click at [1356, 172] on div "customersupport@employers.com" at bounding box center [1305, 152] width 151 height 49
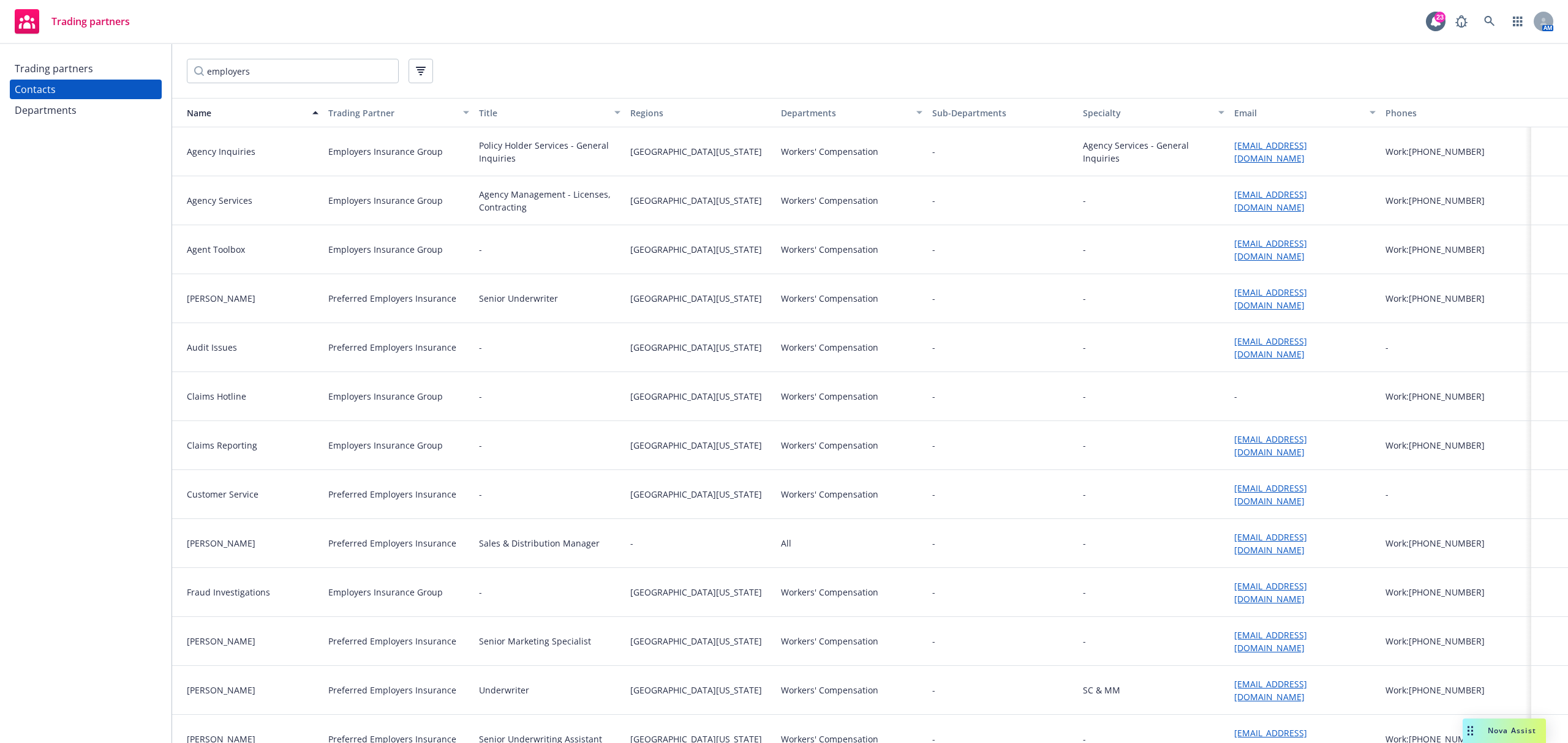
drag, startPoint x: 1330, startPoint y: 150, endPoint x: 1003, endPoint y: 175, distance: 328.0
click at [982, 178] on div "-" at bounding box center [1003, 201] width 151 height 49
drag, startPoint x: 1376, startPoint y: 156, endPoint x: 1227, endPoint y: 152, distance: 149.1
click at [1227, 152] on div "Agency Inquiries Employers Insurance Group Policy Holder Services - General Inq…" at bounding box center [869, 152] width 1396 height 49
copy link "ustomersupport@employers.com"
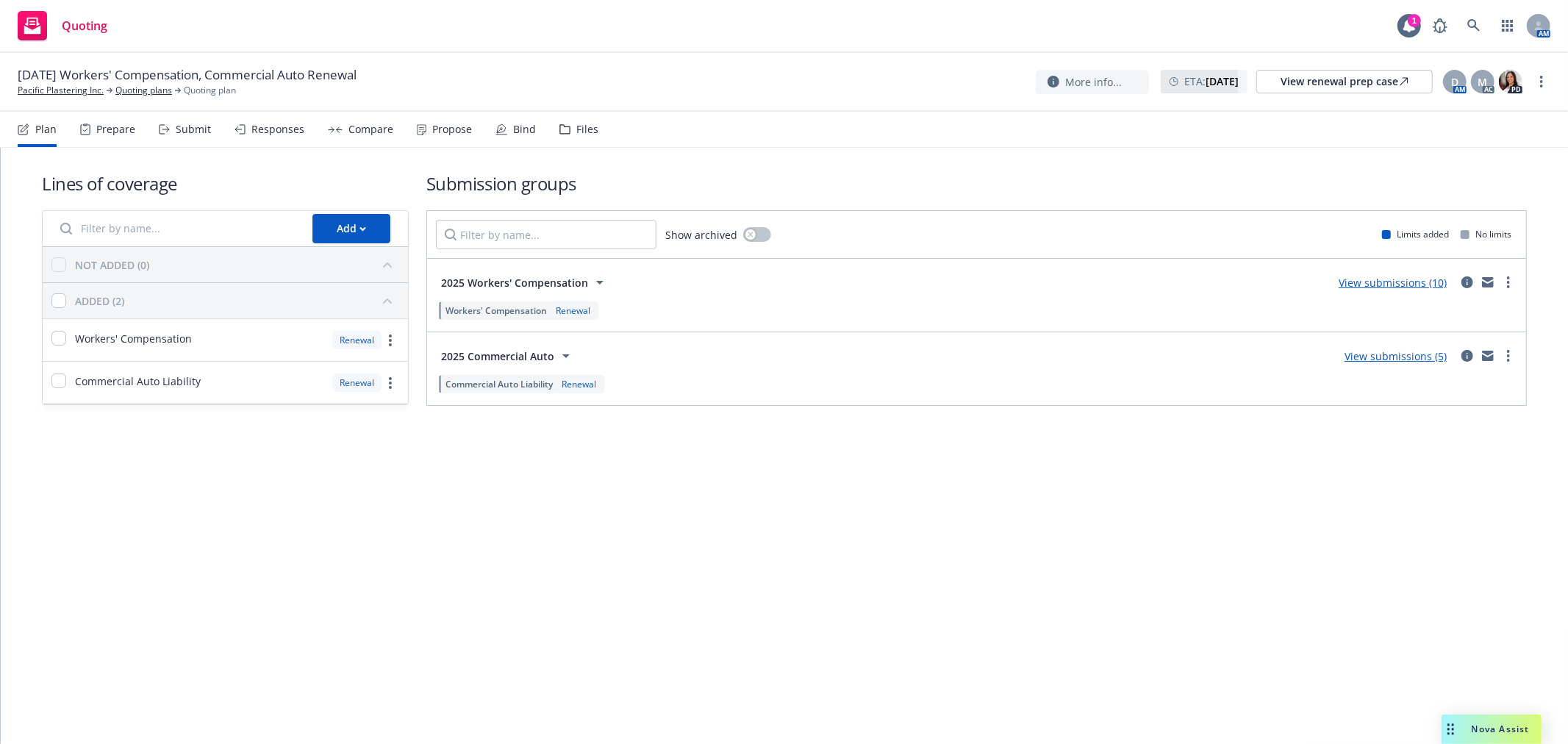
click at [279, 133] on div "Responses" at bounding box center [277, 129] width 53 height 12
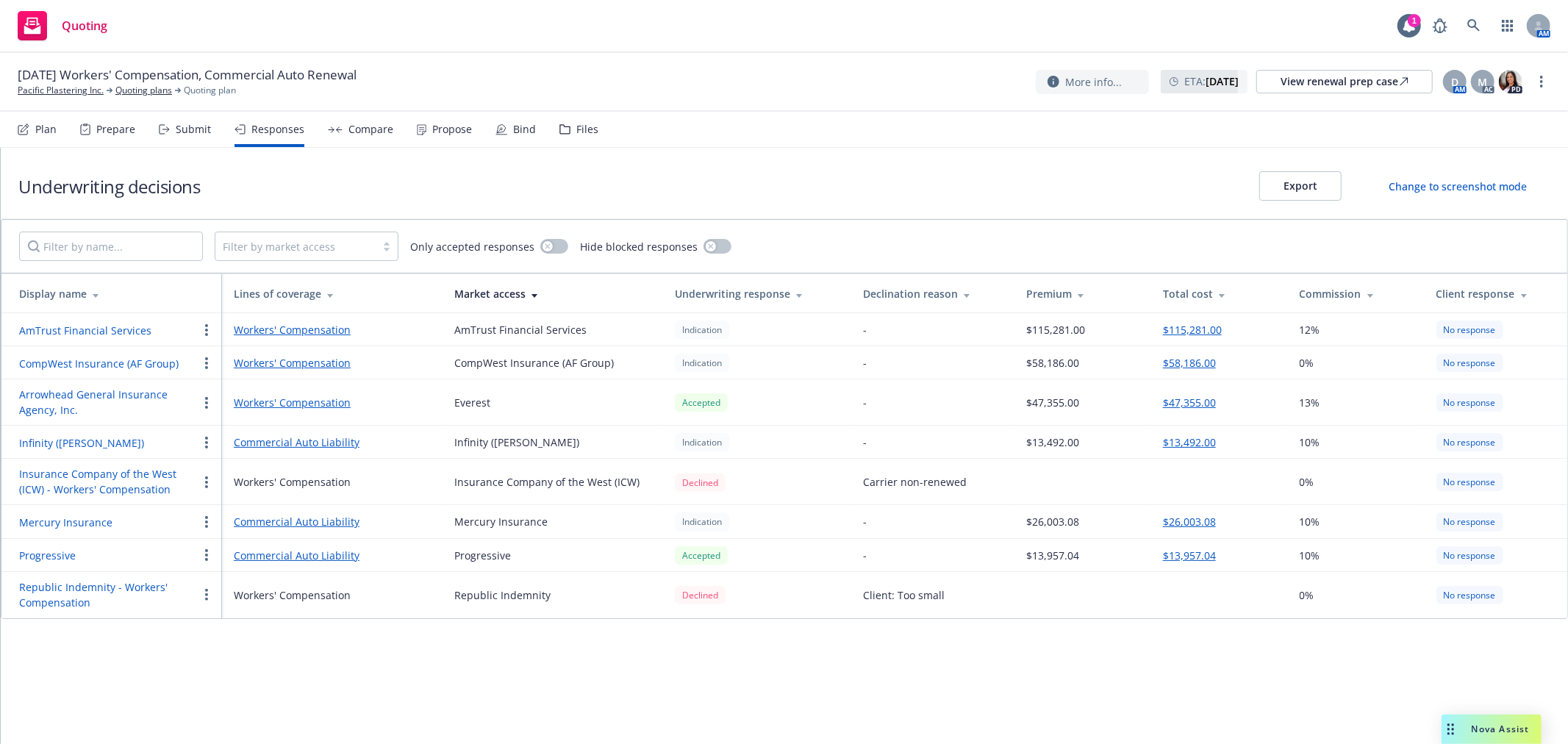
click at [710, 290] on div "Underwriting response" at bounding box center [757, 294] width 164 height 16
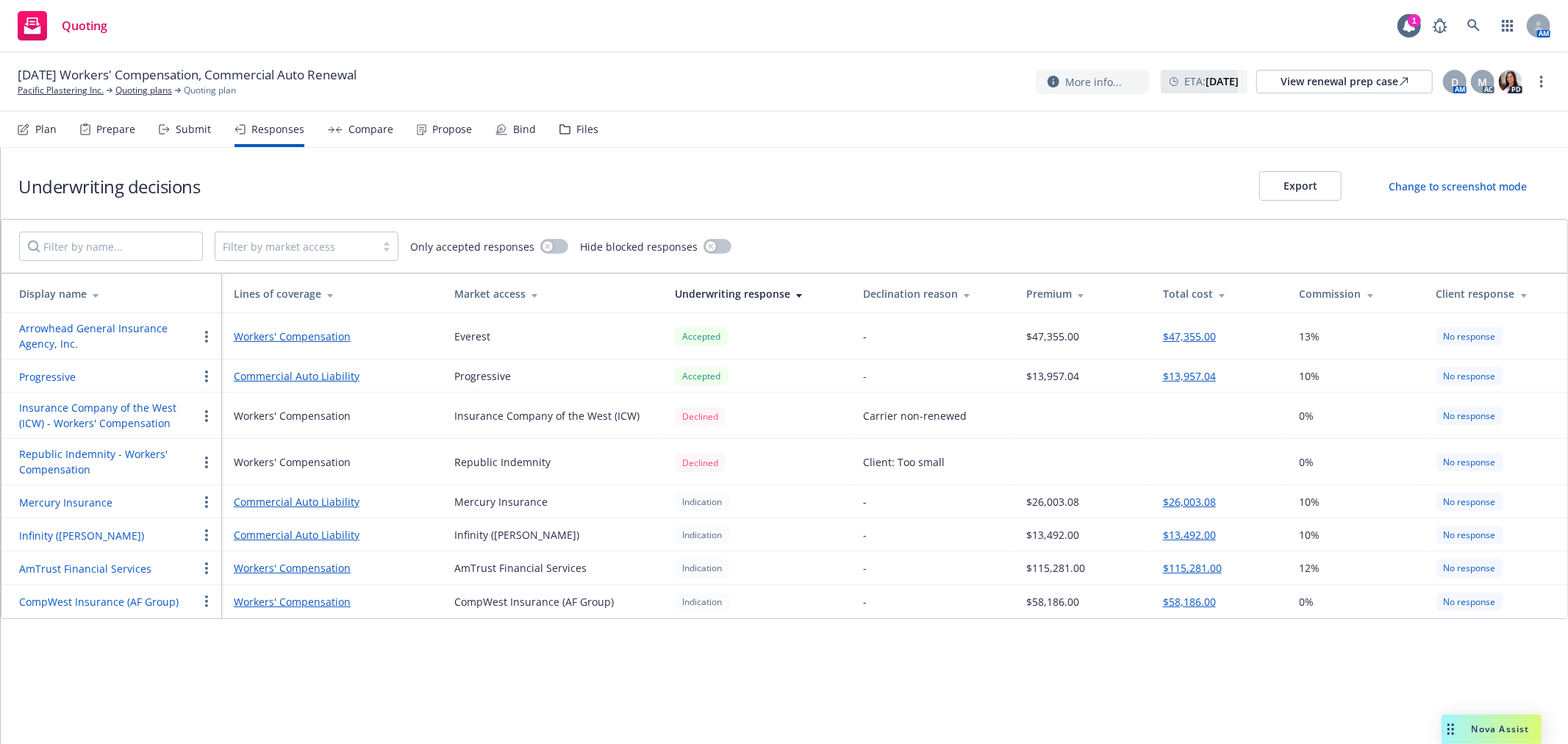
click at [115, 332] on button "Arrowhead General Insurance Agency, Inc." at bounding box center [109, 336] width 178 height 31
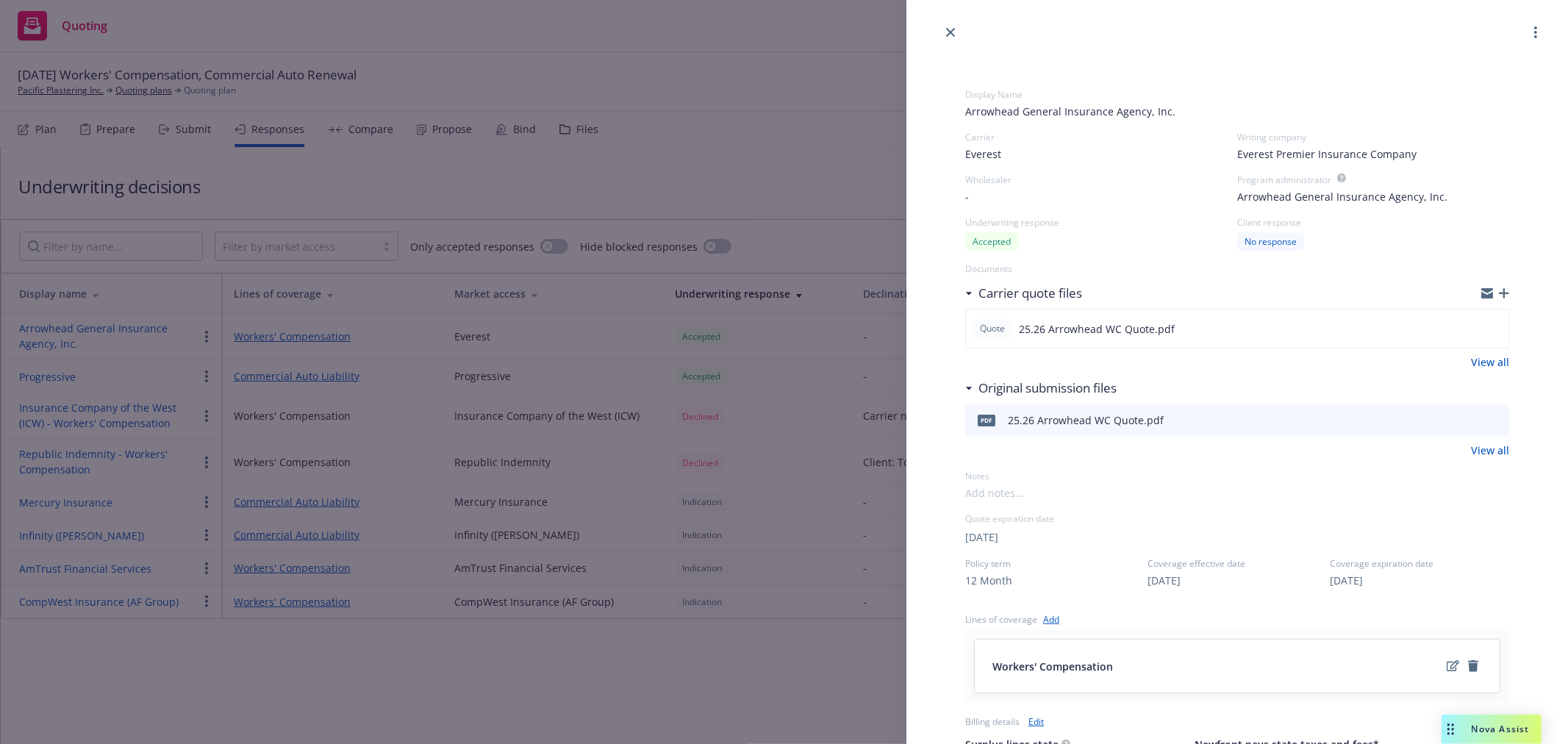
click at [1477, 354] on link "View all" at bounding box center [1490, 362] width 38 height 16
click at [944, 32] on link "close" at bounding box center [950, 32] width 18 height 18
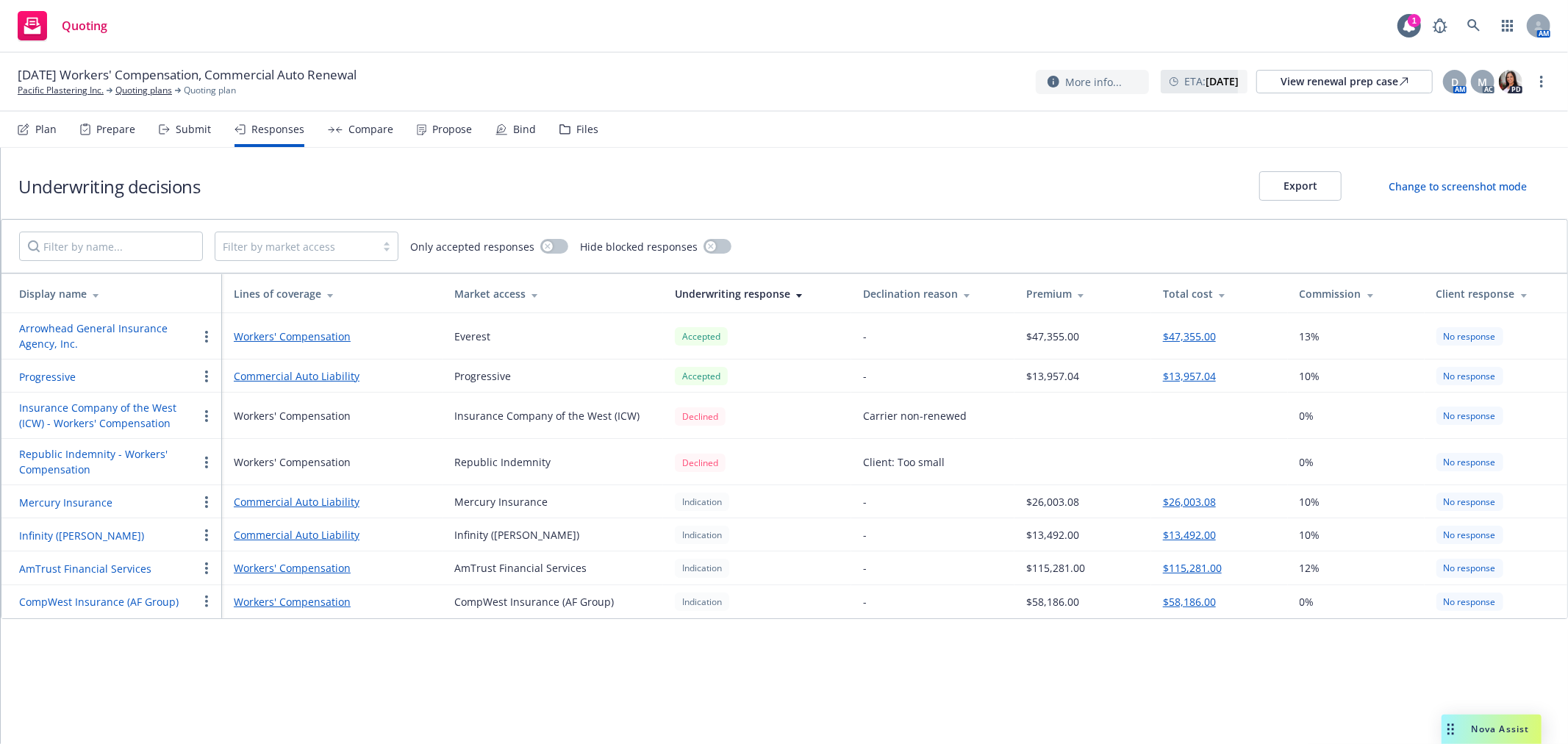
click at [44, 374] on button "Progressive" at bounding box center [47, 377] width 57 height 16
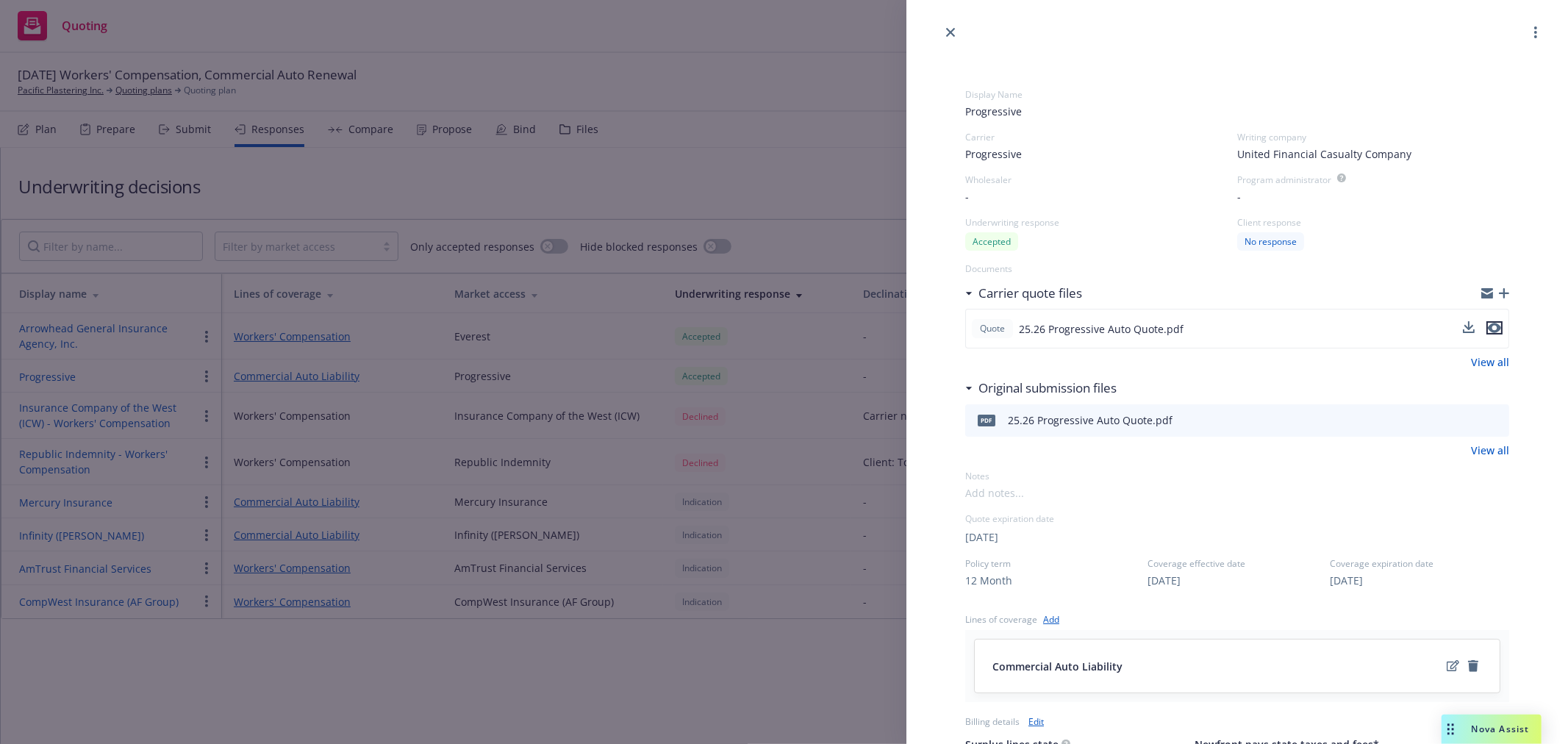
click at [1487, 322] on icon "preview file" at bounding box center [1494, 327] width 13 height 10
click at [946, 28] on icon "close" at bounding box center [950, 32] width 9 height 9
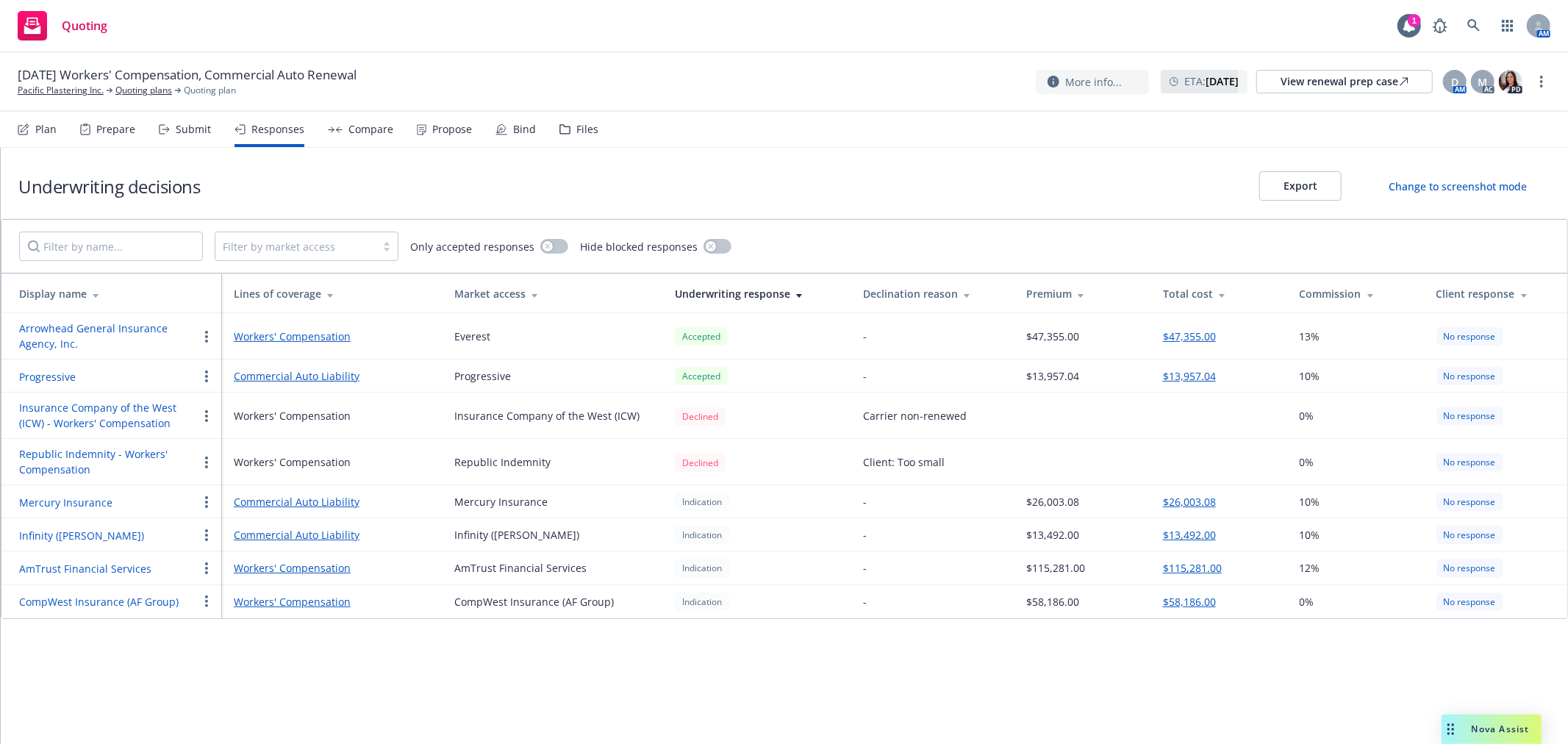
click at [56, 528] on button "Infinity (Kemper)" at bounding box center [81, 536] width 125 height 16
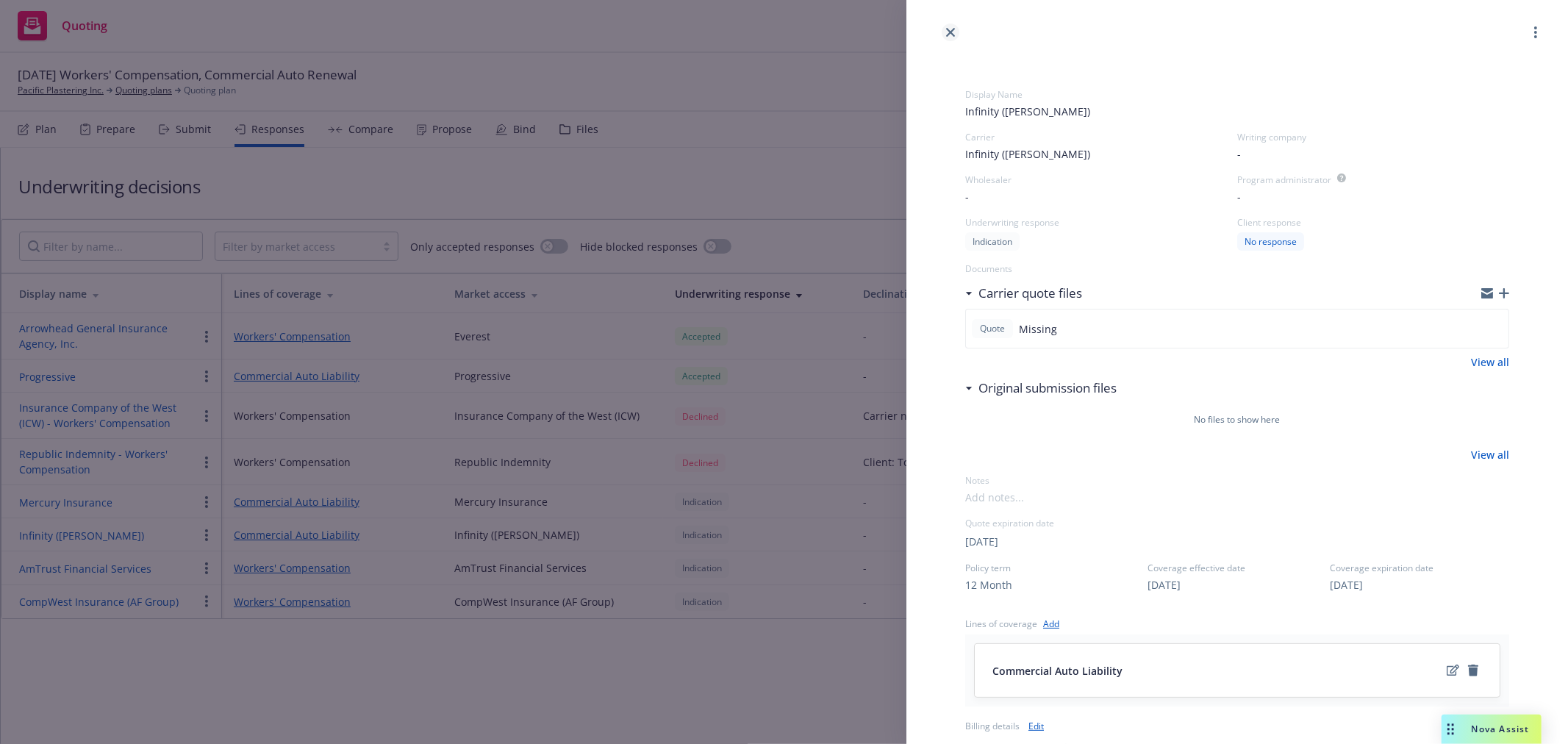
drag, startPoint x: 952, startPoint y: 28, endPoint x: 663, endPoint y: 153, distance: 314.9
click at [951, 29] on icon "close" at bounding box center [950, 32] width 9 height 9
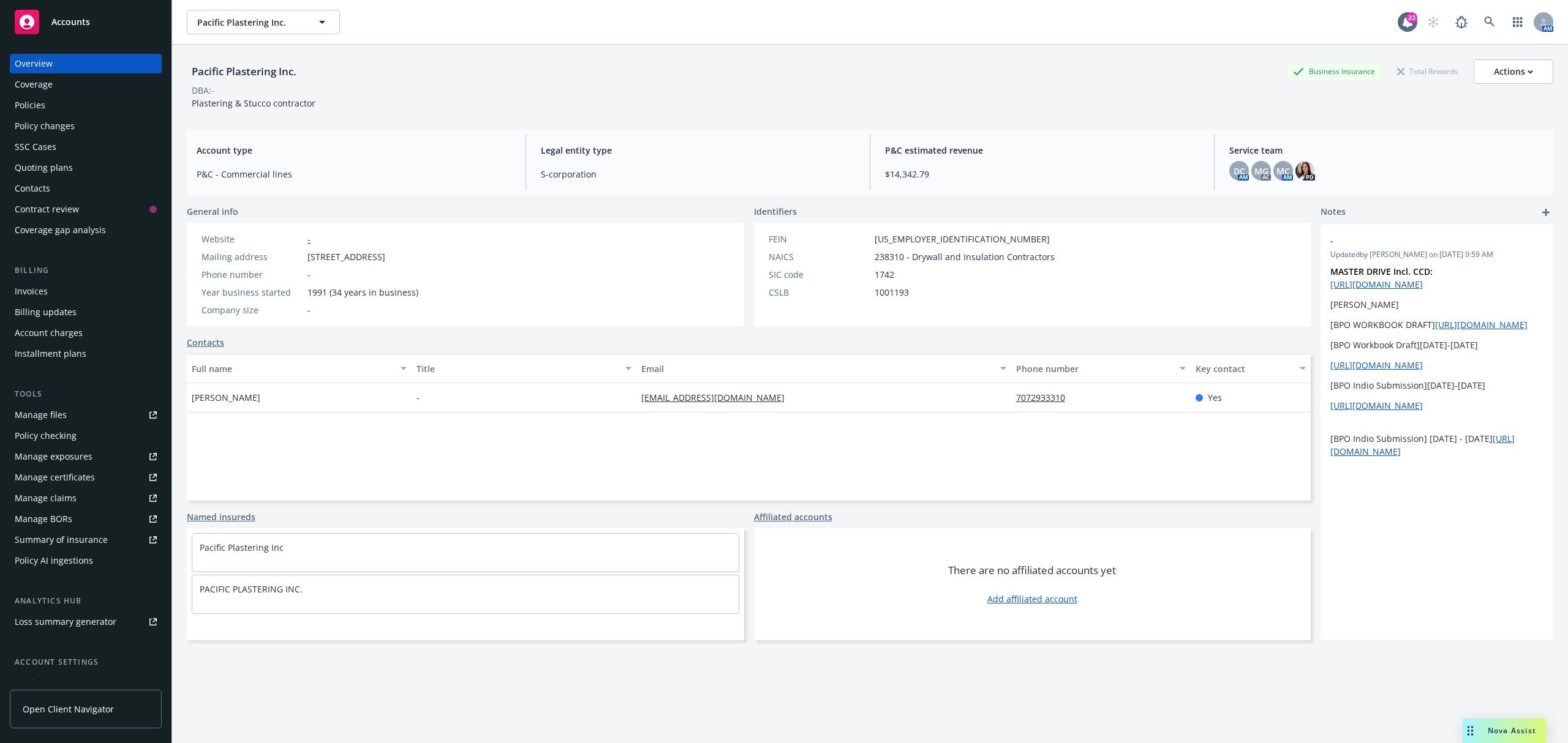
click at [37, 99] on div "Policies" at bounding box center [30, 105] width 30 height 19
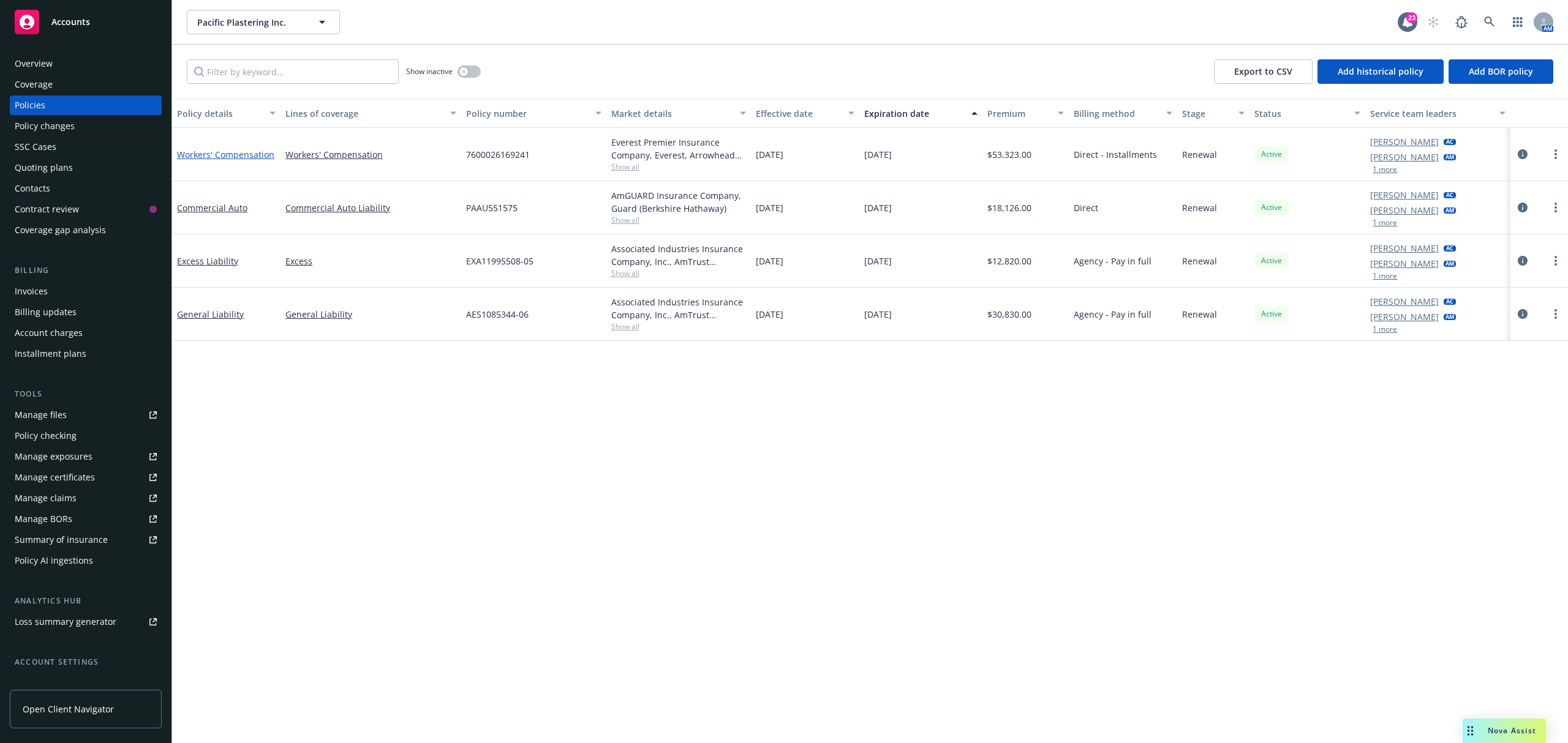
click at [247, 148] on link "Workers' Compensation" at bounding box center [225, 154] width 98 height 12
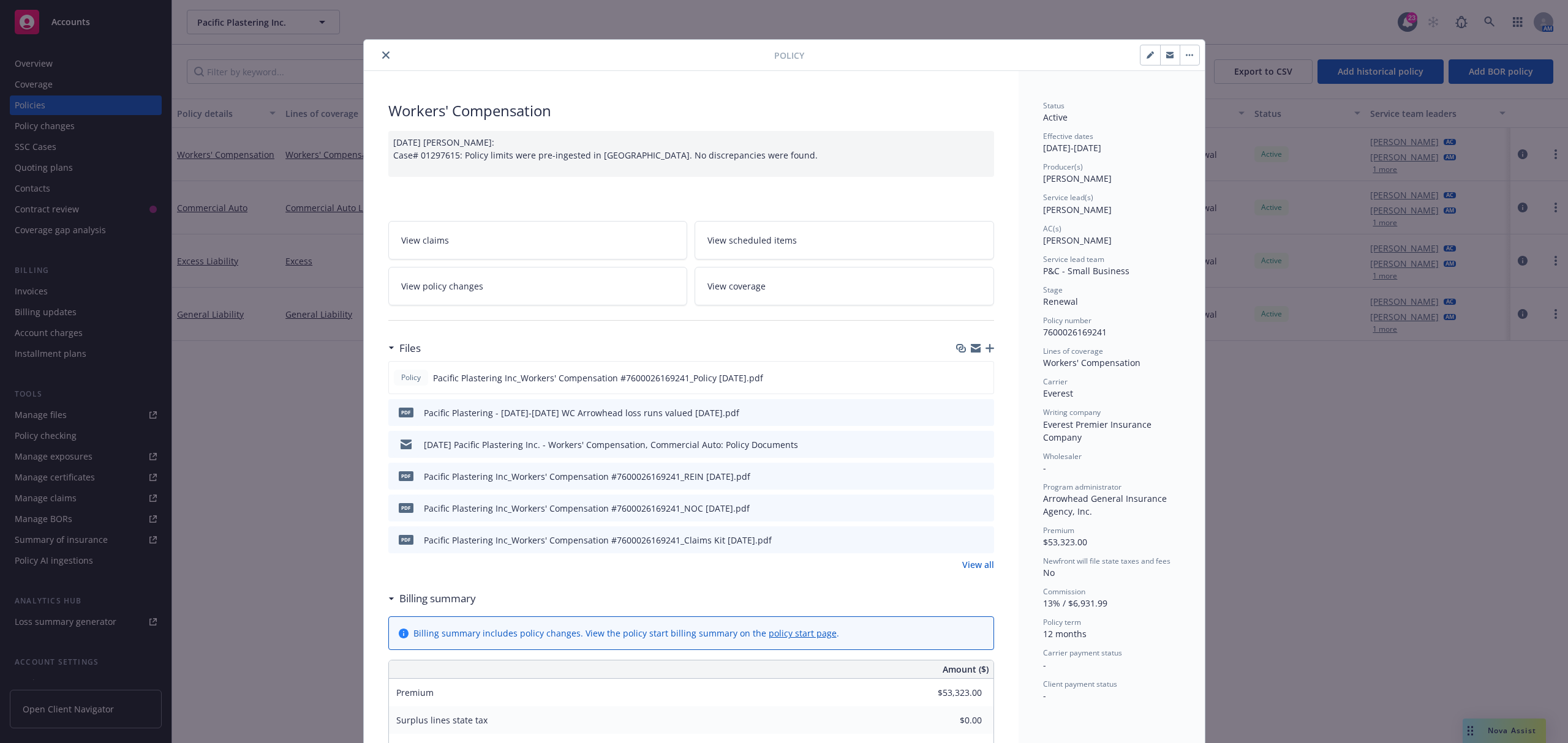
click at [382, 54] on icon "close" at bounding box center [386, 55] width 7 height 7
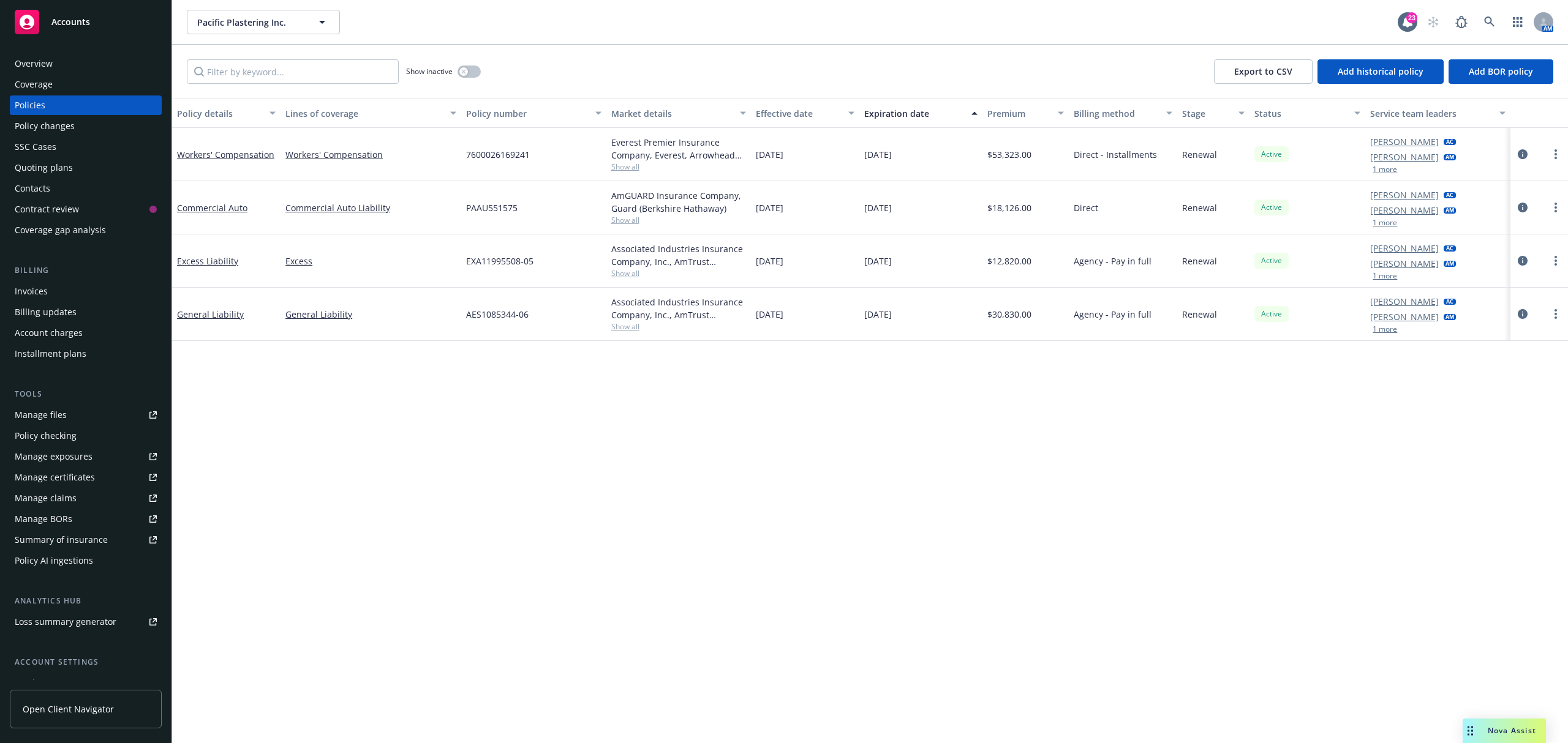
click at [500, 214] on span "PAAU551575" at bounding box center [492, 208] width 52 height 13
click at [499, 210] on span "PAAU551575" at bounding box center [492, 208] width 52 height 13
click at [500, 209] on span "PAAU551575" at bounding box center [492, 208] width 52 height 13
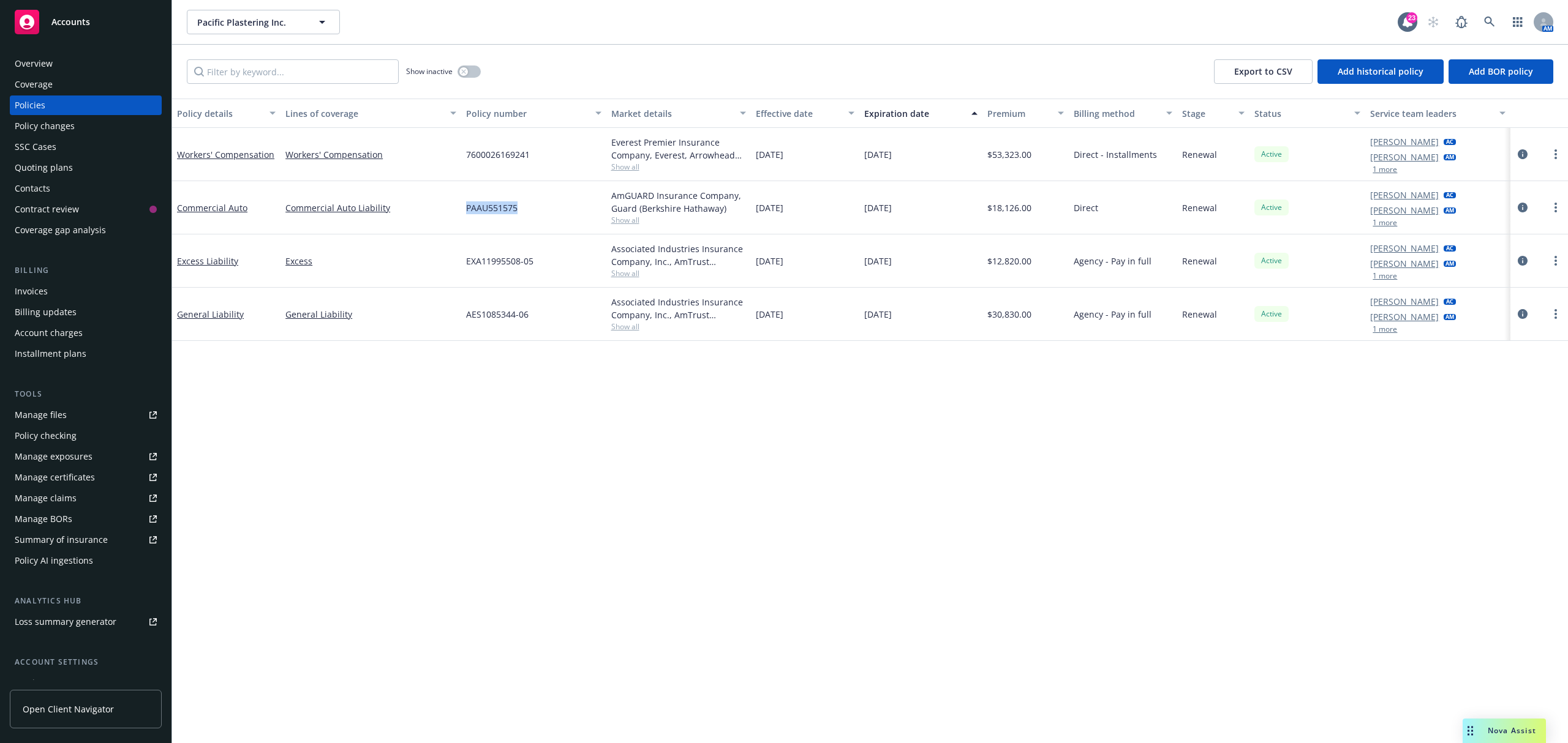
copy span "PAAU551575"
click at [1512, 18] on icon "button" at bounding box center [1517, 22] width 10 height 10
drag, startPoint x: 1425, startPoint y: 462, endPoint x: 1069, endPoint y: 316, distance: 384.8
click at [1415, 454] on div "Policy details Lines of coverage Policy number Market details Effective date Ex…" at bounding box center [869, 421] width 1396 height 645
click at [223, 211] on link "Commercial Auto" at bounding box center [212, 208] width 70 height 12
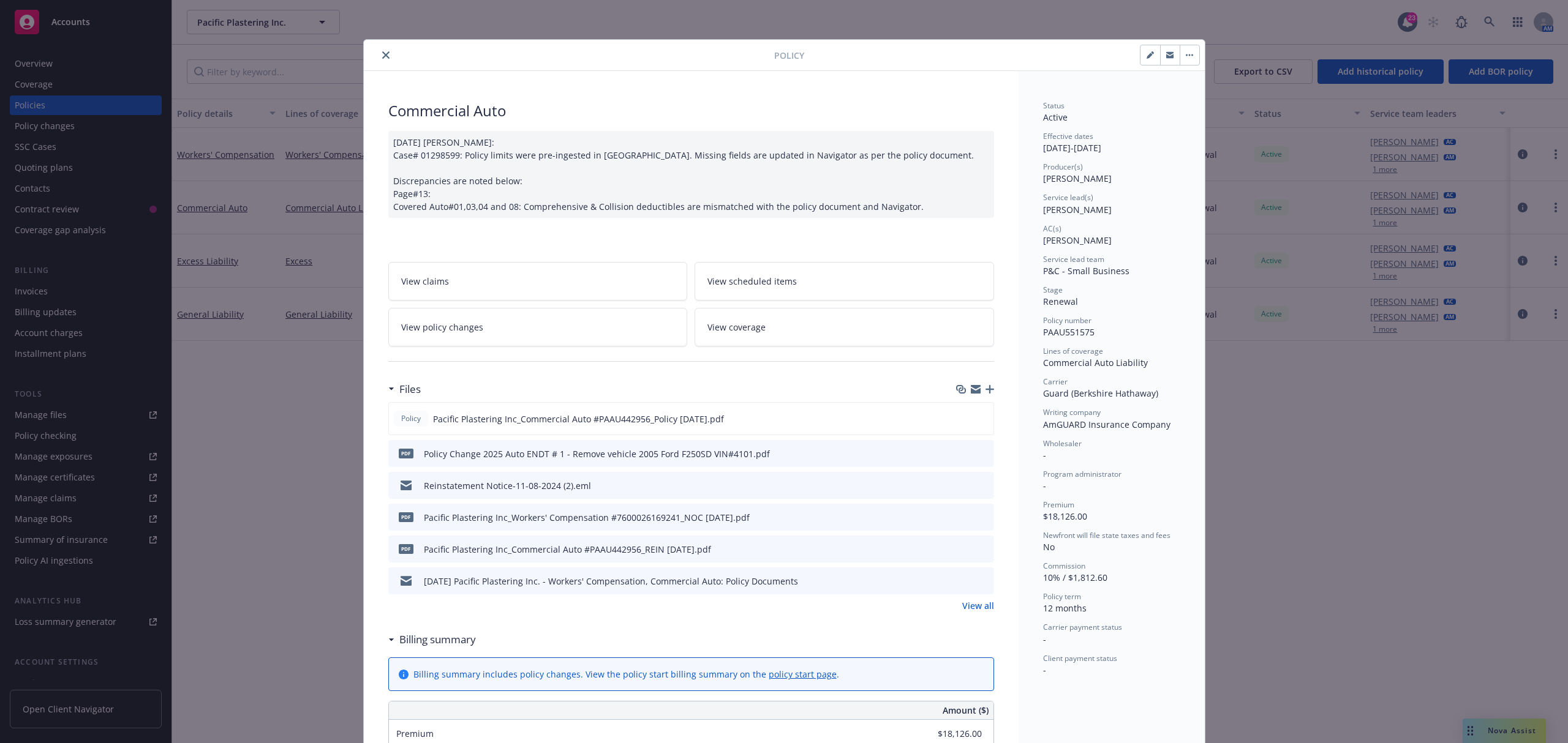
click at [962, 609] on link "View all" at bounding box center [978, 606] width 32 height 13
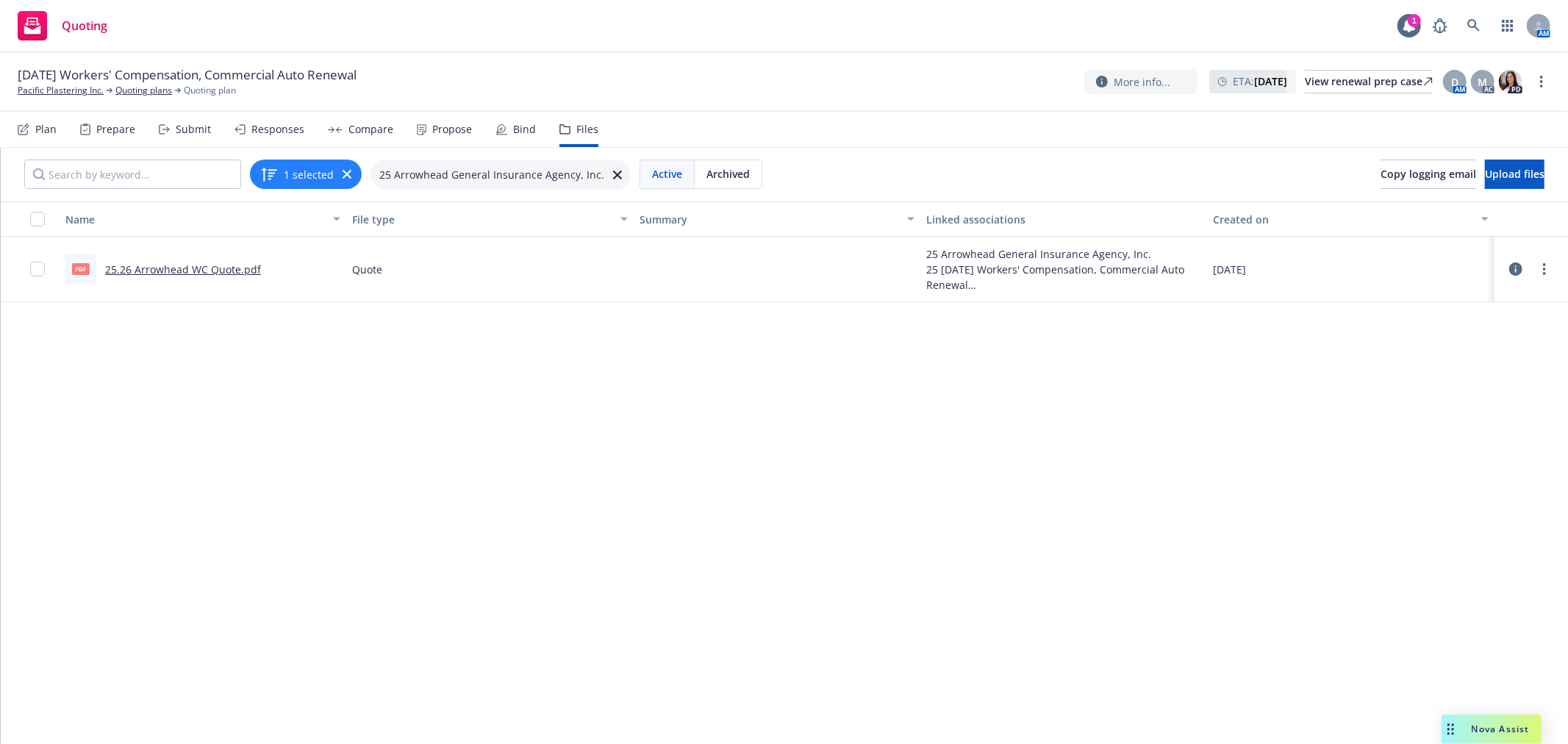
click at [203, 272] on link "25.26 Arrowhead WC Quote.pdf" at bounding box center [183, 270] width 156 height 14
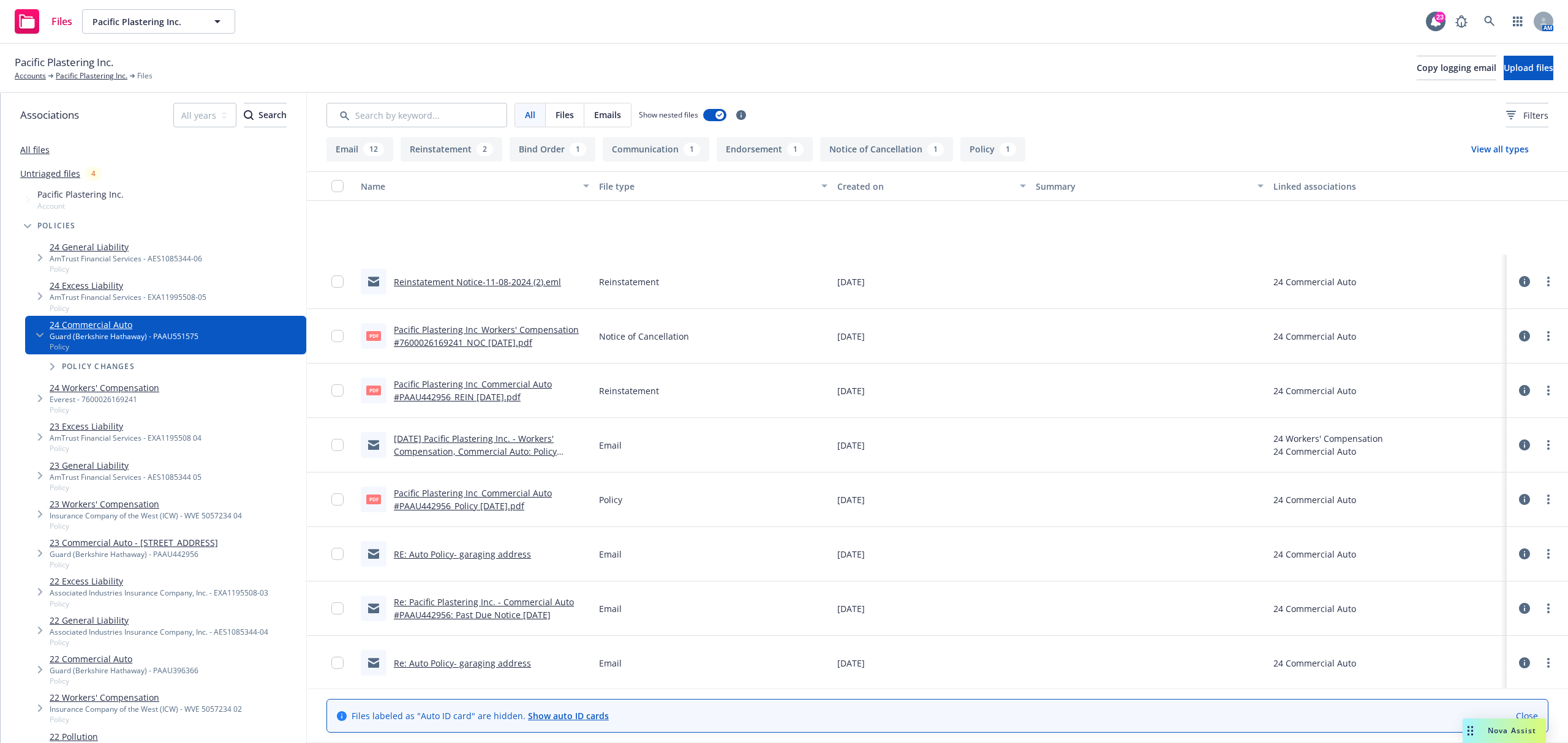
scroll to position [326, 0]
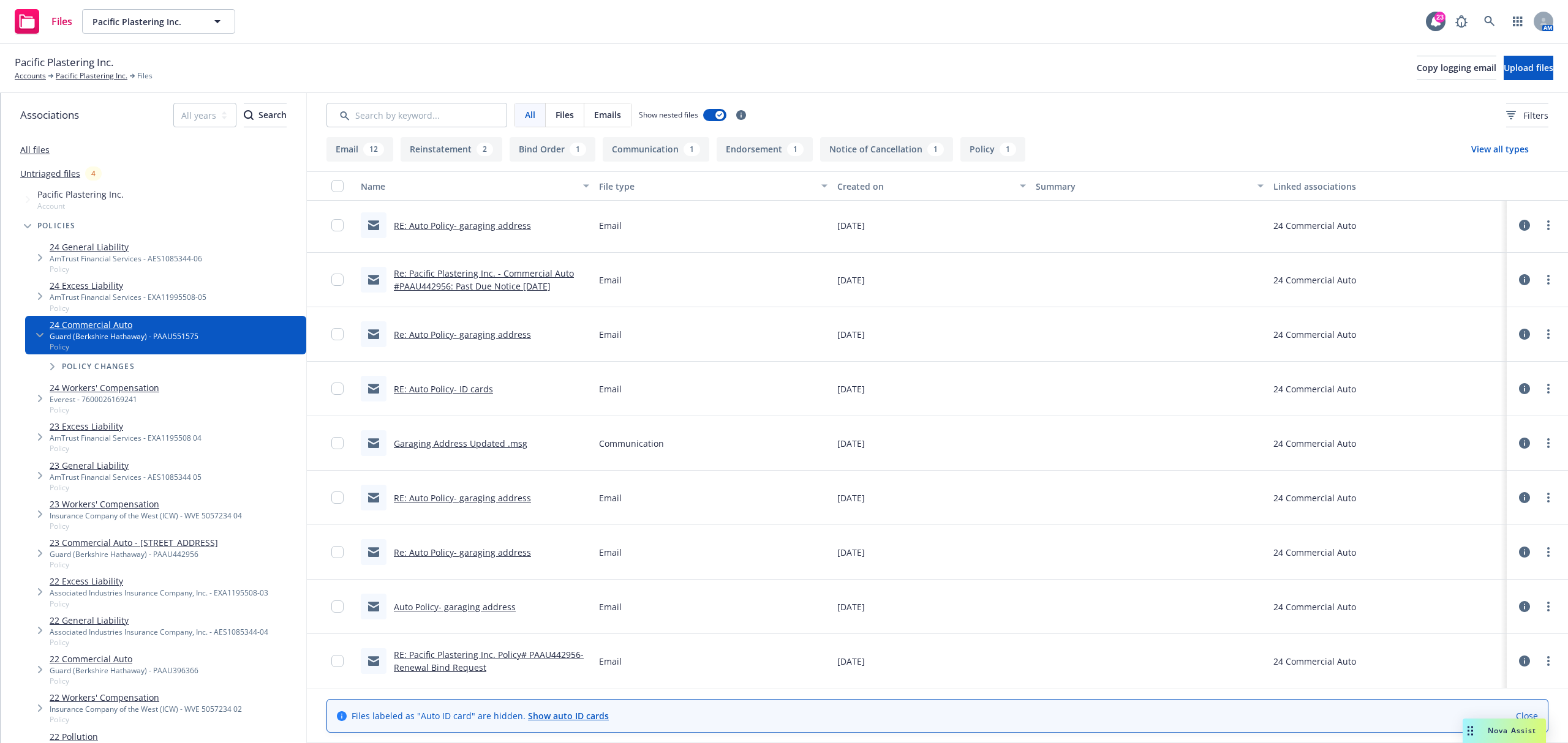
click at [415, 671] on link "RE: Pacific Plastering Inc. Policy# PAAU442956- Renewal Bind Request" at bounding box center [489, 661] width 190 height 25
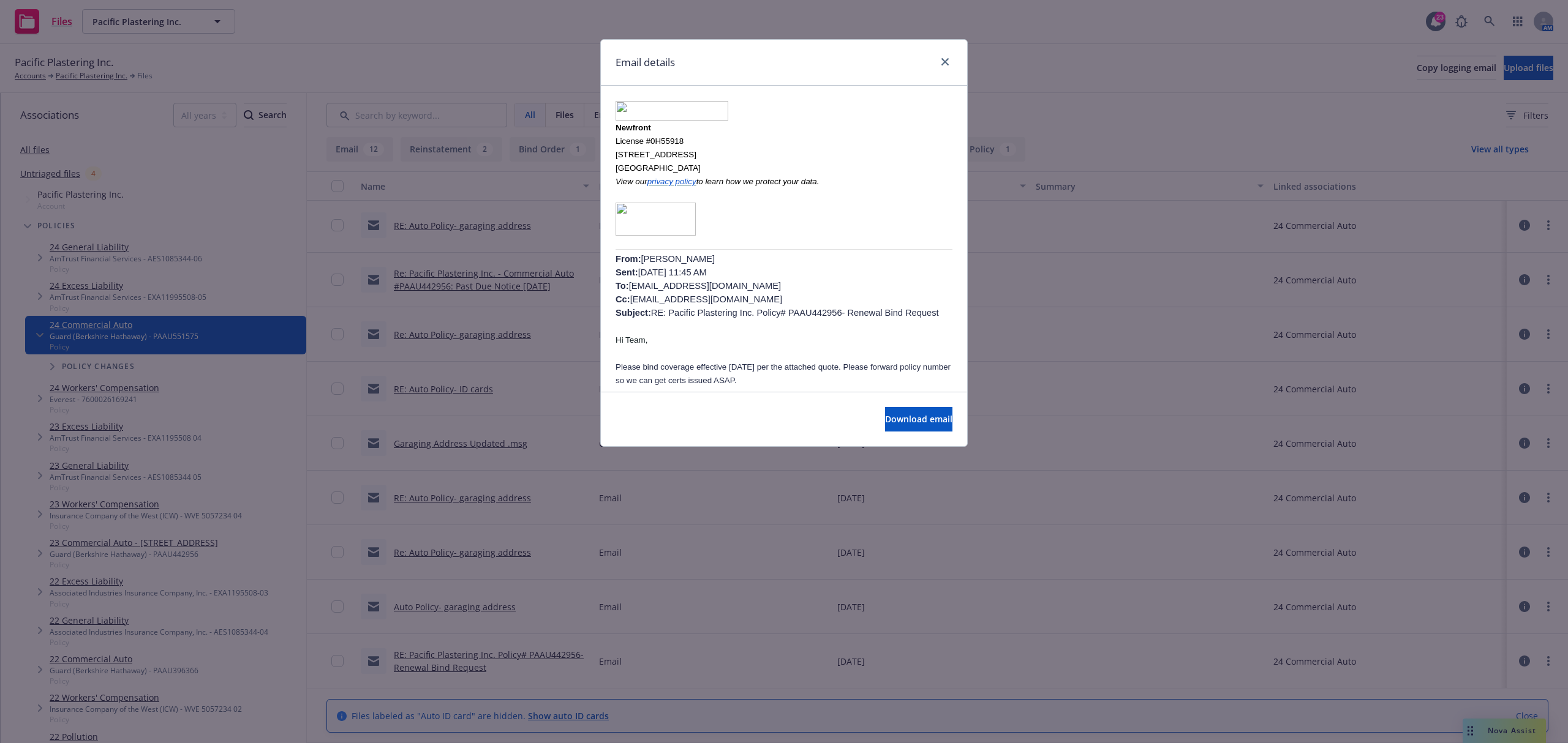
scroll to position [245, 0]
click at [726, 239] on p at bounding box center [784, 241] width 337 height 14
click at [944, 62] on icon "close" at bounding box center [945, 61] width 7 height 7
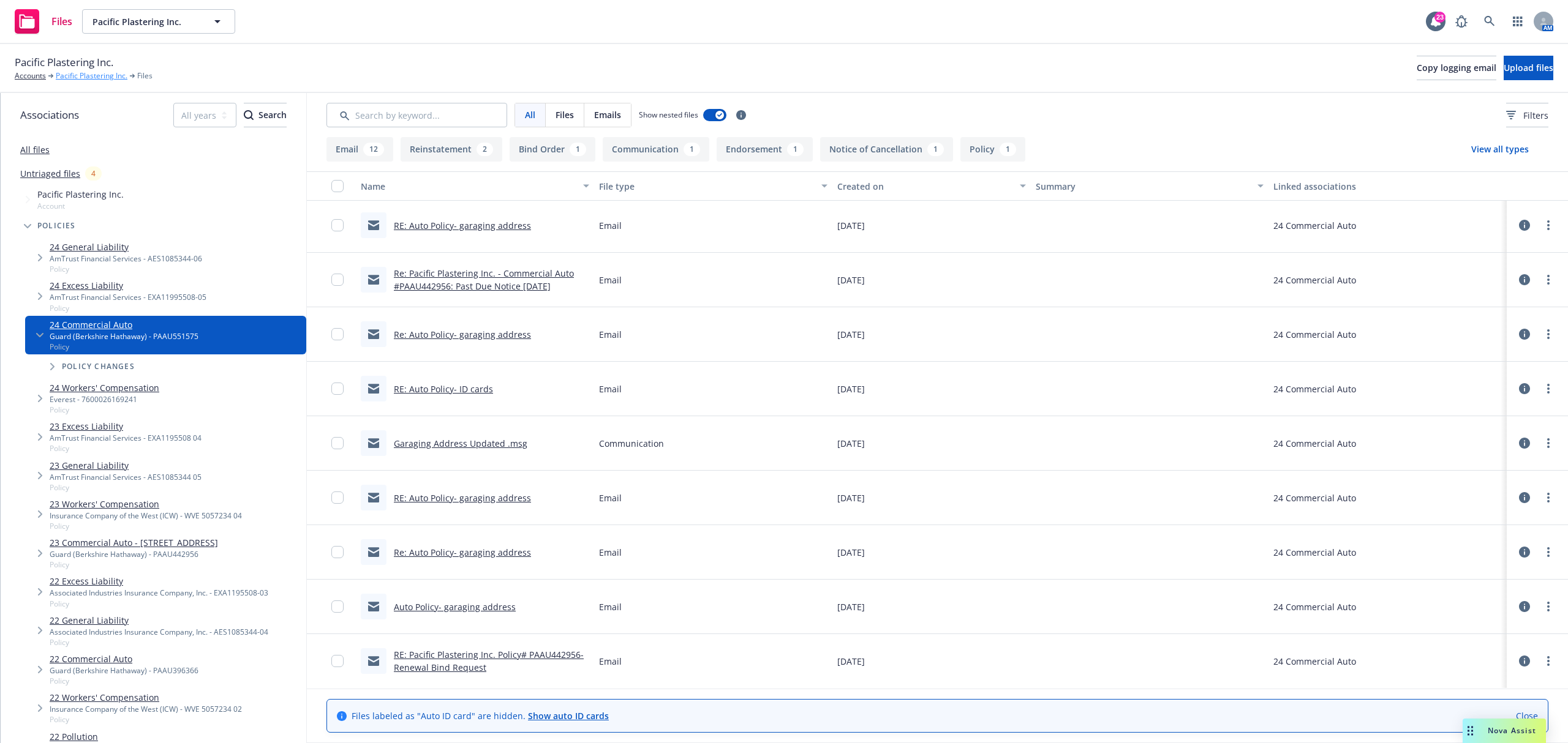
click at [87, 79] on link "Pacific Plastering Inc." at bounding box center [91, 76] width 72 height 11
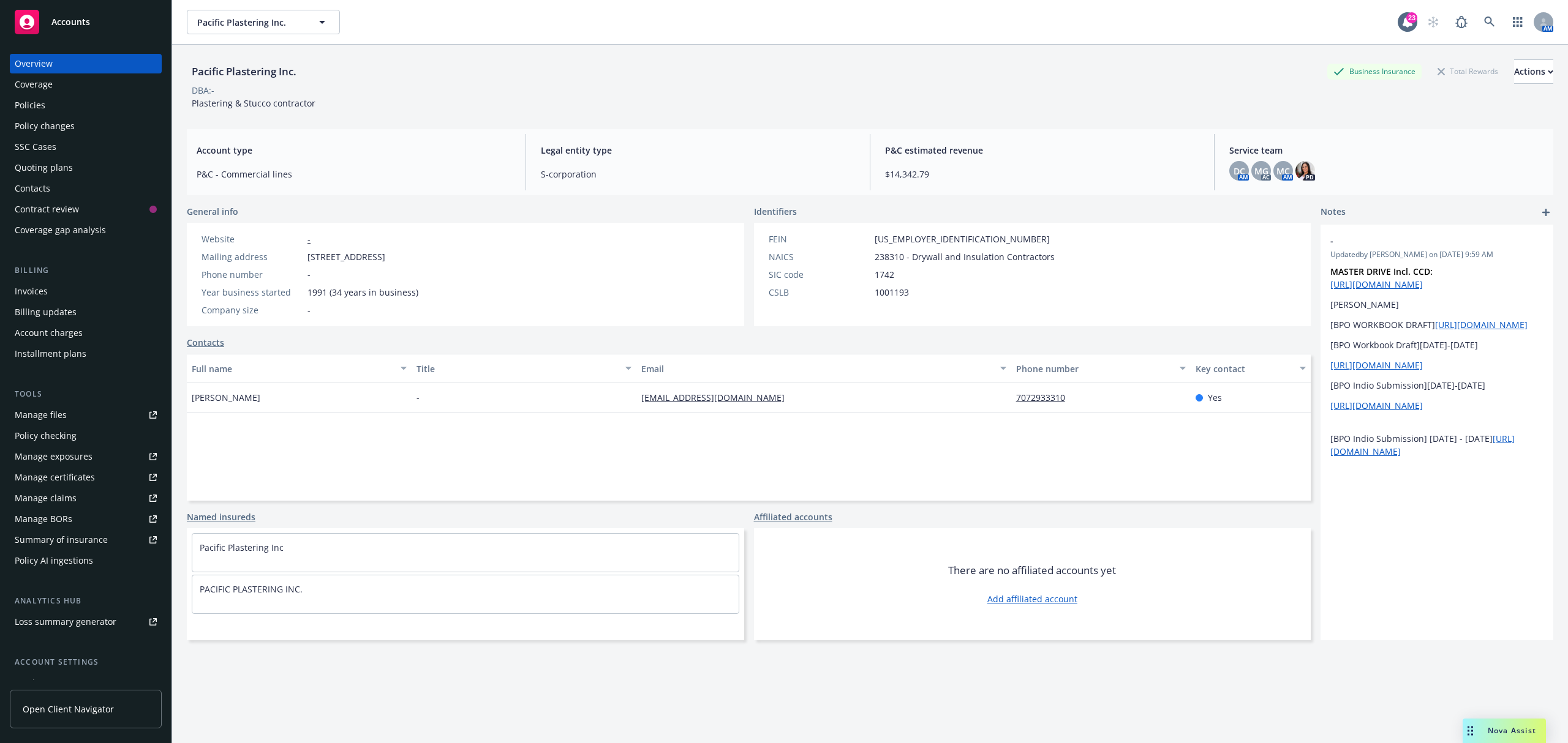
click at [48, 108] on div "Policies" at bounding box center [86, 105] width 142 height 19
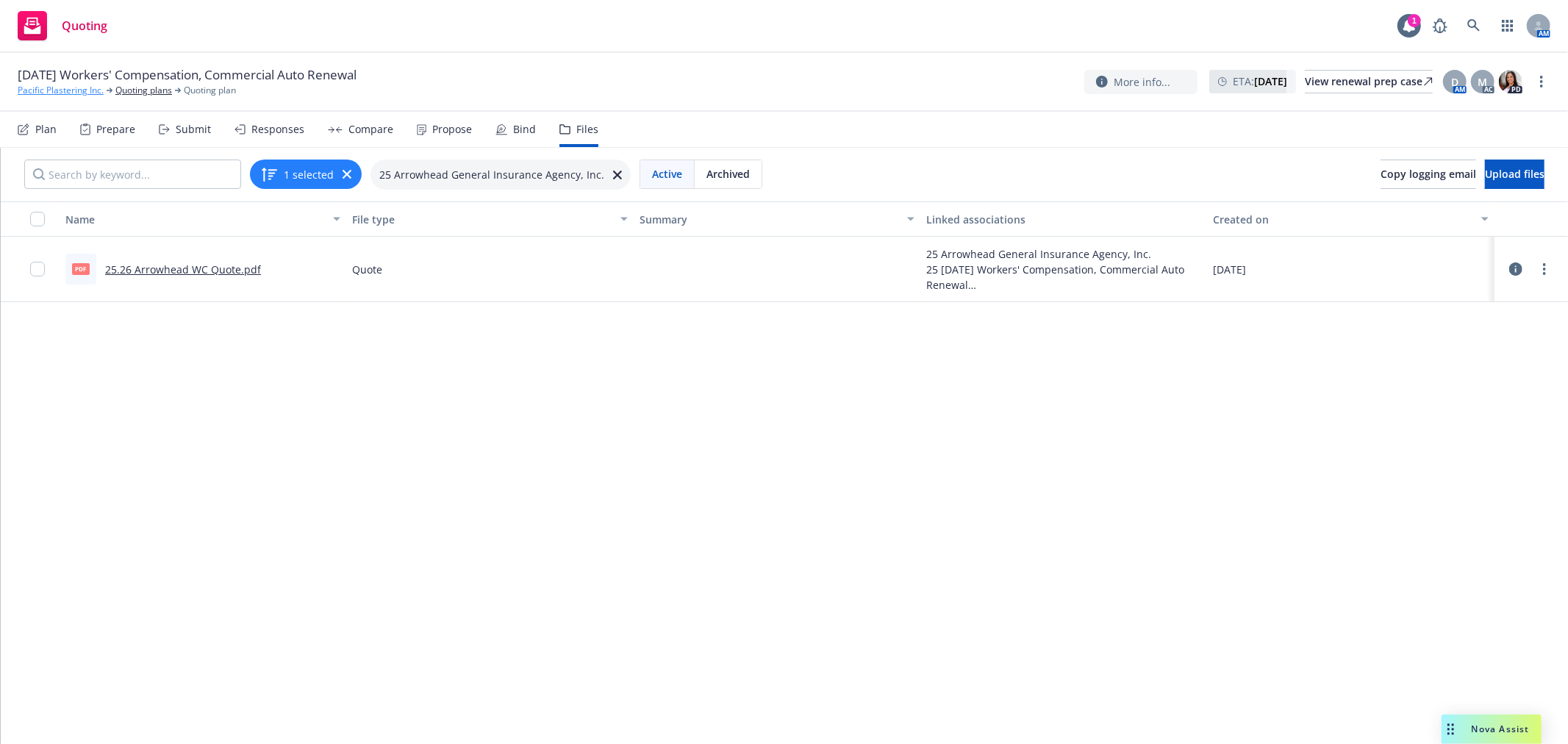
click at [76, 92] on link "Pacific Plastering Inc." at bounding box center [60, 90] width 86 height 13
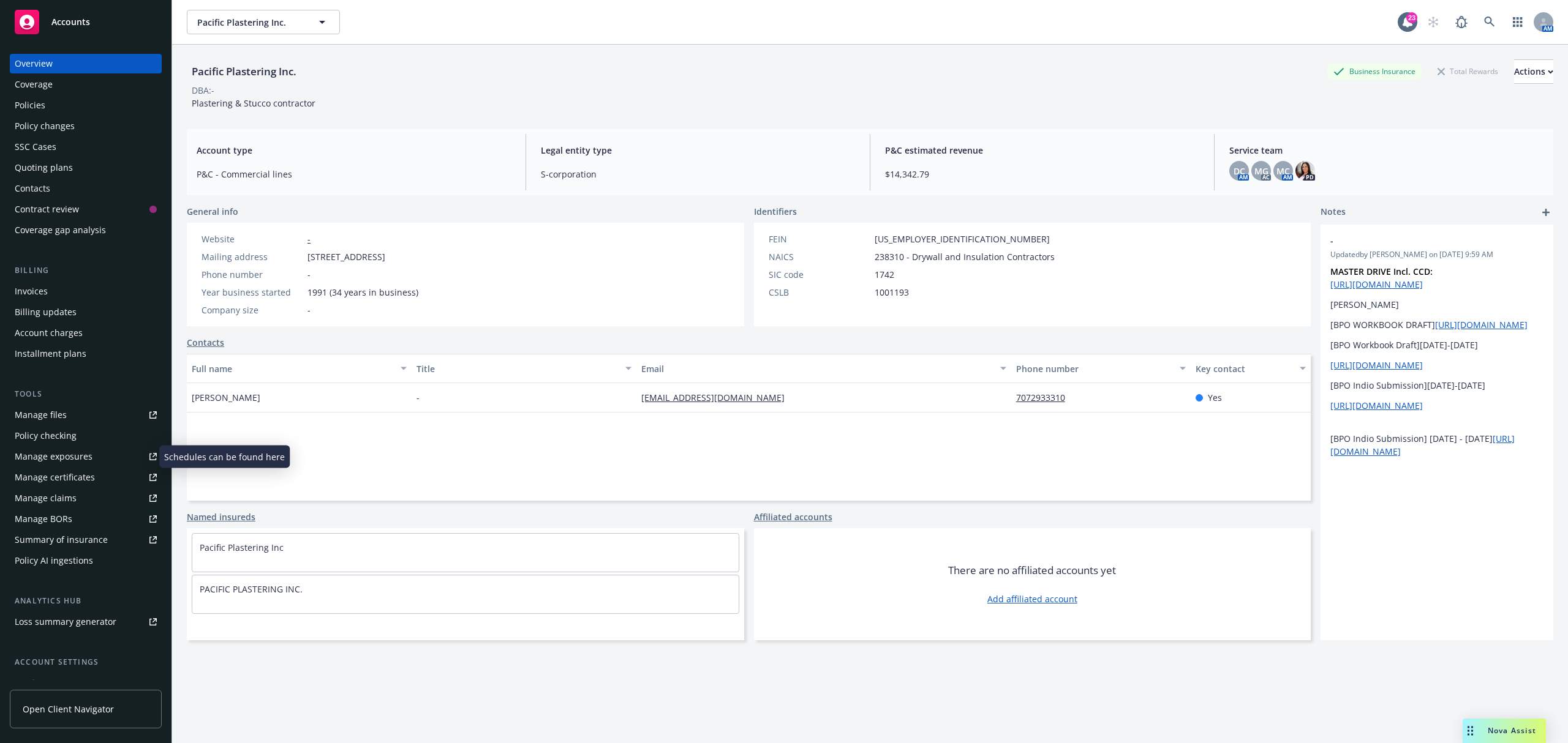
click at [44, 456] on div "Manage exposures" at bounding box center [54, 456] width 77 height 19
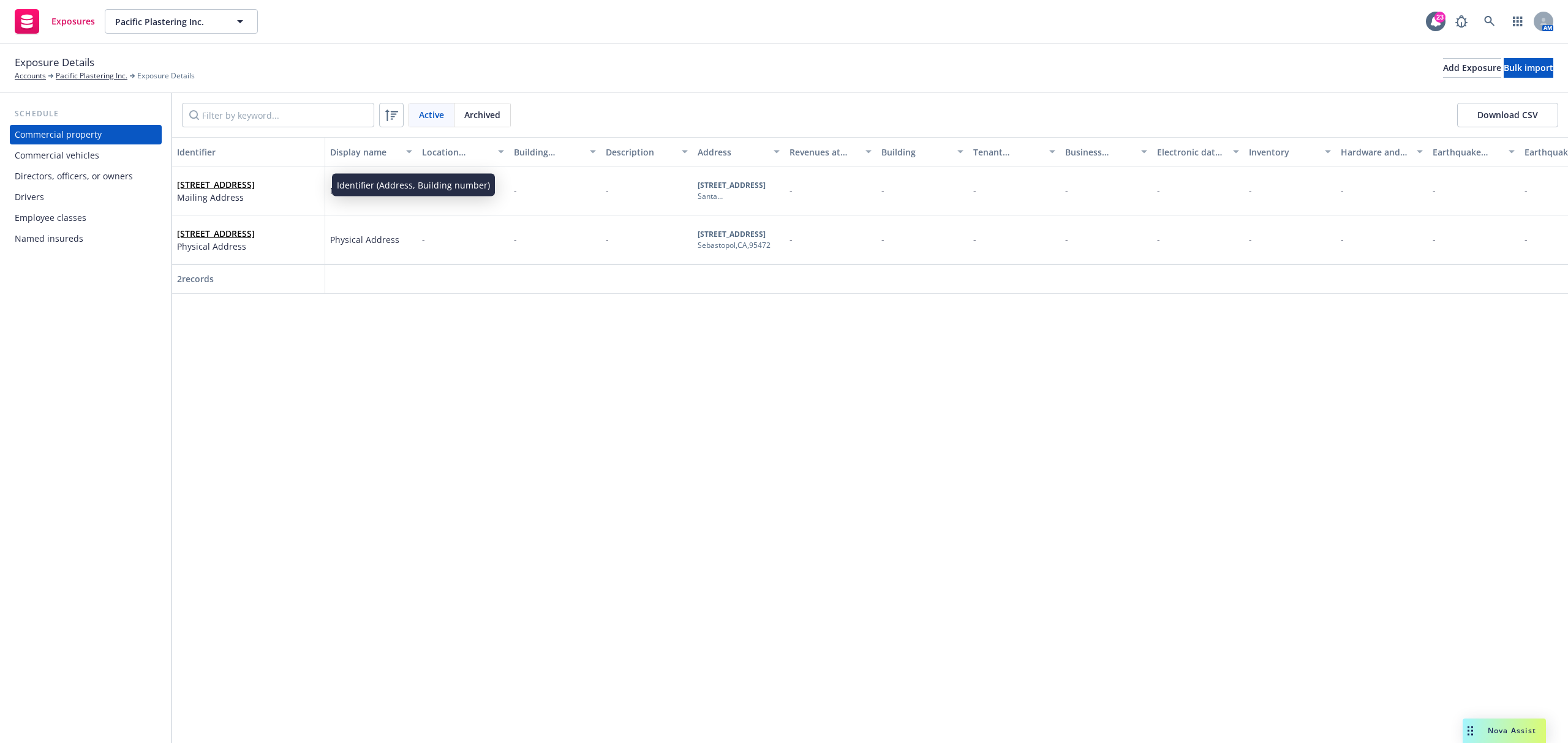
click at [83, 158] on div "Commercial vehicles" at bounding box center [57, 156] width 85 height 19
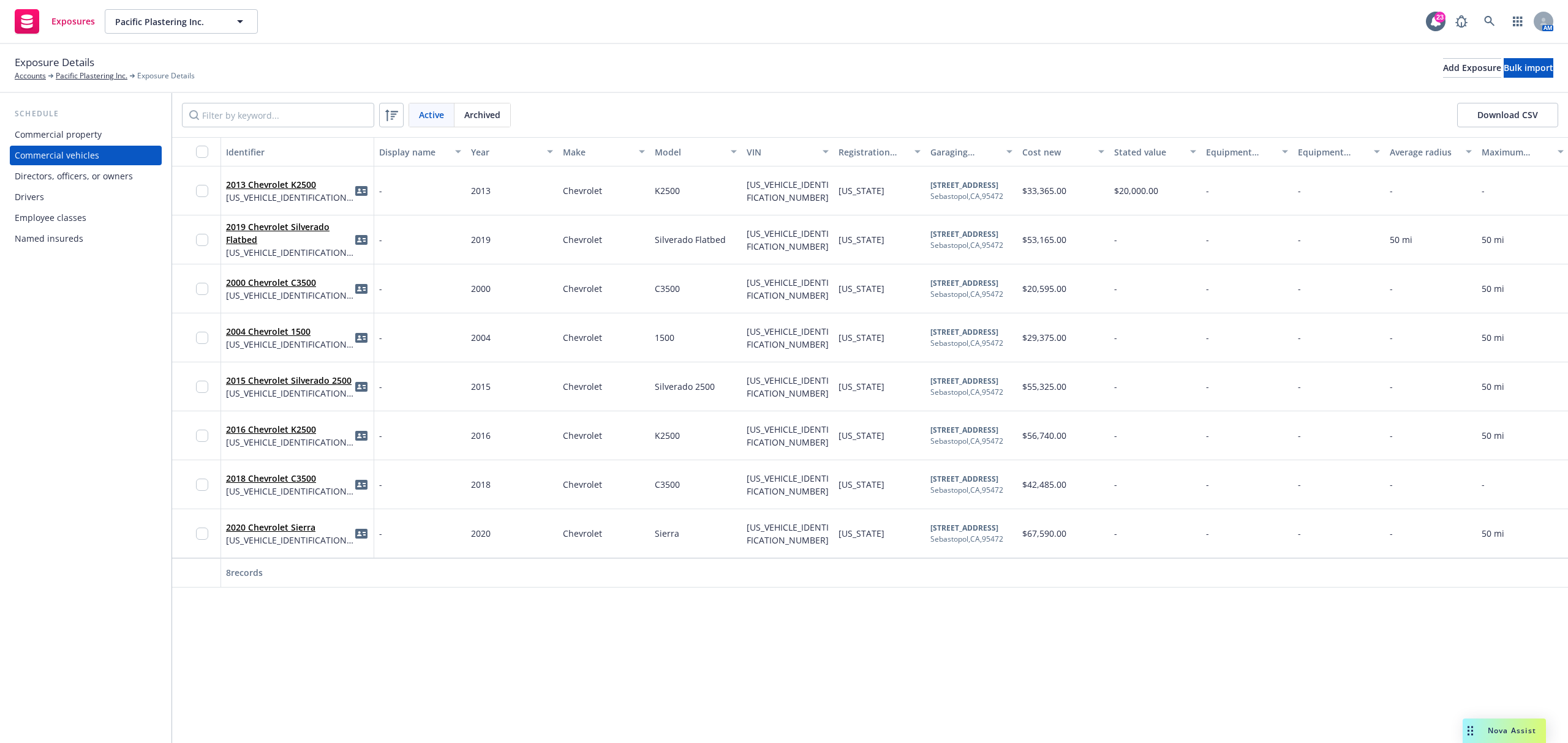
click at [82, 170] on div "Directors, officers, or owners" at bounding box center [74, 176] width 118 height 19
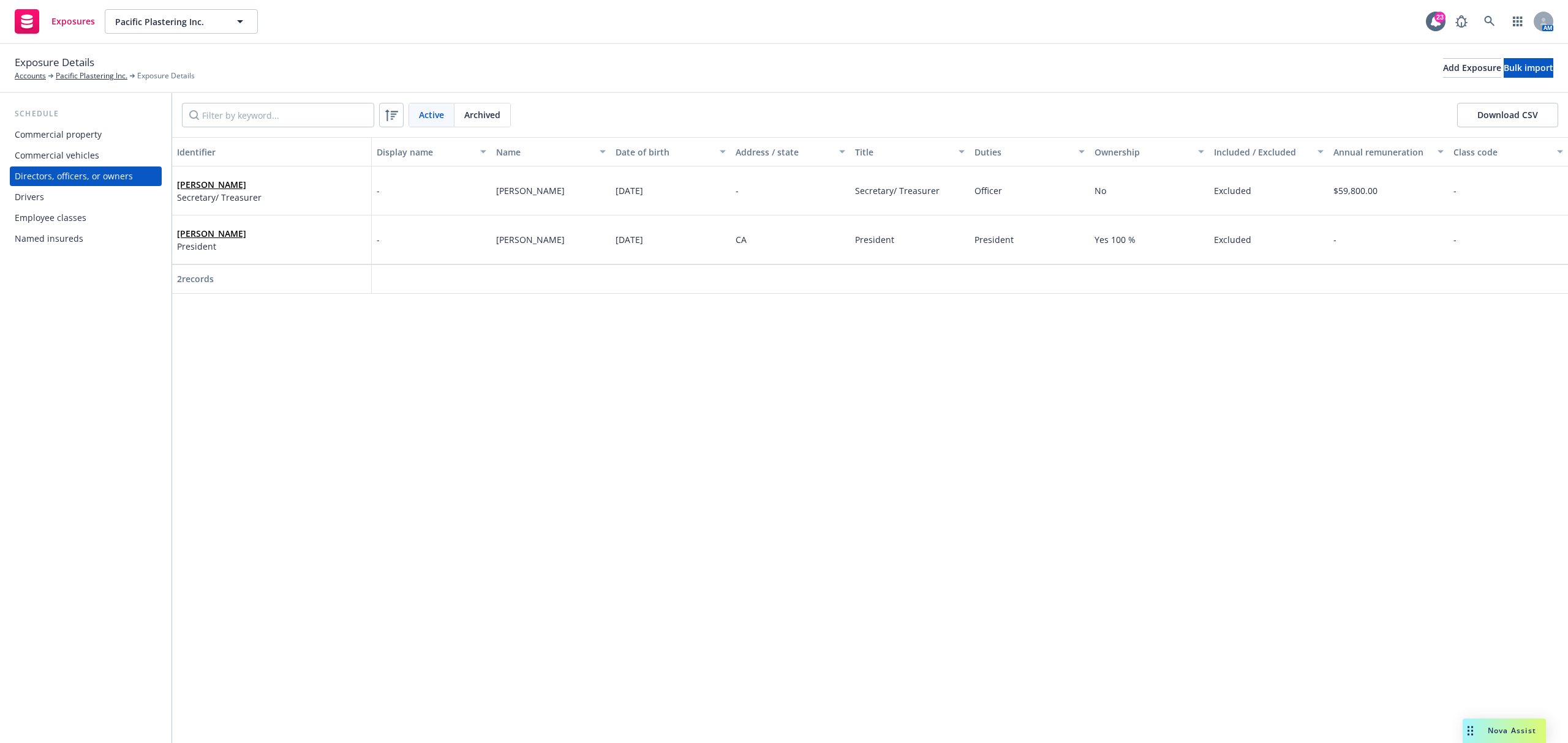
click at [65, 204] on div "Drivers" at bounding box center [86, 197] width 142 height 19
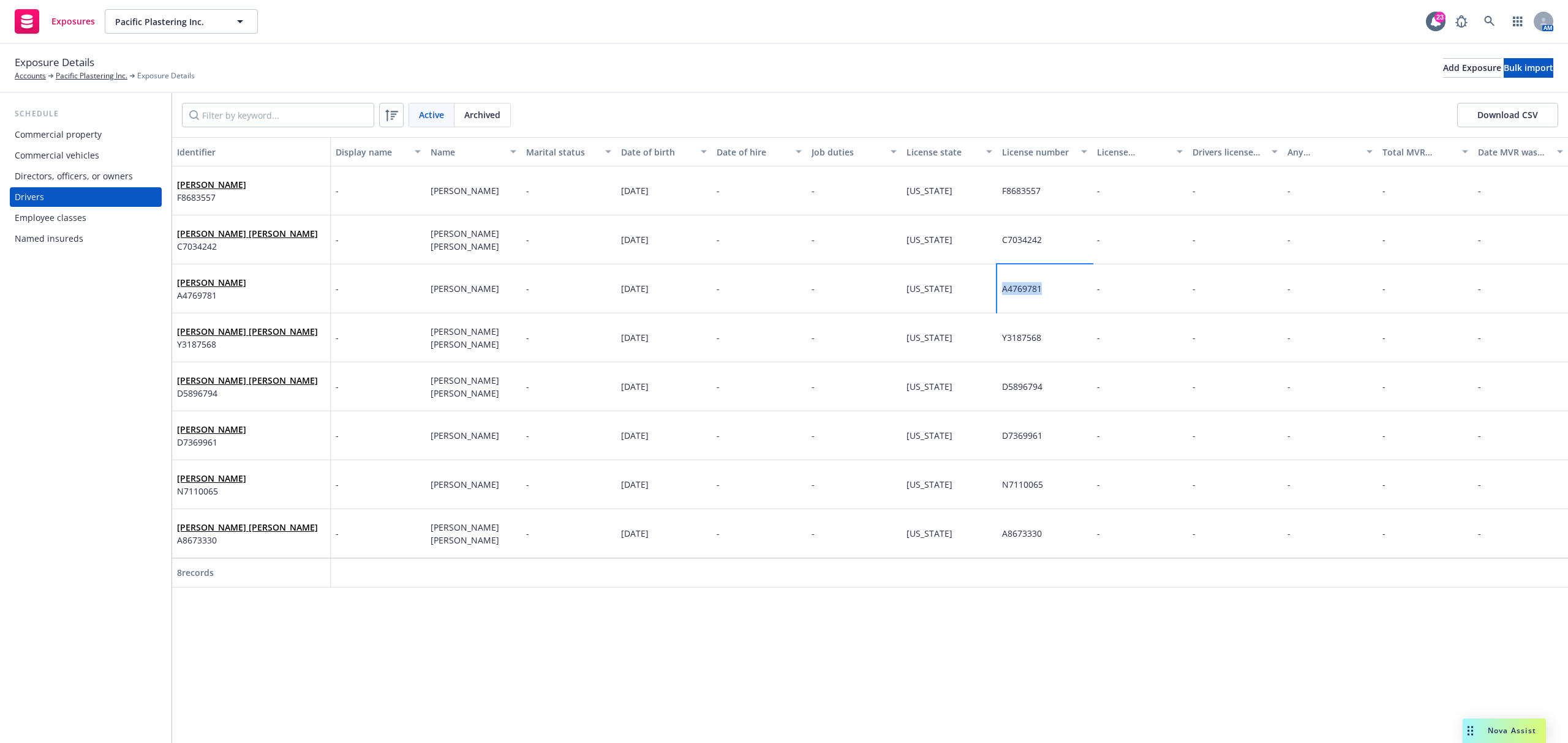
drag, startPoint x: 998, startPoint y: 290, endPoint x: 1006, endPoint y: 290, distance: 8.0
click at [971, 290] on div "[PERSON_NAME] A4769781 - [PERSON_NAME] - [DATE] - - [US_STATE] A4769781 - - - -…" at bounding box center [869, 289] width 1396 height 49
copy div "A4769781"
drag, startPoint x: 778, startPoint y: 421, endPoint x: 680, endPoint y: 566, distance: 175.0
click at [680, 585] on div at bounding box center [663, 573] width 95 height 30
